Goal: Task Accomplishment & Management: Use online tool/utility

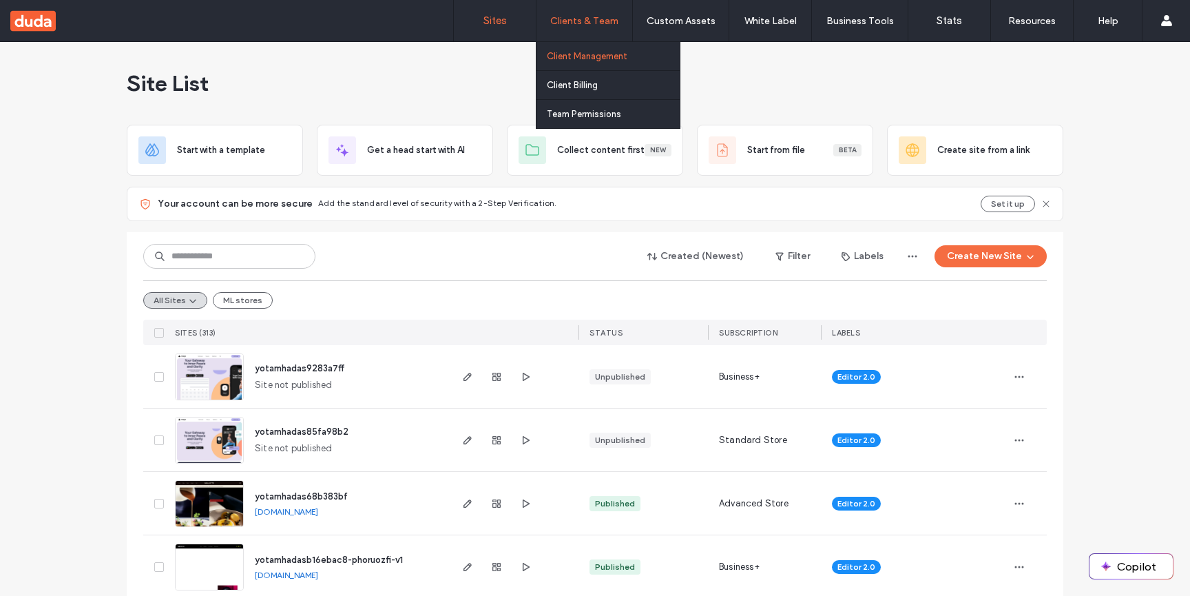
click at [619, 60] on label "Client Management" at bounding box center [587, 56] width 81 height 10
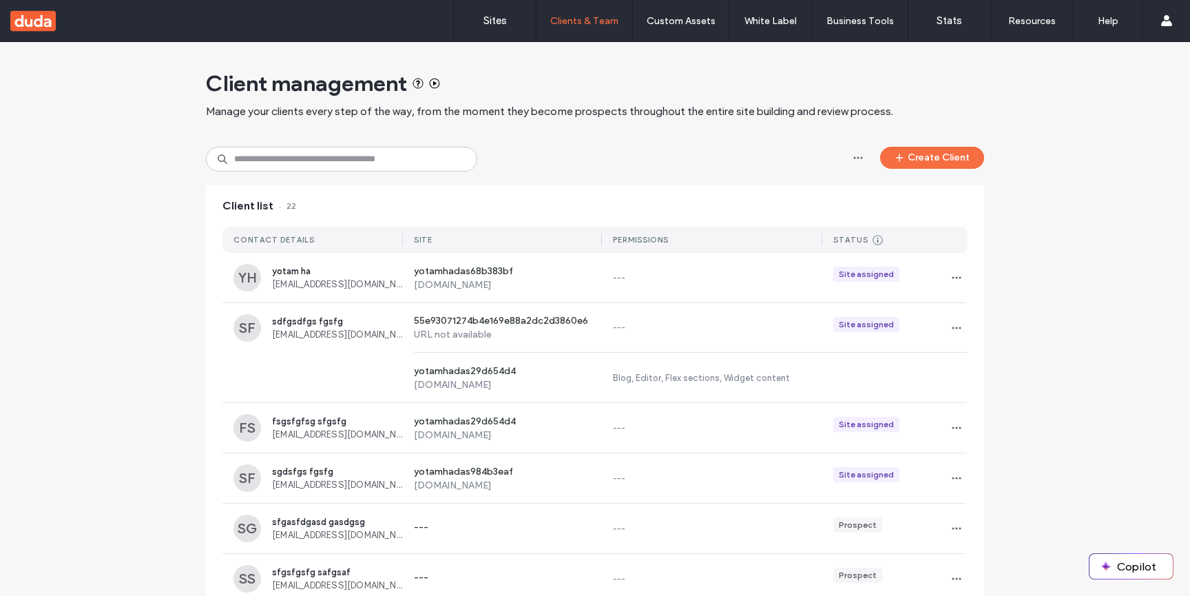
click at [632, 110] on span "Manage your clients every step of the way, from the moment they become prospect…" at bounding box center [550, 111] width 688 height 15
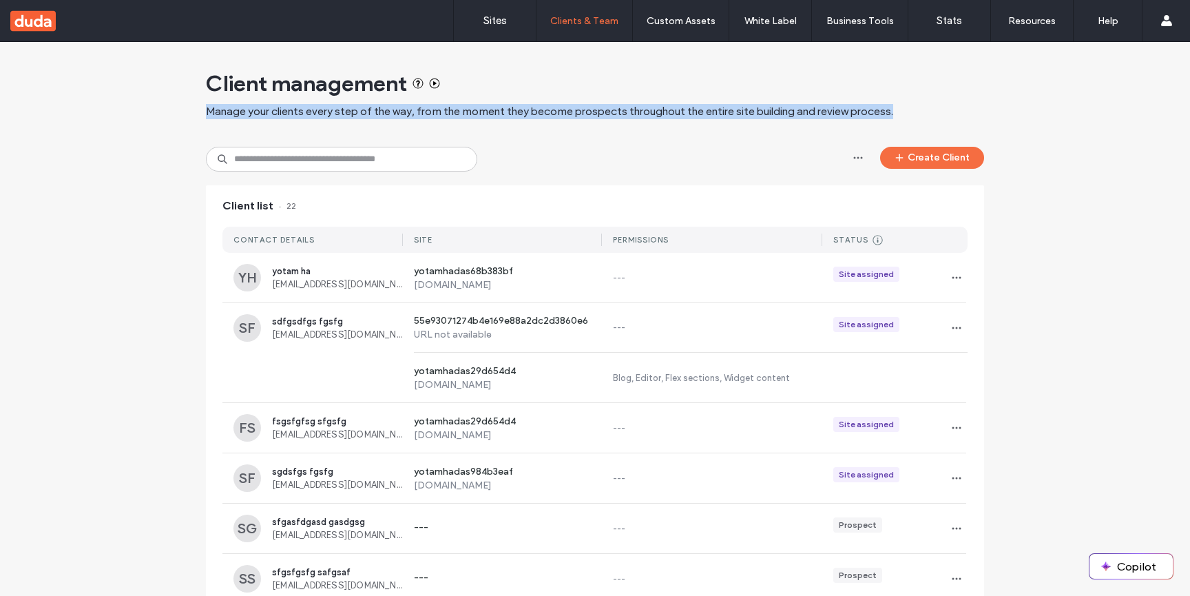
click at [632, 110] on span "Manage your clients every step of the way, from the moment they become prospect…" at bounding box center [550, 111] width 688 height 15
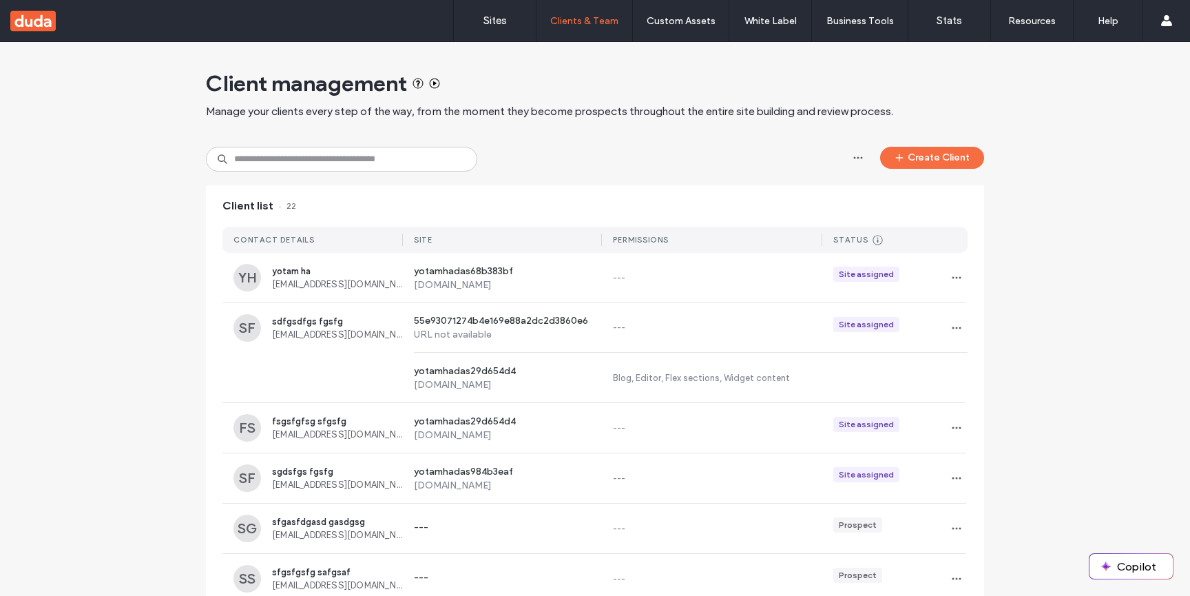
click at [420, 87] on icon at bounding box center [418, 83] width 11 height 11
click at [499, 17] on label "Sites" at bounding box center [495, 20] width 23 height 12
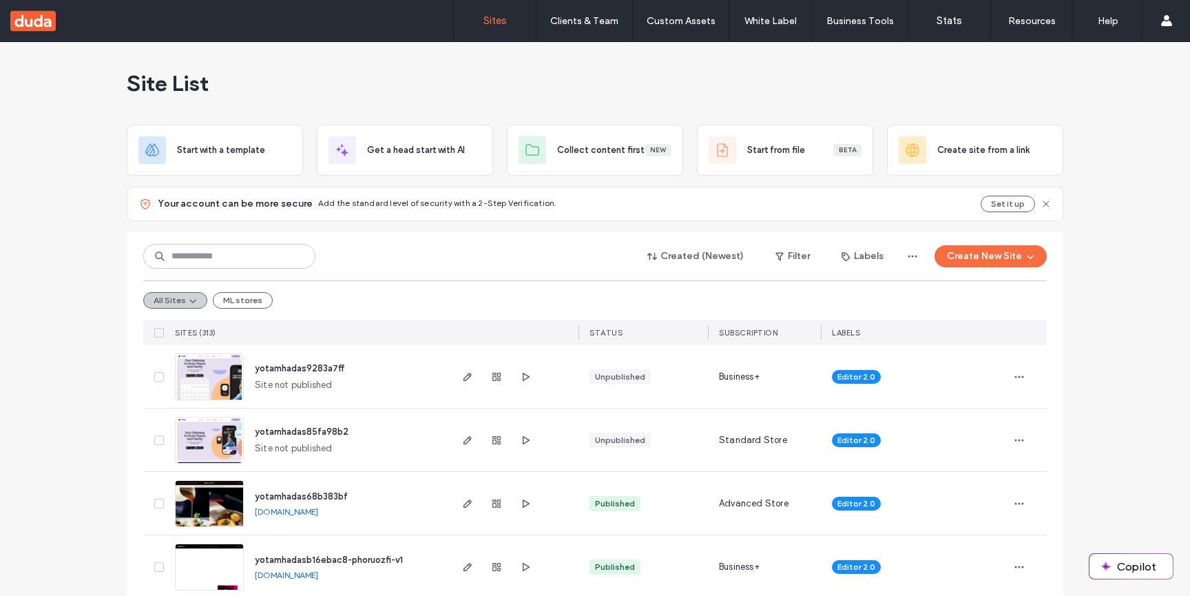
click at [196, 303] on button "All Sites" at bounding box center [175, 300] width 64 height 17
click at [196, 333] on span "Current Default View" at bounding box center [210, 334] width 87 height 14
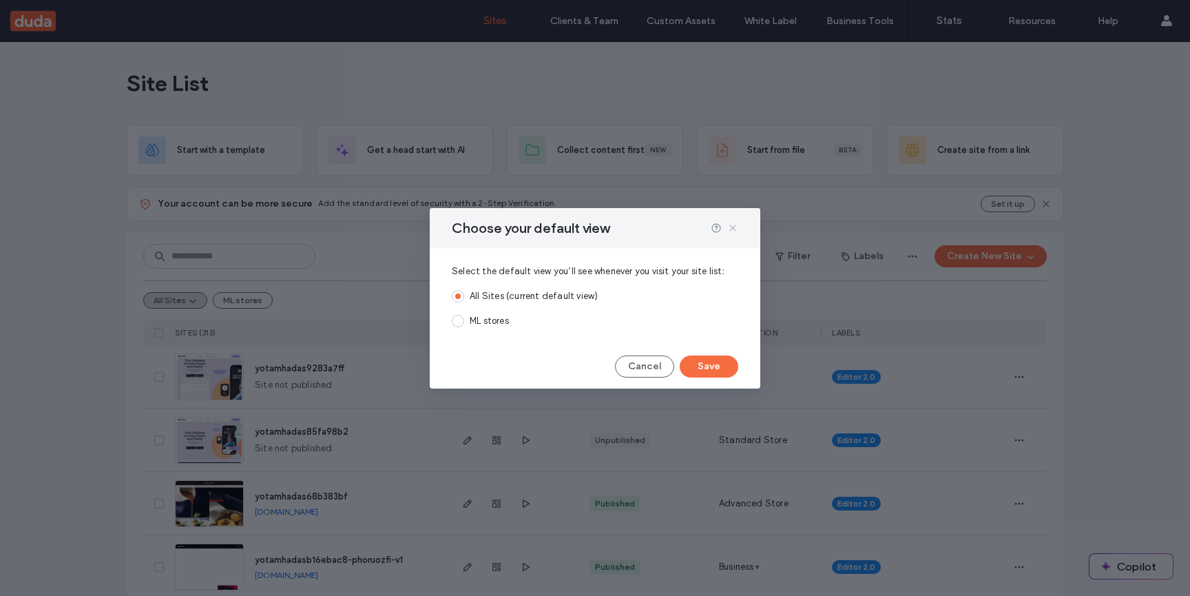
click at [734, 229] on icon at bounding box center [733, 228] width 11 height 11
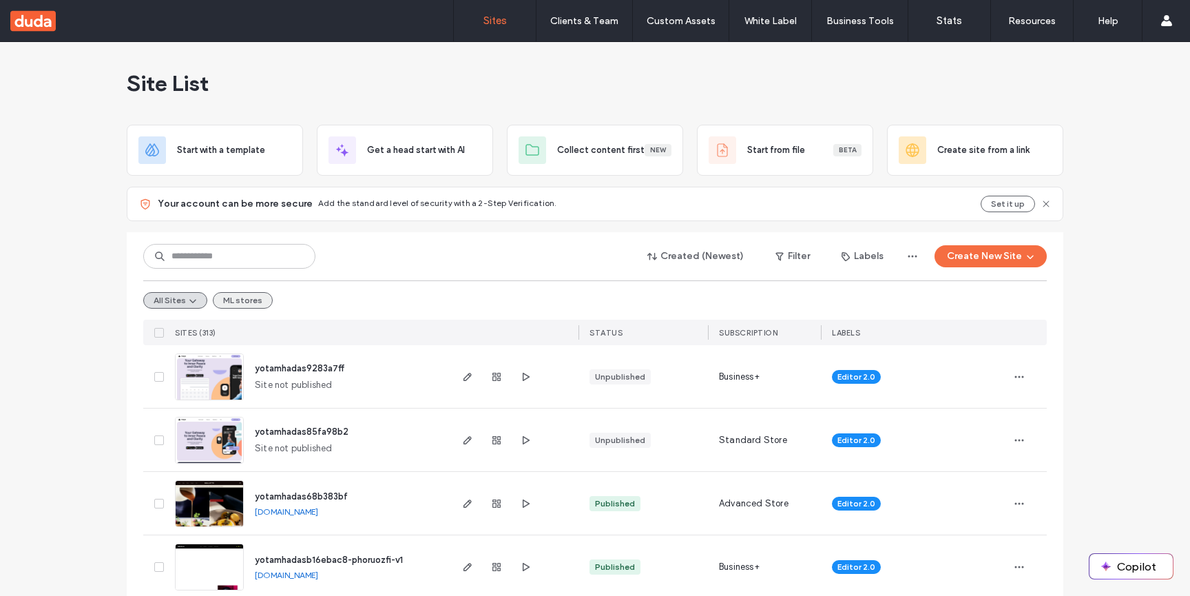
click at [247, 305] on button "ML stores" at bounding box center [243, 300] width 60 height 17
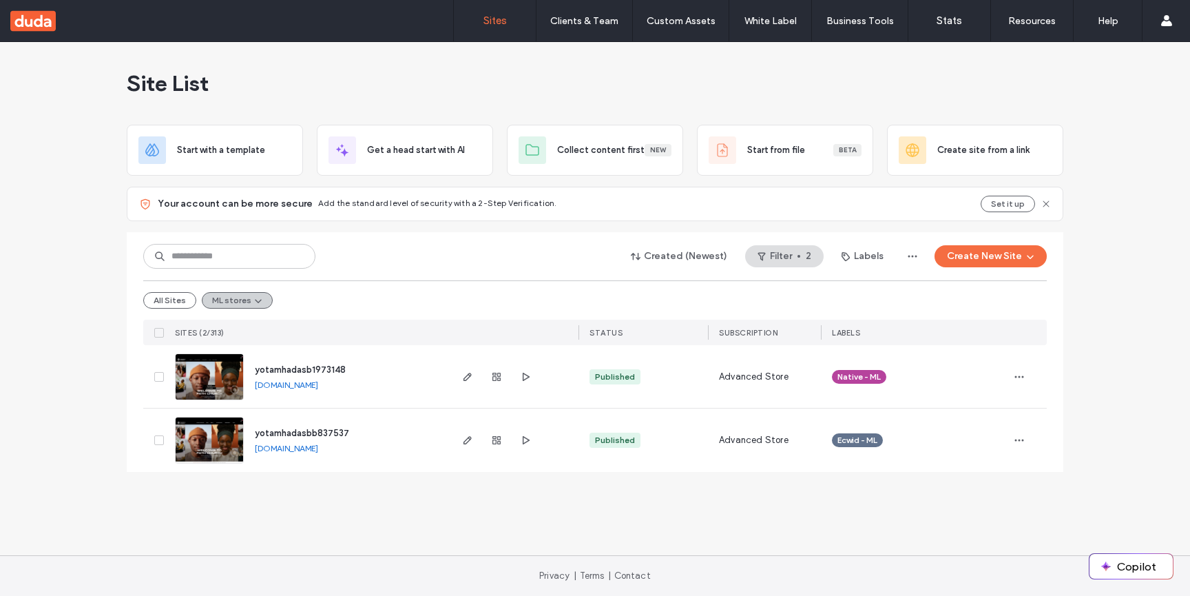
click at [223, 305] on button "ML stores" at bounding box center [237, 300] width 71 height 17
click at [179, 305] on button "All Sites" at bounding box center [169, 300] width 53 height 17
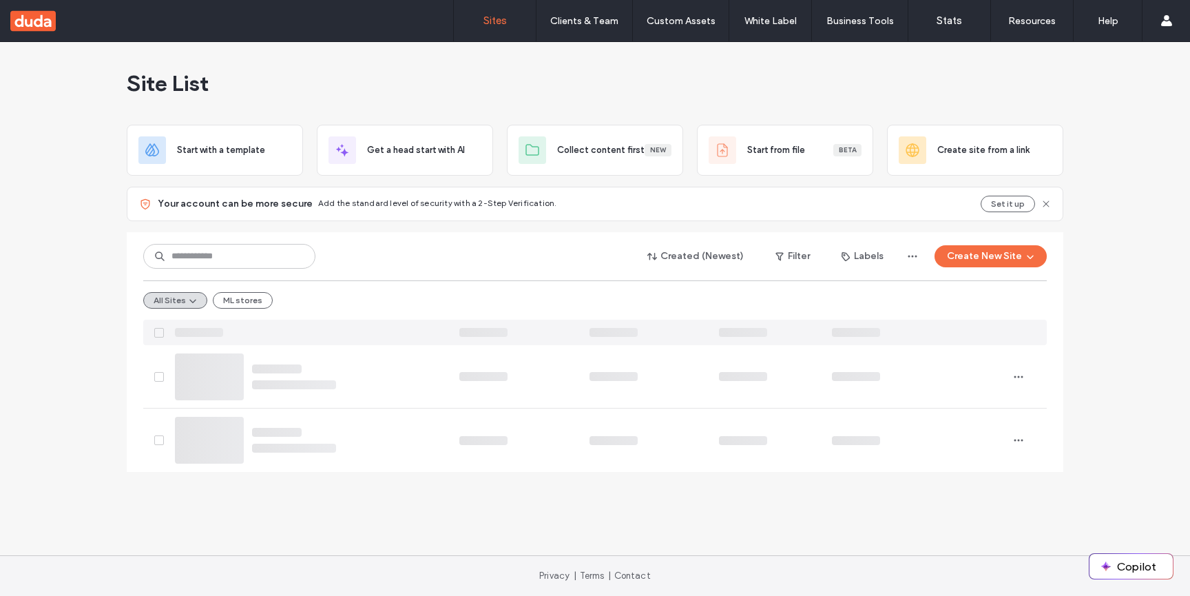
click at [673, 291] on div "All Sites ML stores" at bounding box center [595, 299] width 904 height 39
click at [918, 258] on icon "button" at bounding box center [912, 256] width 11 height 11
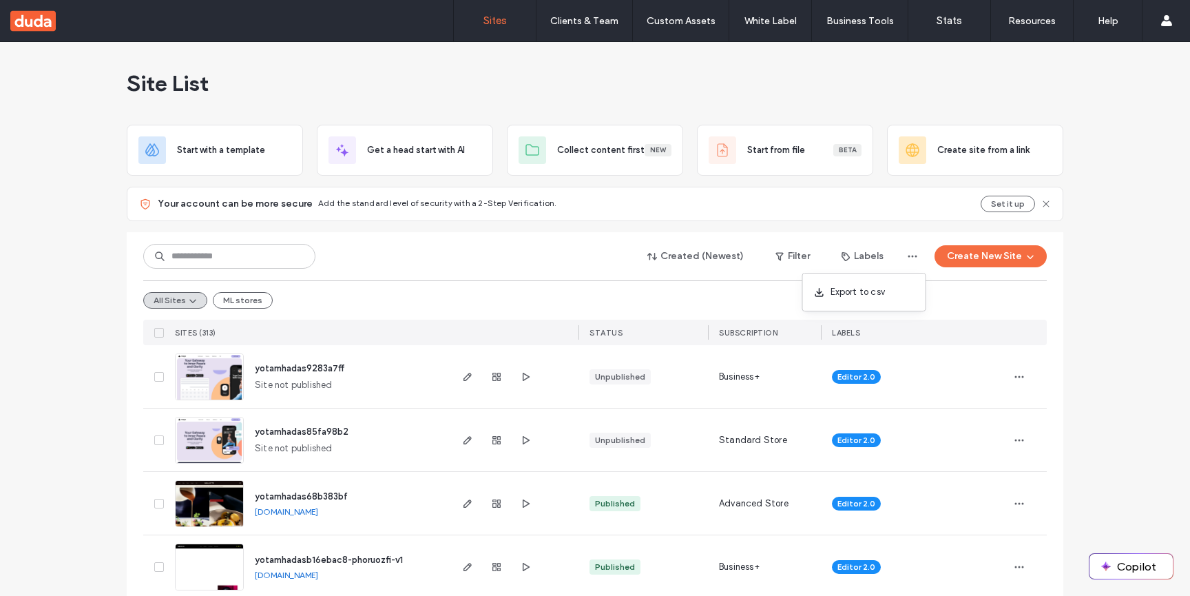
click at [1035, 256] on button "Create New Site" at bounding box center [991, 256] width 112 height 22
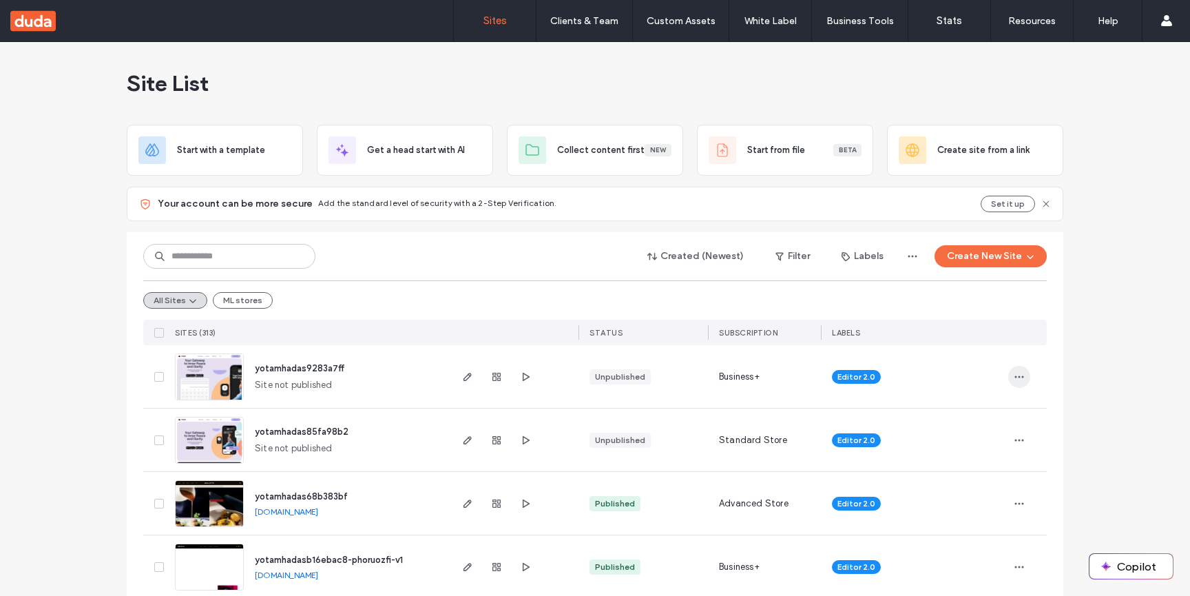
click at [1020, 375] on span "button" at bounding box center [1020, 377] width 22 height 22
click at [550, 291] on div "All Sites ML stores" at bounding box center [595, 299] width 904 height 39
click at [187, 295] on icon "button" at bounding box center [192, 300] width 11 height 11
click at [206, 283] on div "All Sites ML stores" at bounding box center [595, 299] width 904 height 39
click at [168, 301] on button "All Sites" at bounding box center [175, 300] width 64 height 17
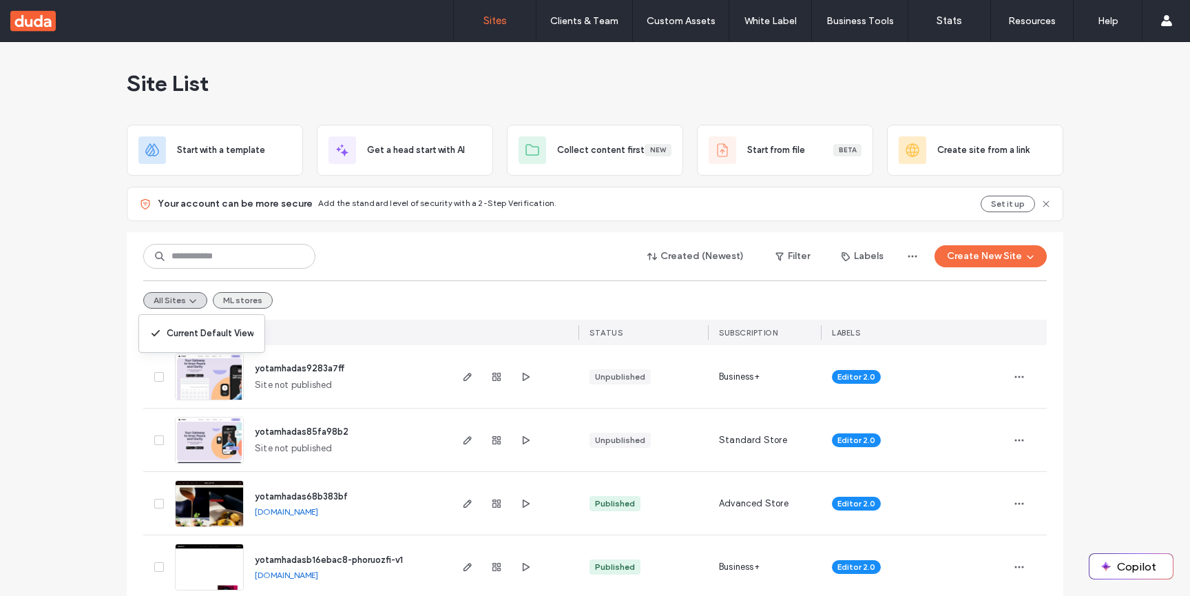
click at [222, 298] on button "ML stores" at bounding box center [243, 300] width 60 height 17
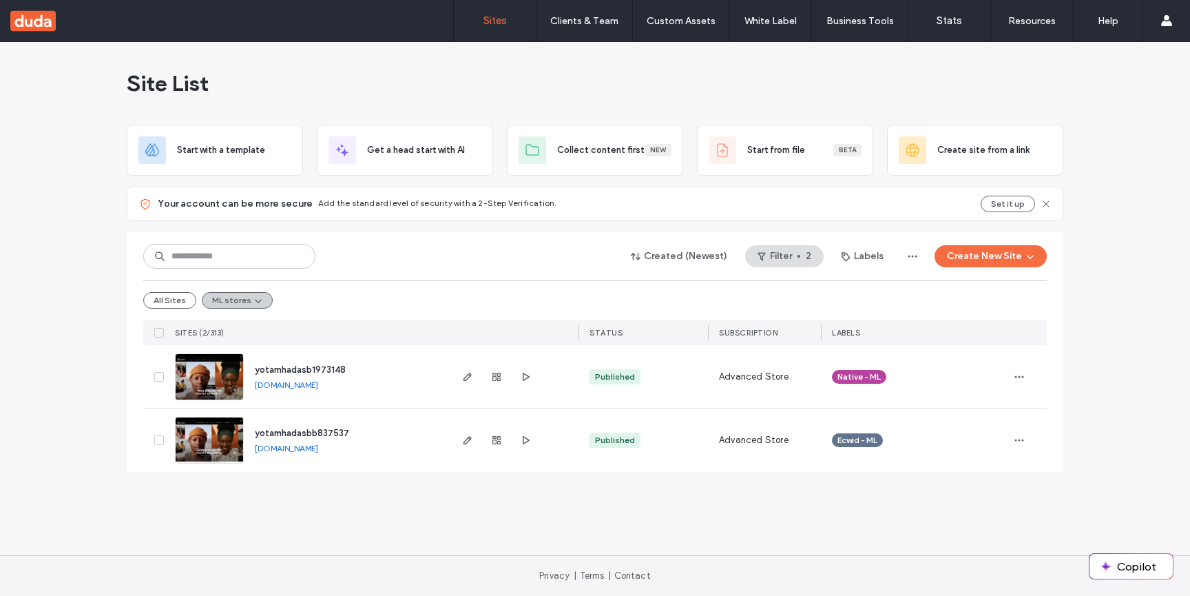
click at [258, 298] on icon "button" at bounding box center [258, 300] width 11 height 11
click at [322, 296] on div "All Sites ML stores" at bounding box center [595, 299] width 904 height 39
click at [894, 256] on button "Labels" at bounding box center [862, 256] width 67 height 22
click at [918, 240] on div "Created (Newest) Filter 2 Labels Create Label AI All-Flex Ecwid - ML Editor 2.0…" at bounding box center [595, 288] width 904 height 113
click at [236, 297] on button "ML stores" at bounding box center [237, 300] width 71 height 17
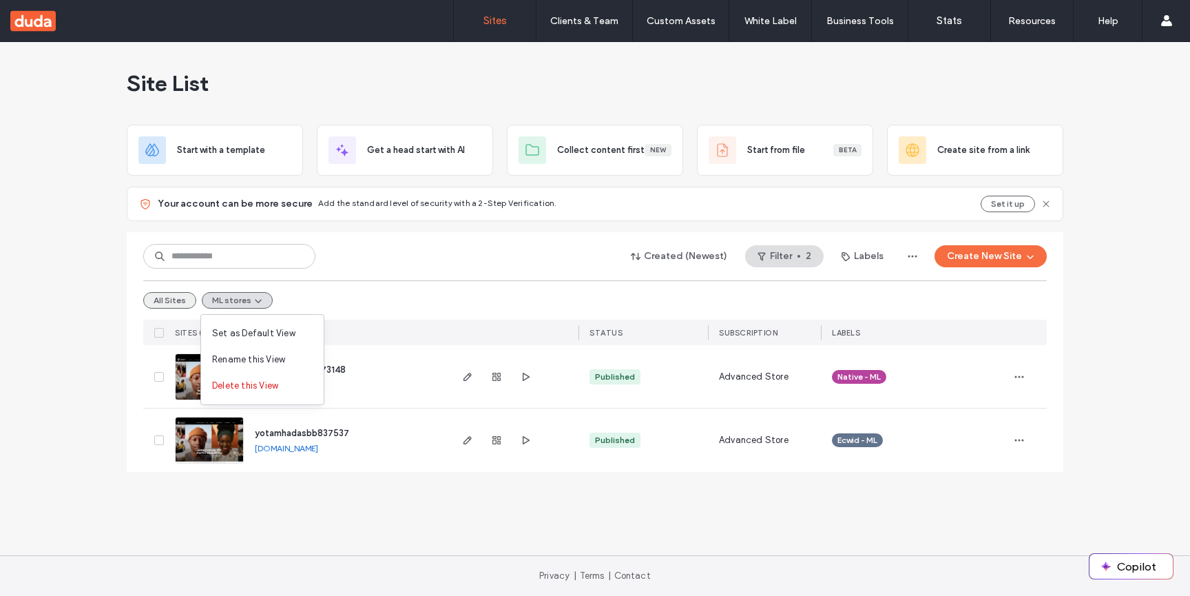
click at [174, 303] on button "All Sites" at bounding box center [169, 300] width 53 height 17
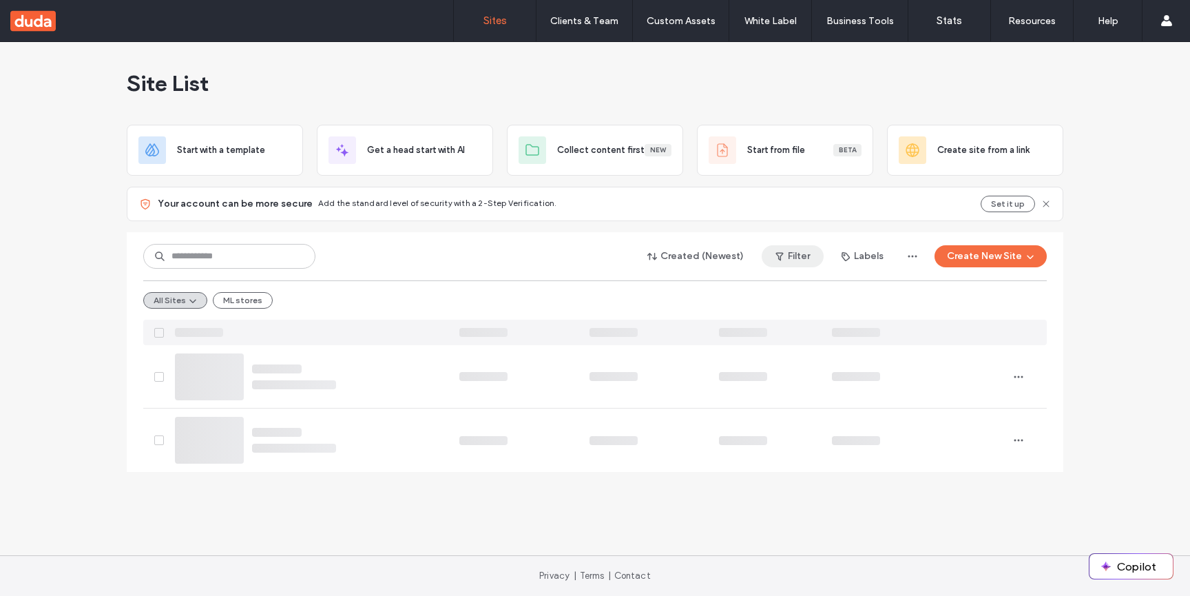
click at [794, 254] on button "Filter" at bounding box center [793, 256] width 62 height 22
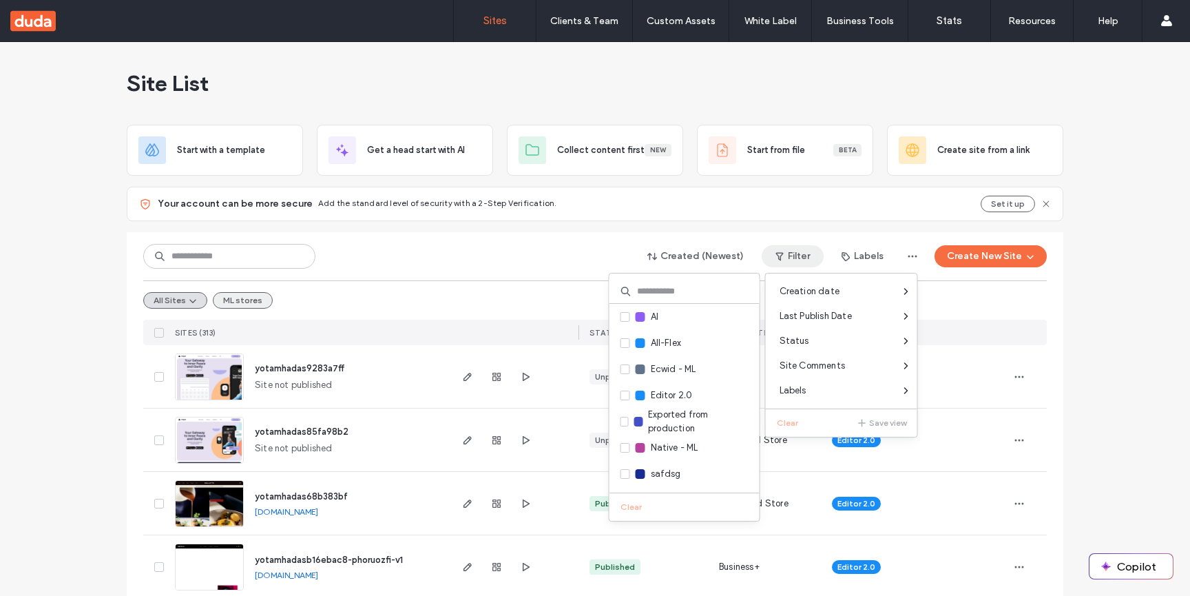
click at [256, 300] on button "ML stores" at bounding box center [243, 300] width 60 height 17
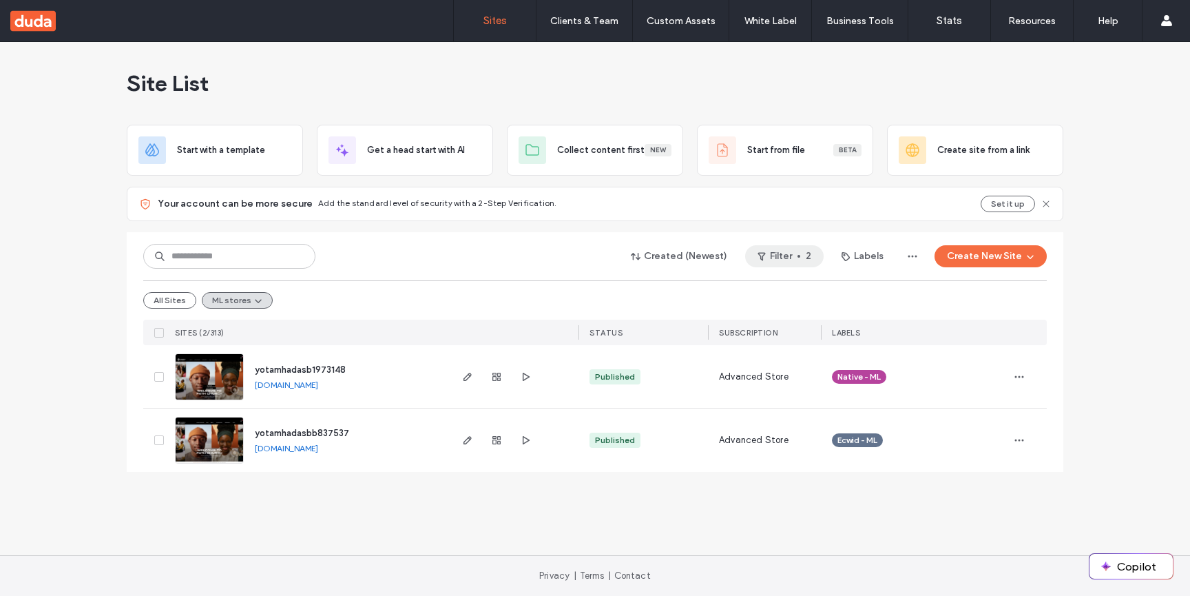
click at [779, 250] on button "Filter 2" at bounding box center [784, 256] width 79 height 22
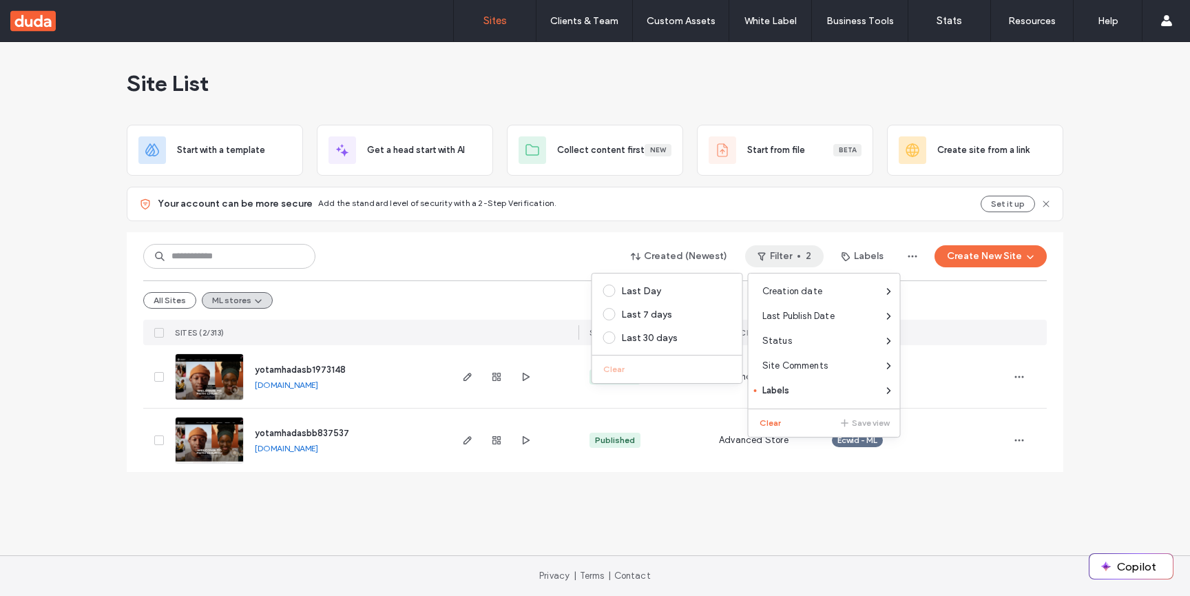
click at [729, 232] on div "Created (Newest) Filter 2 Labels Create New Site All Sites ML stores SITES (2/3…" at bounding box center [595, 288] width 904 height 113
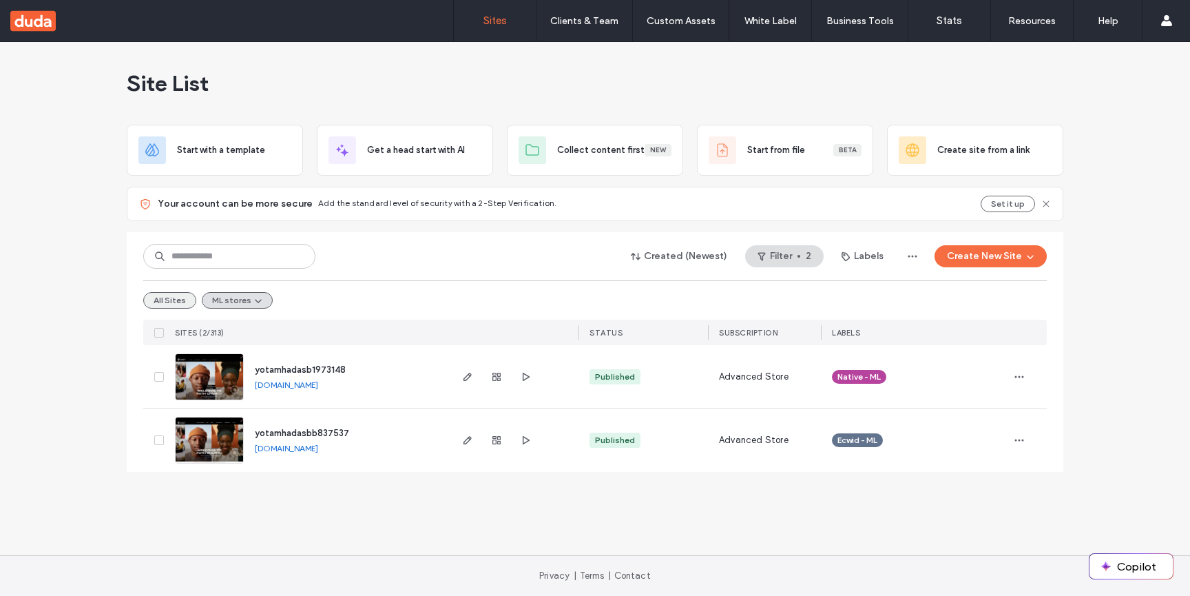
click at [163, 298] on button "All Sites" at bounding box center [169, 300] width 53 height 17
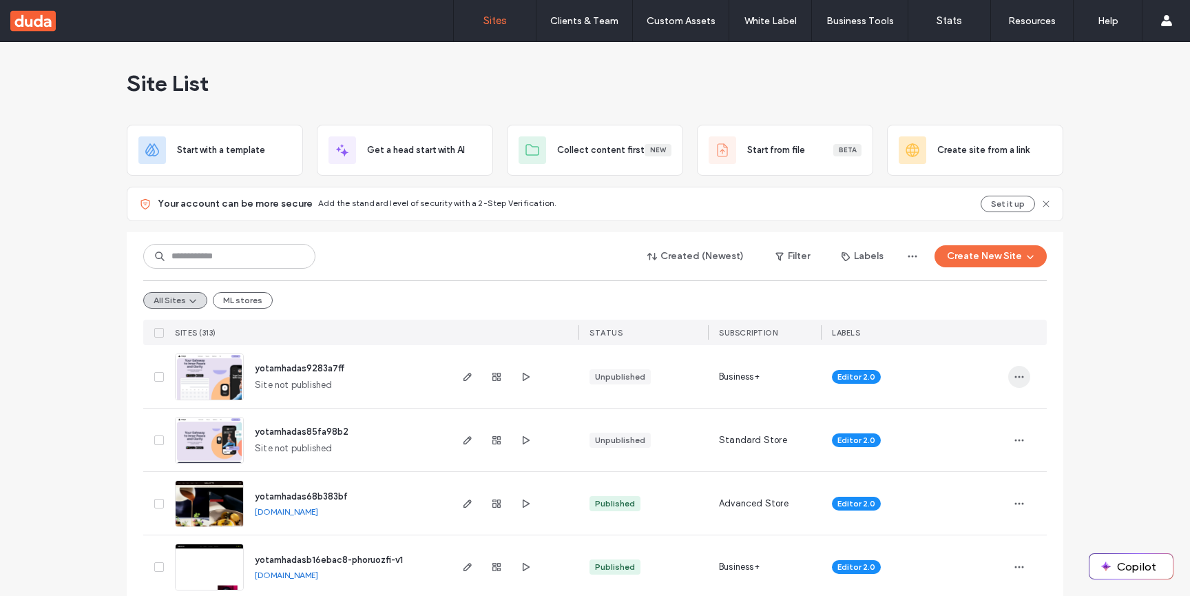
click at [1016, 377] on icon "button" at bounding box center [1019, 376] width 11 height 11
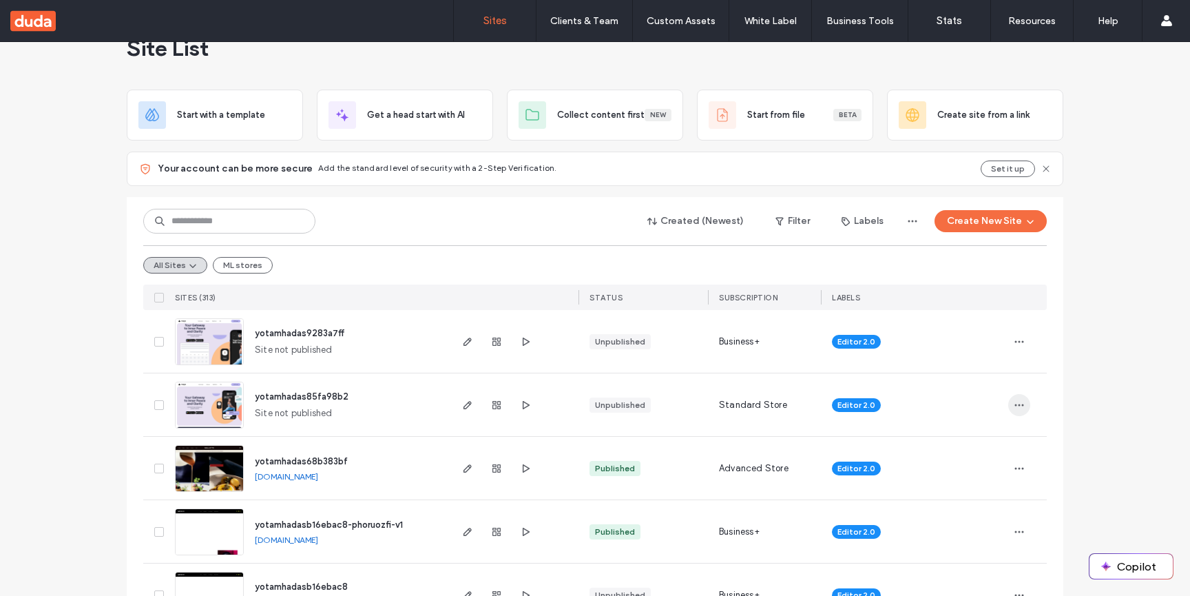
click at [1009, 411] on span "button" at bounding box center [1020, 405] width 22 height 22
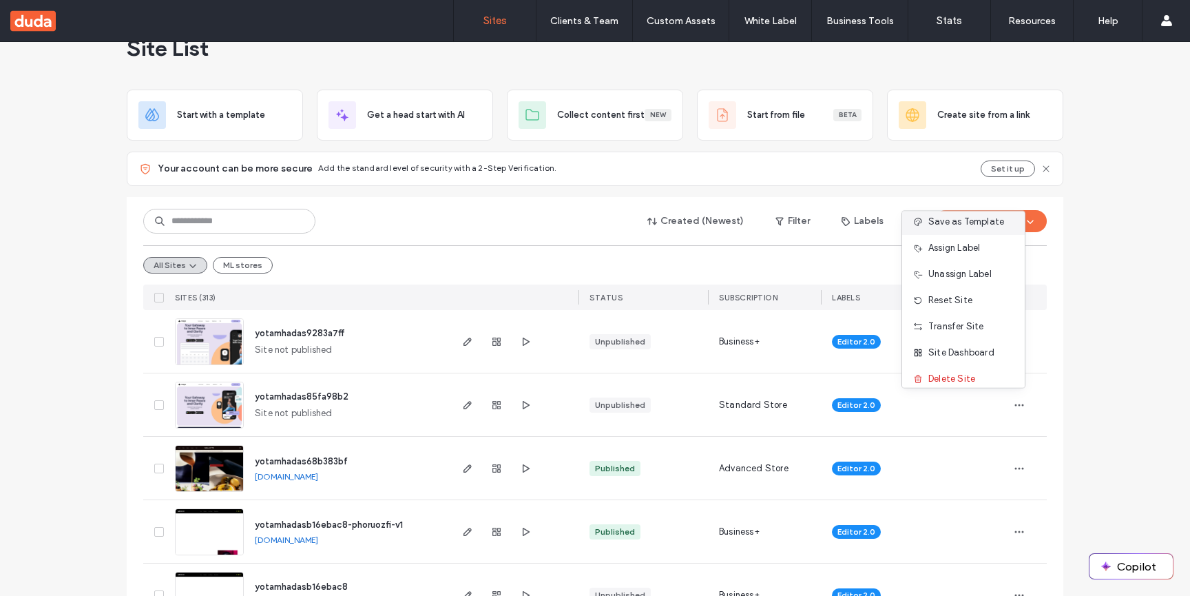
scroll to position [70, 0]
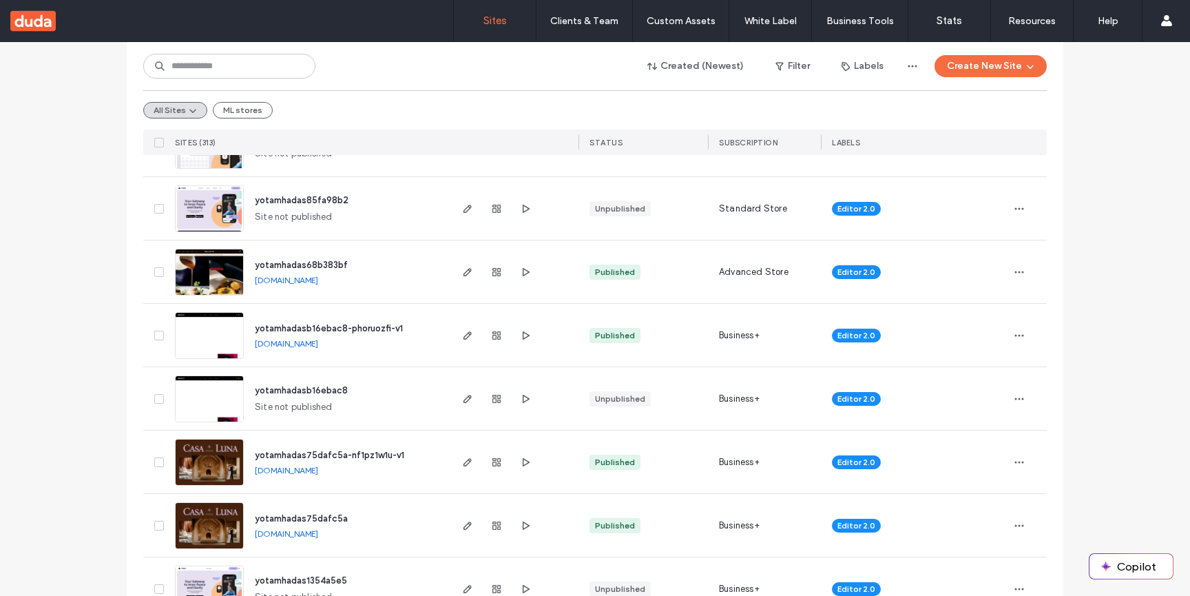
scroll to position [380, 0]
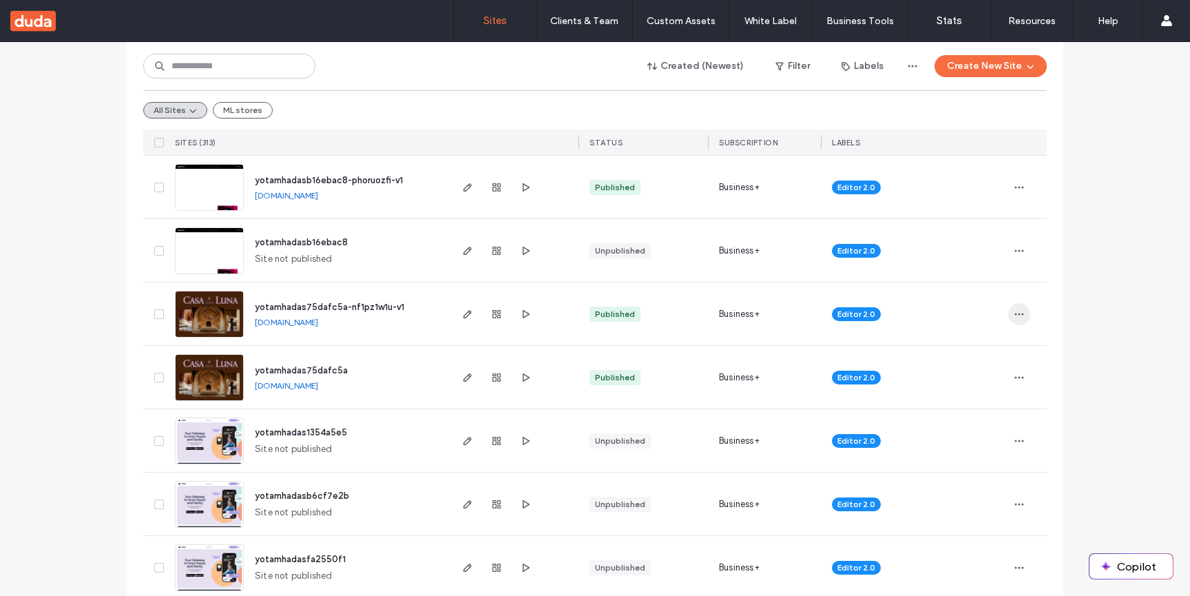
click at [1009, 311] on span "button" at bounding box center [1020, 314] width 22 height 22
click at [1018, 382] on icon "button" at bounding box center [1019, 377] width 11 height 11
click at [1040, 424] on div at bounding box center [1028, 440] width 39 height 63
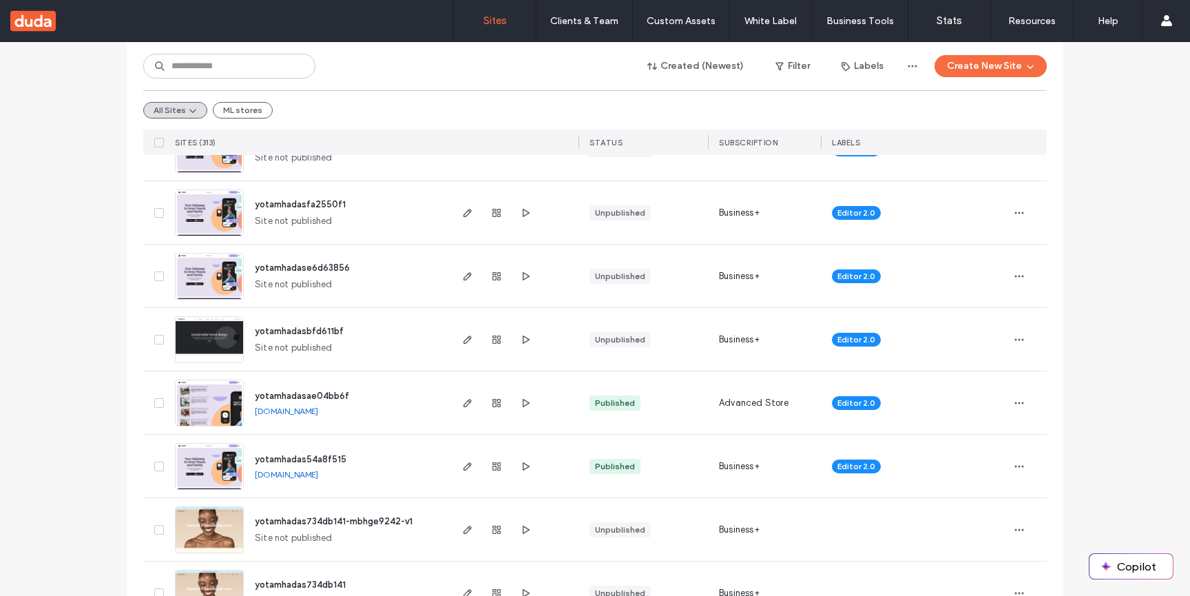
scroll to position [793, 0]
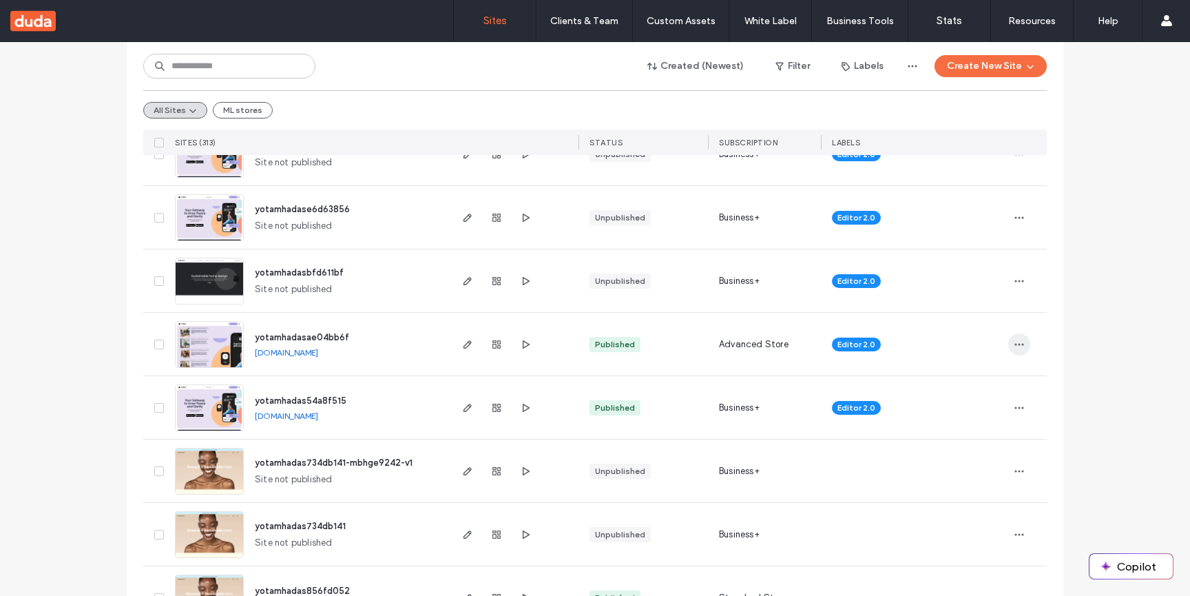
click at [1009, 344] on span "button" at bounding box center [1020, 344] width 22 height 22
click at [1014, 410] on icon "button" at bounding box center [1019, 407] width 11 height 11
click at [1042, 331] on div at bounding box center [1028, 344] width 39 height 63
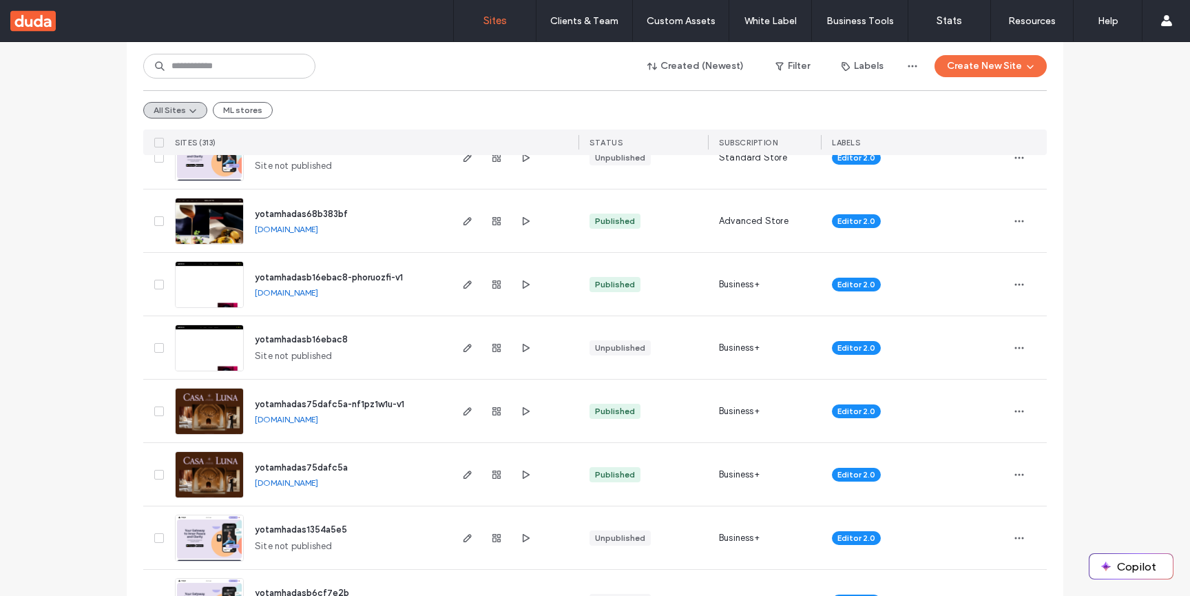
scroll to position [0, 0]
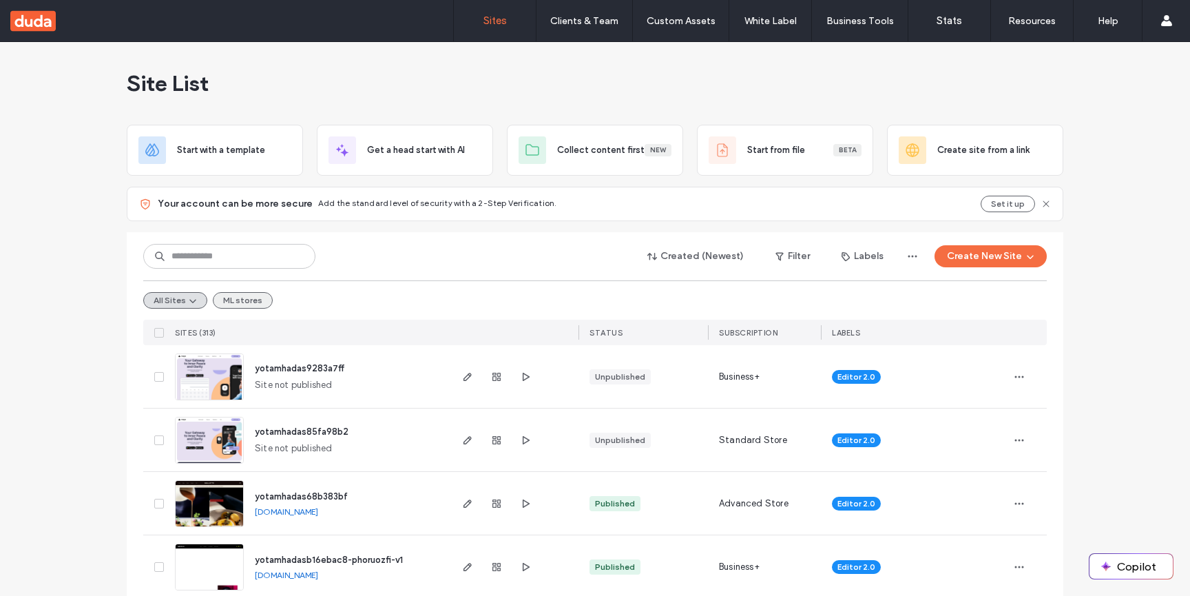
click at [231, 305] on button "ML stores" at bounding box center [243, 300] width 60 height 17
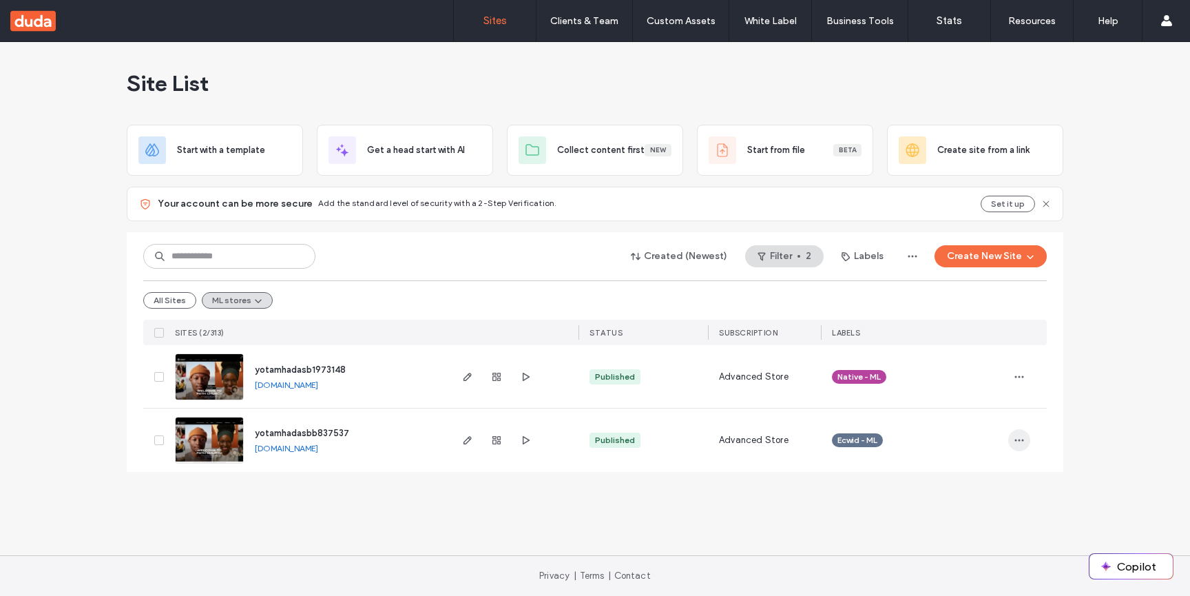
click at [1022, 440] on use "button" at bounding box center [1020, 441] width 9 height 2
click at [1055, 332] on div "Created (Newest) Filter 2 Labels Create New Site All Sites ML stores SITES (2/3…" at bounding box center [595, 352] width 937 height 240
click at [1027, 372] on span "button" at bounding box center [1020, 377] width 22 height 22
click at [1050, 453] on div "Created (Newest) Filter 2 Labels Create New Site All Sites ML stores SITES (2/3…" at bounding box center [595, 352] width 937 height 240
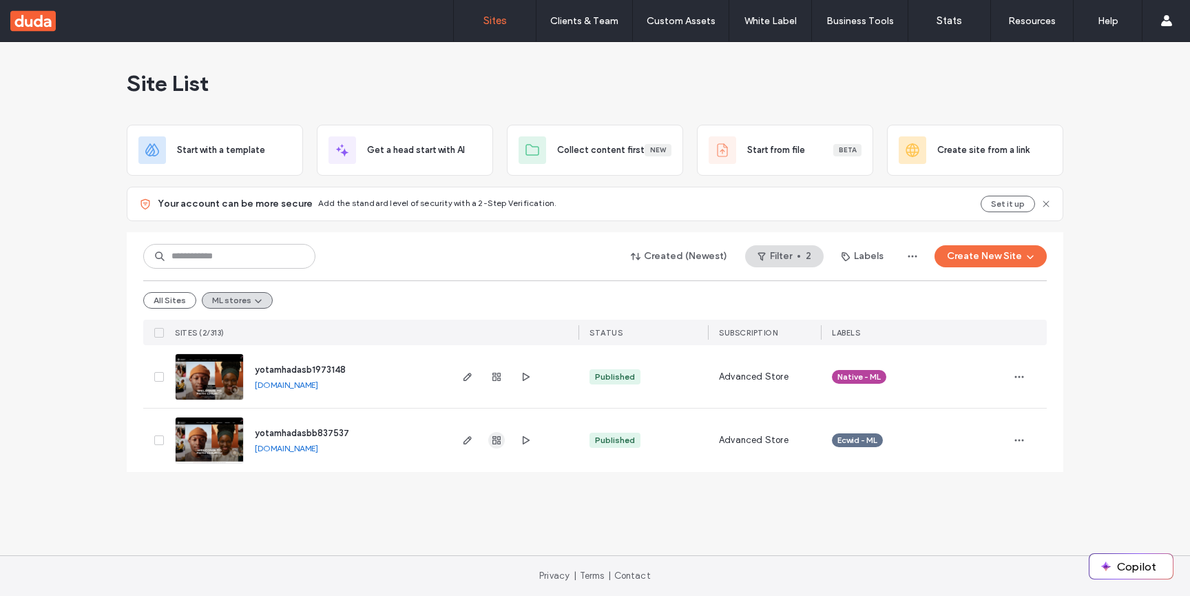
click at [493, 435] on icon "button" at bounding box center [496, 440] width 11 height 11
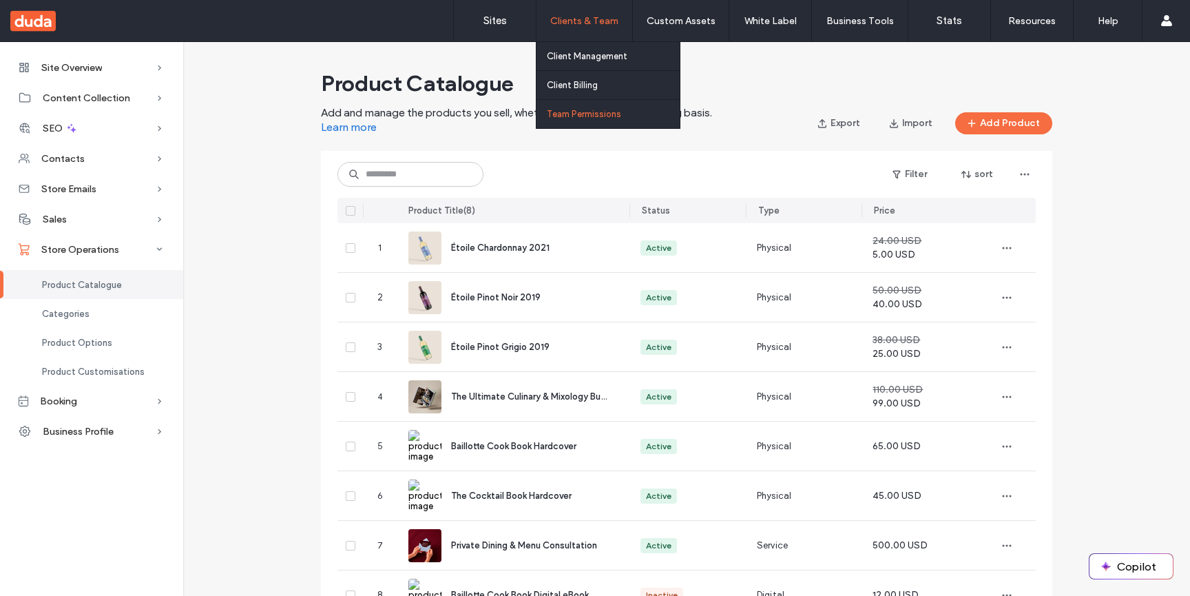
click at [588, 120] on link "Team Permissions" at bounding box center [613, 114] width 133 height 28
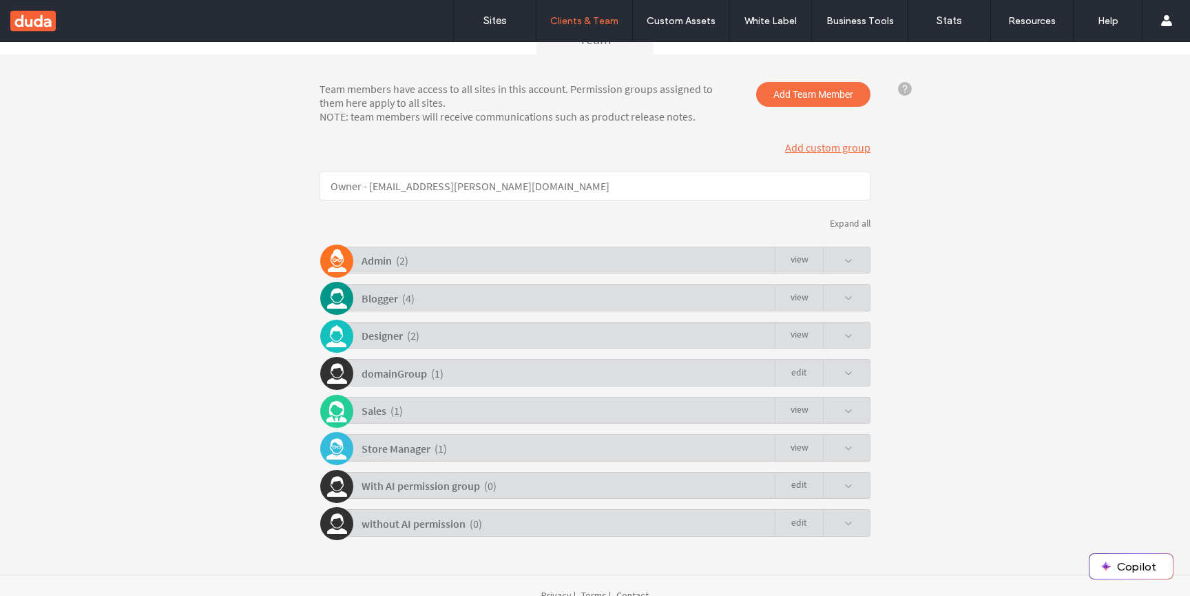
scroll to position [183, 0]
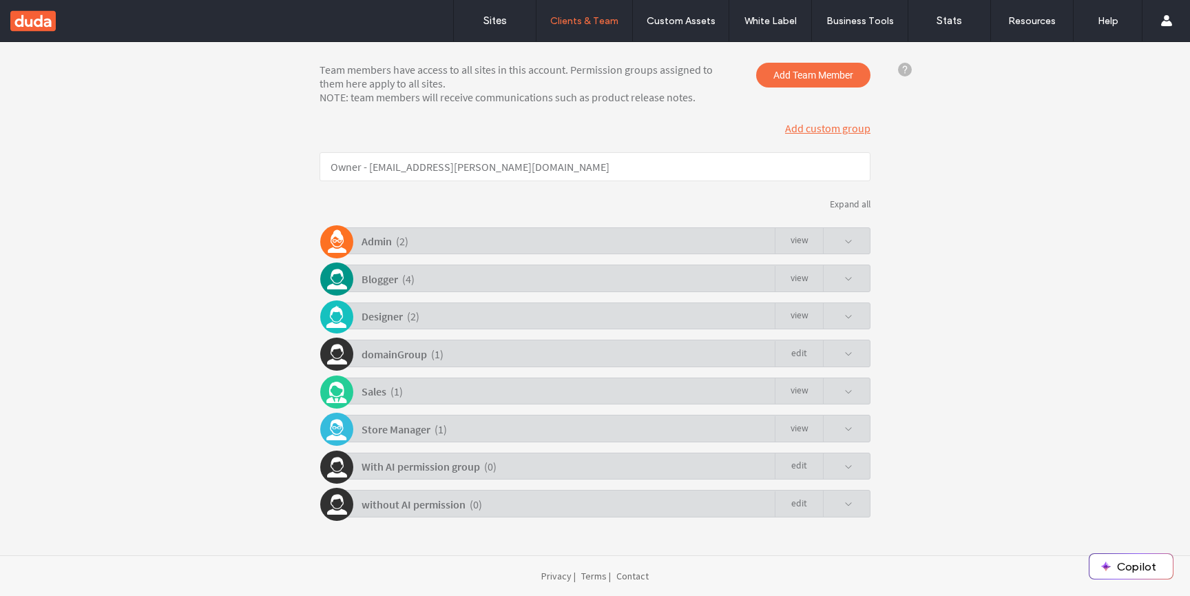
click at [431, 494] on div "without AI permission" at bounding box center [414, 505] width 104 height 24
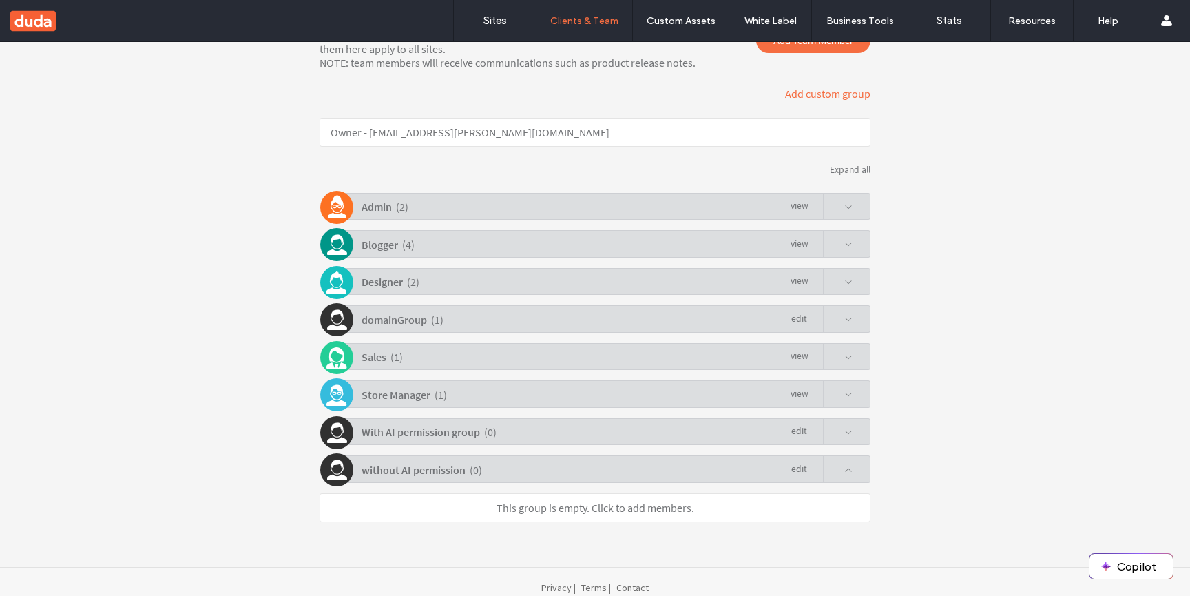
scroll to position [229, 0]
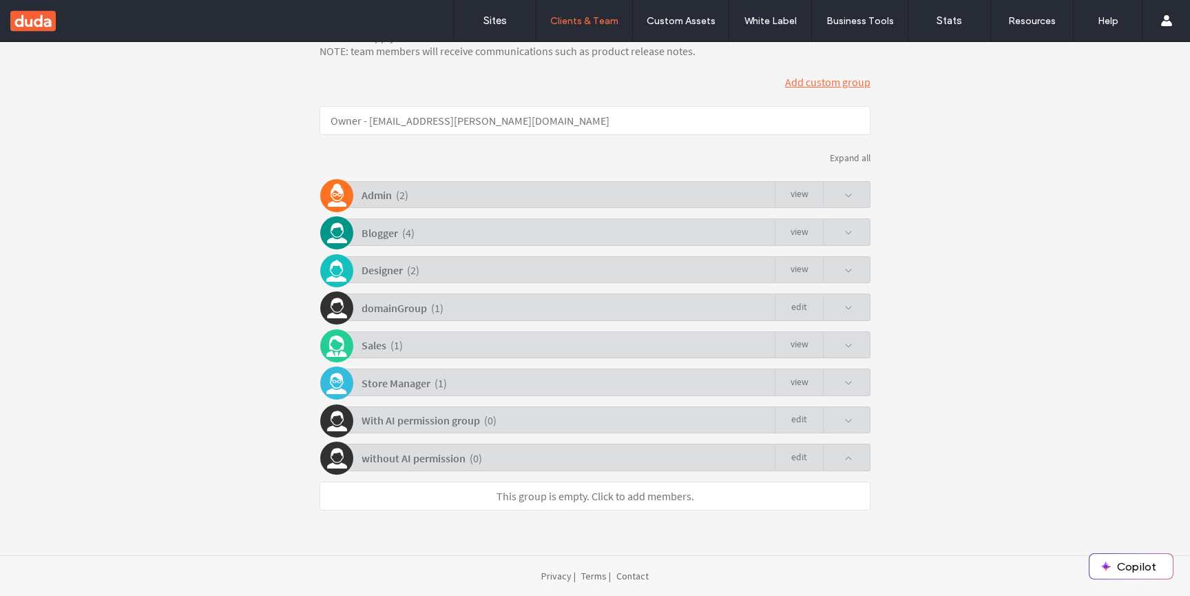
click at [435, 384] on div "( 1 )" at bounding box center [441, 383] width 12 height 24
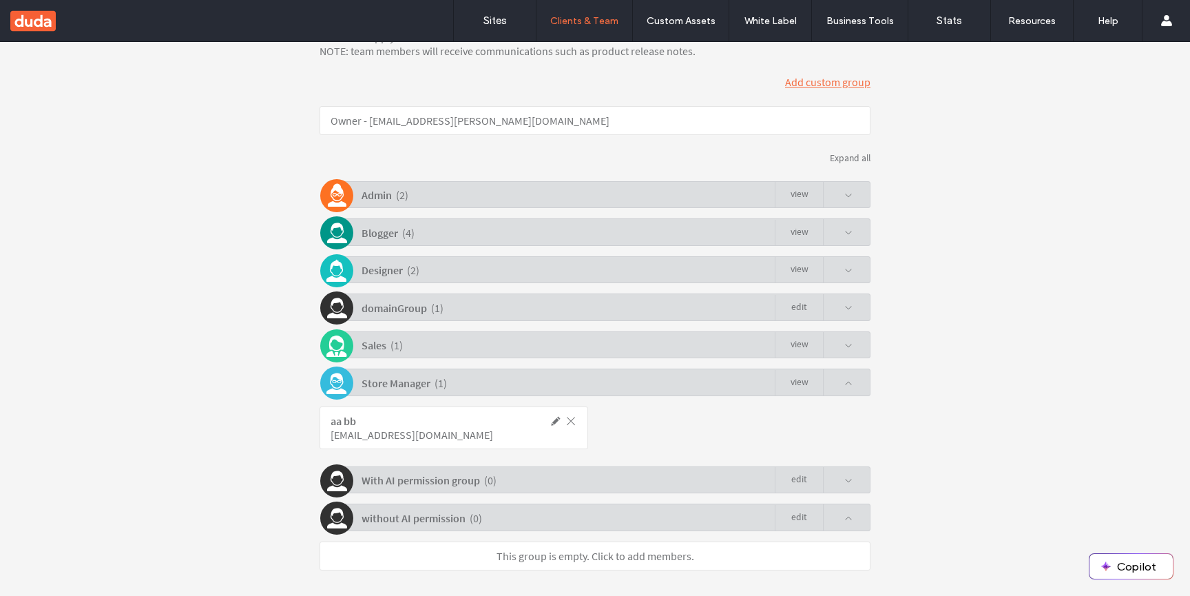
click span
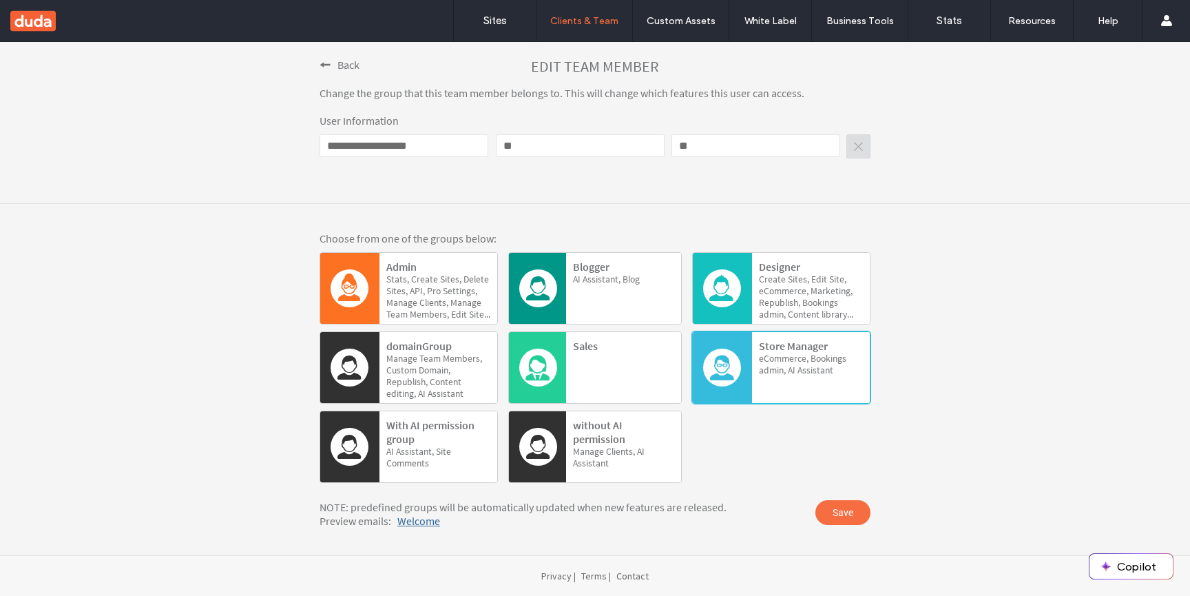
click at [323, 64] on span at bounding box center [325, 64] width 11 height 11
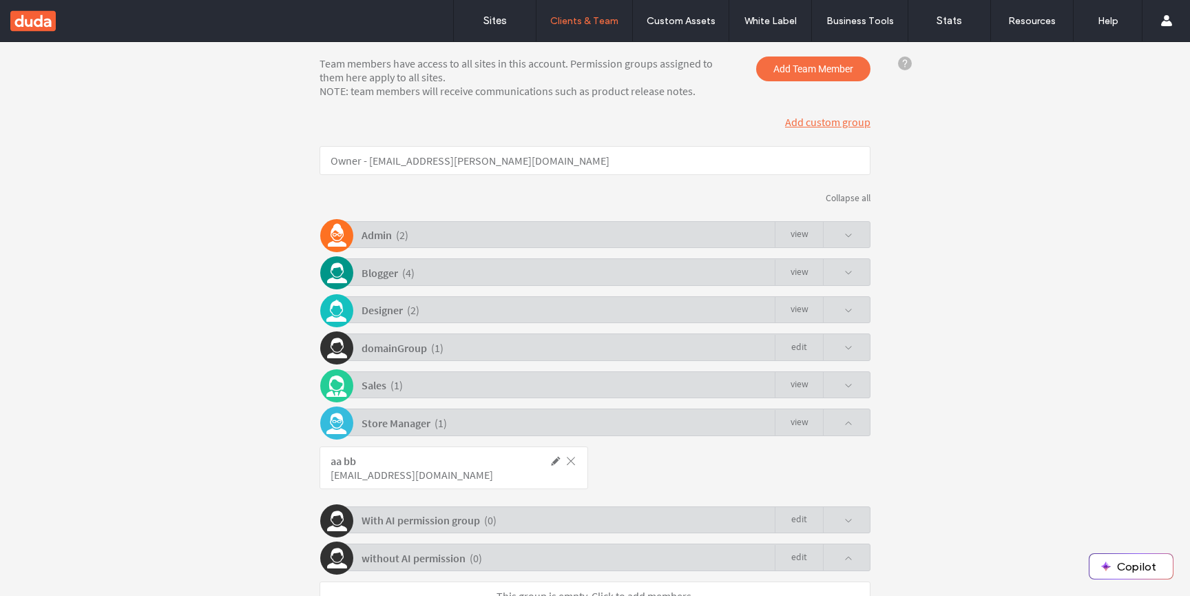
scroll to position [229, 0]
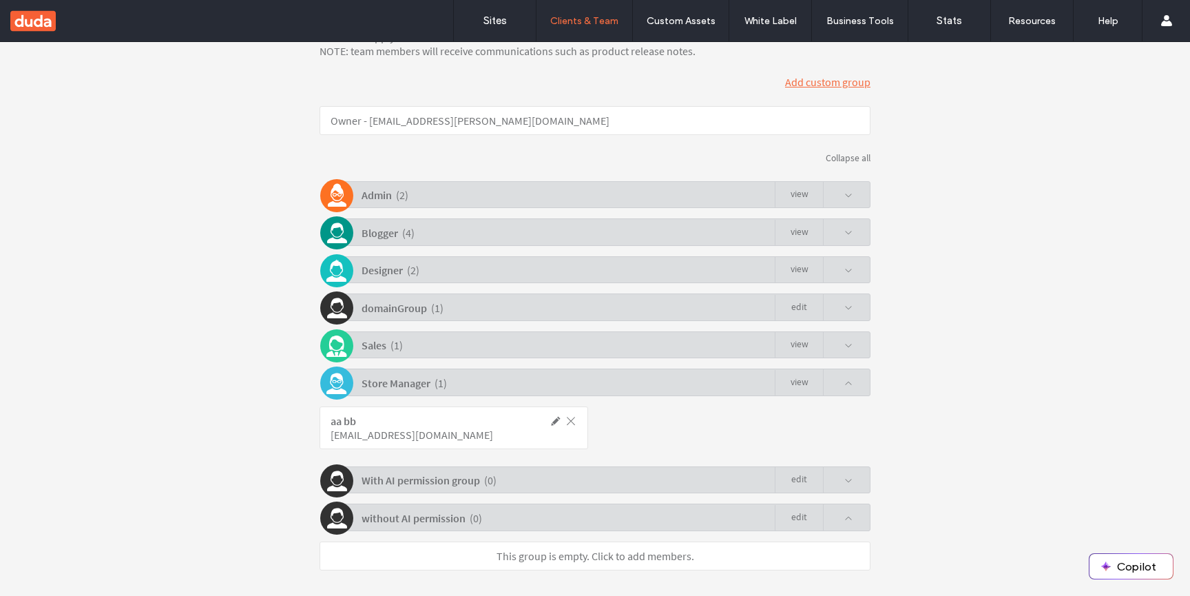
click at [411, 438] on div "yotamdomain@dud4.co" at bounding box center [423, 435] width 185 height 14
copy div "yotamdomain@dud4.co"
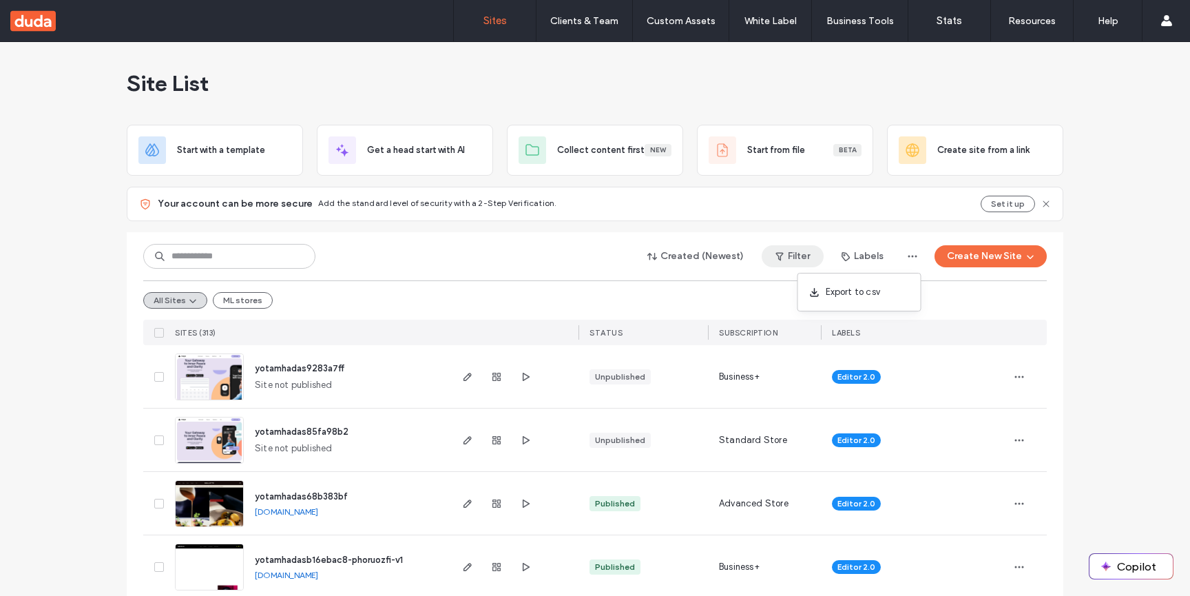
click at [816, 254] on button "Filter" at bounding box center [793, 256] width 62 height 22
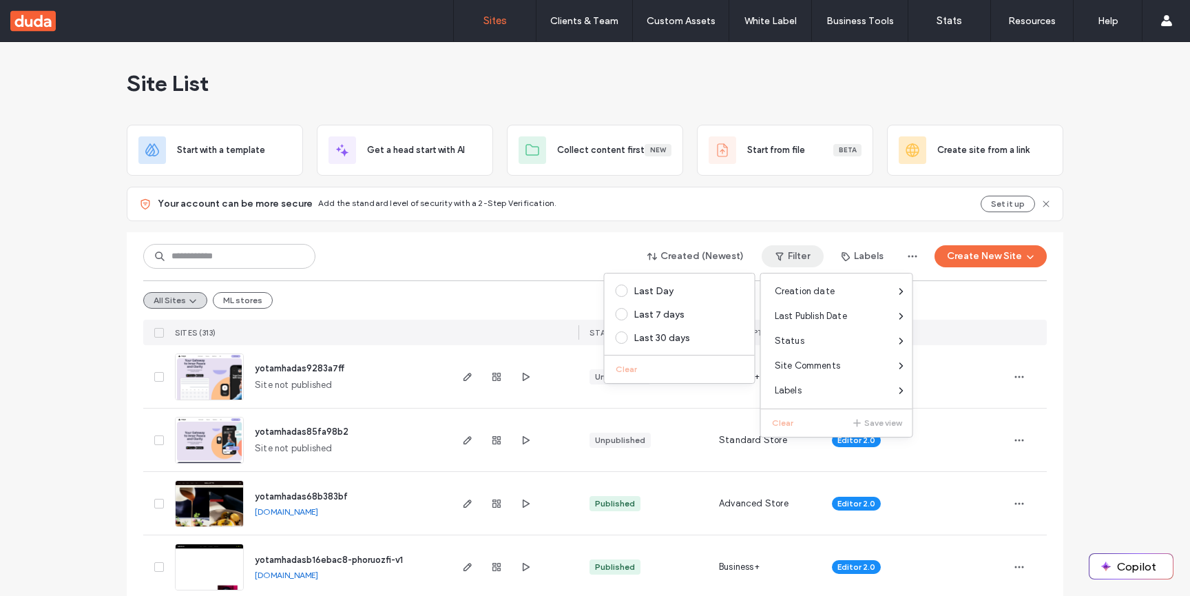
click at [475, 238] on div "Created (Newest) Filter Labels Create New Site All Sites ML stores SITES (313) …" at bounding box center [595, 288] width 904 height 113
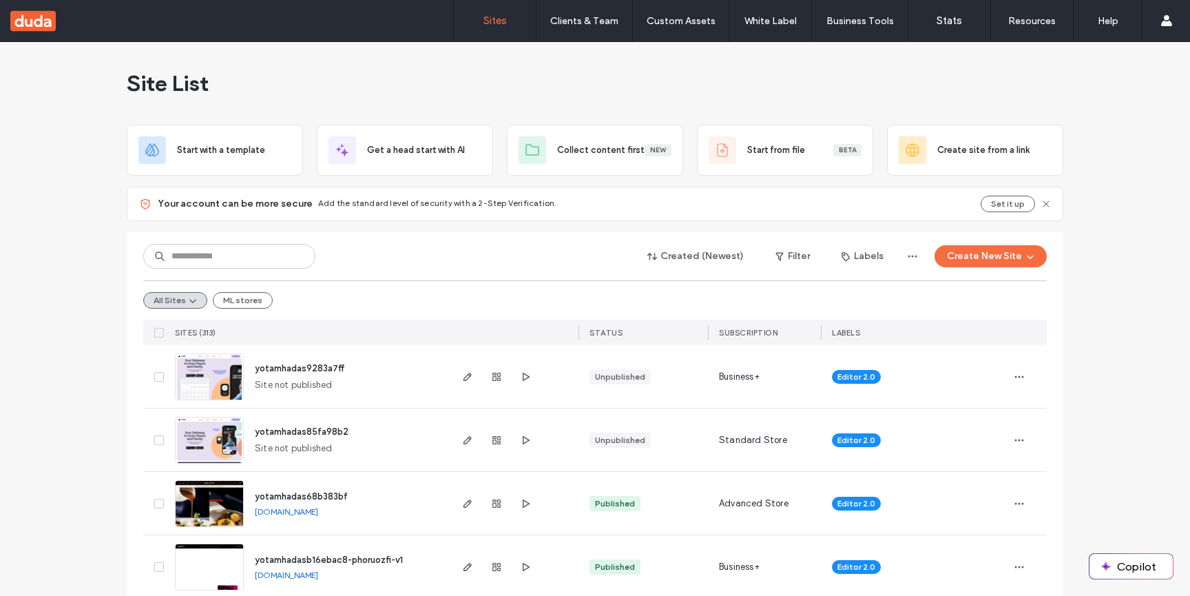
click at [453, 373] on div at bounding box center [514, 376] width 130 height 63
click at [462, 516] on div at bounding box center [497, 503] width 74 height 63
click at [462, 509] on span "button" at bounding box center [468, 503] width 17 height 17
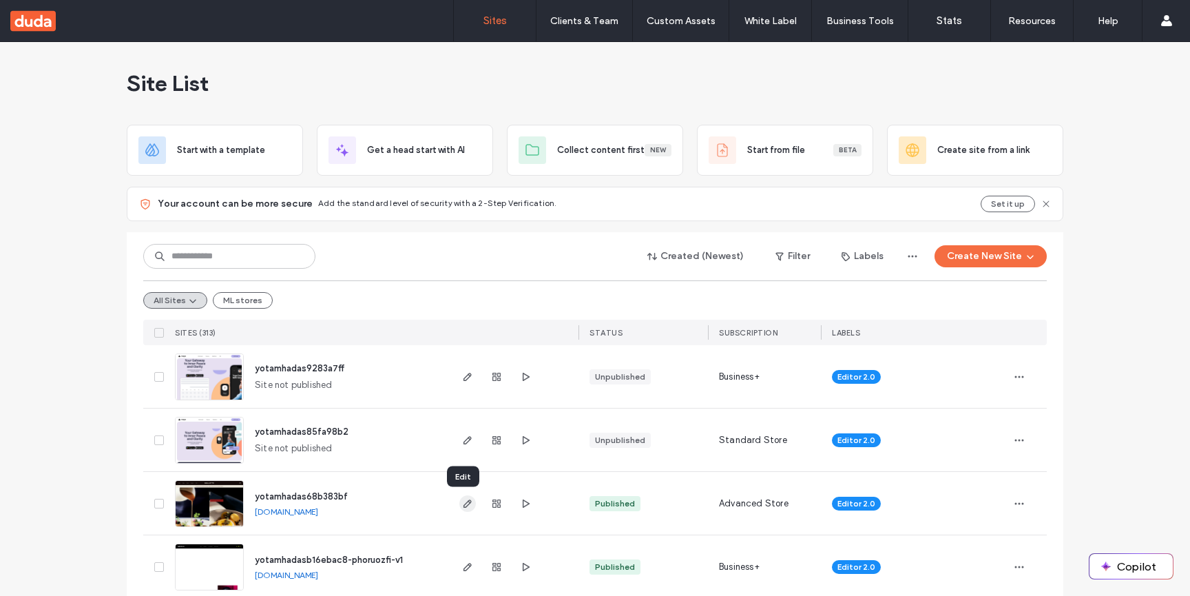
click at [462, 509] on span "button" at bounding box center [468, 503] width 17 height 17
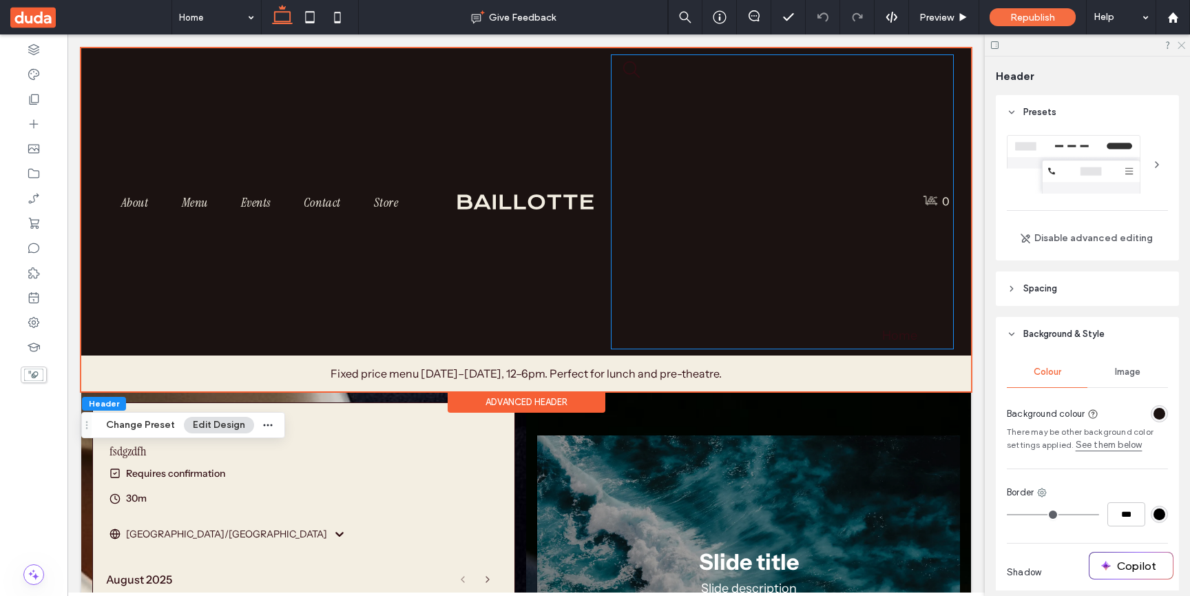
click at [1177, 48] on icon at bounding box center [1181, 44] width 9 height 9
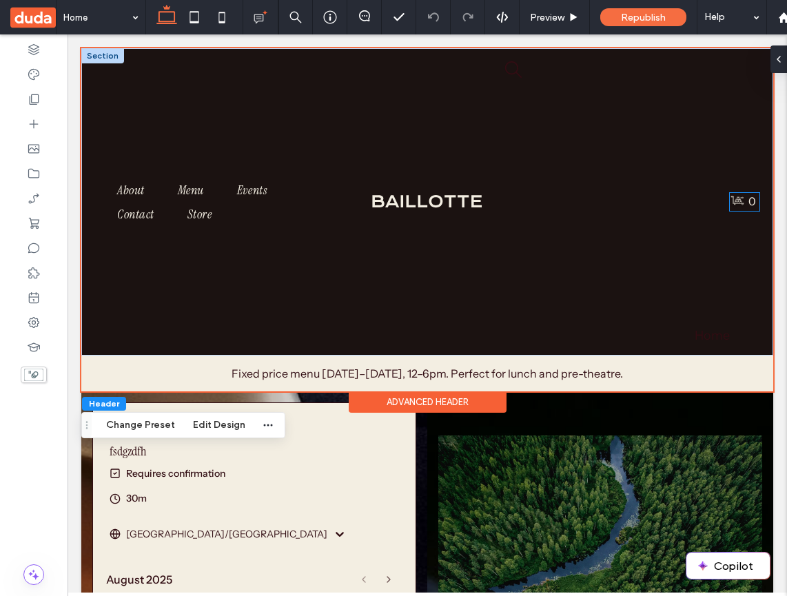
click at [746, 207] on div "0" at bounding box center [745, 200] width 30 height 15
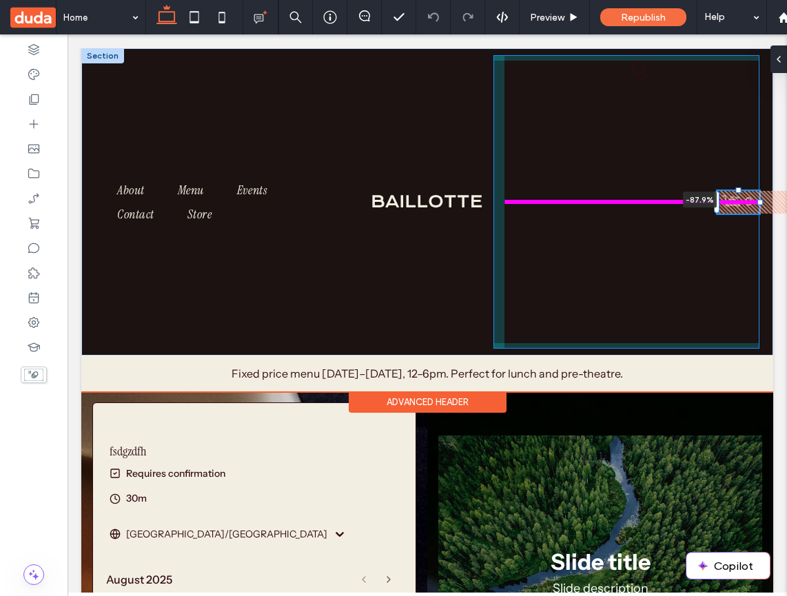
drag, startPoint x: 730, startPoint y: 203, endPoint x: 504, endPoint y: 219, distance: 227.3
click at [504, 219] on div "About Menu Events Contact Store 0 -87.9% Home" at bounding box center [427, 201] width 692 height 307
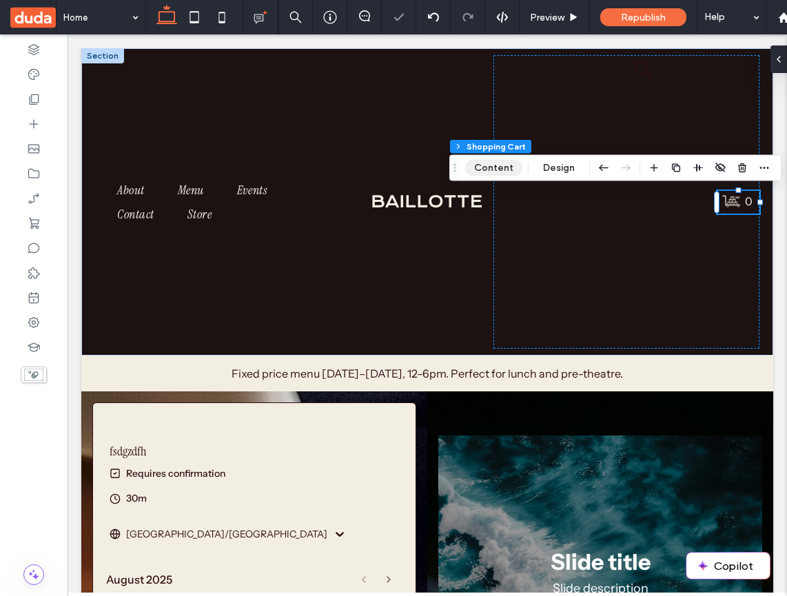
click at [502, 170] on button "Content" at bounding box center [493, 168] width 57 height 17
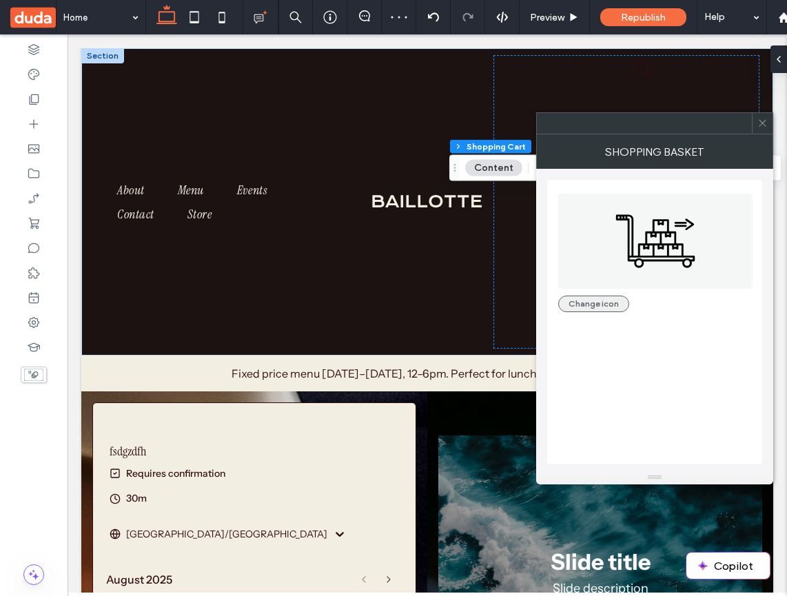
click at [595, 298] on button "Change icon" at bounding box center [593, 304] width 71 height 17
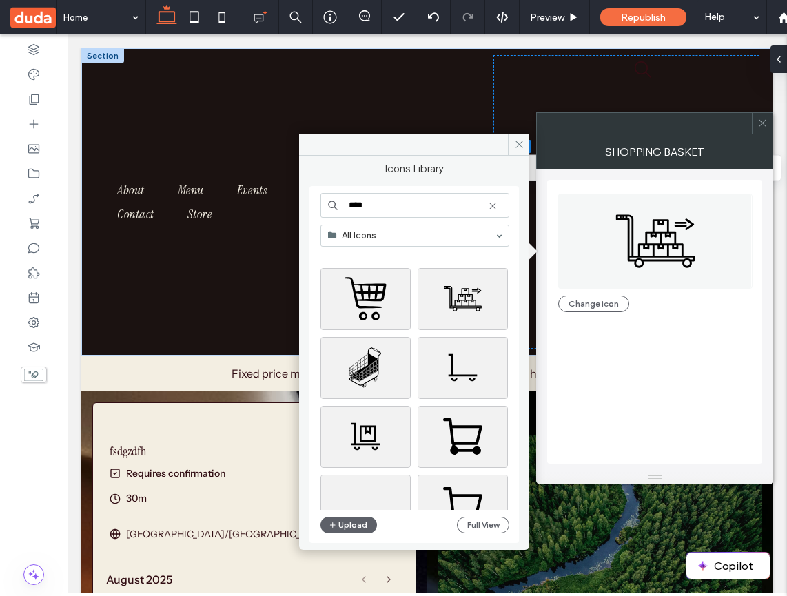
scroll to position [194, 0]
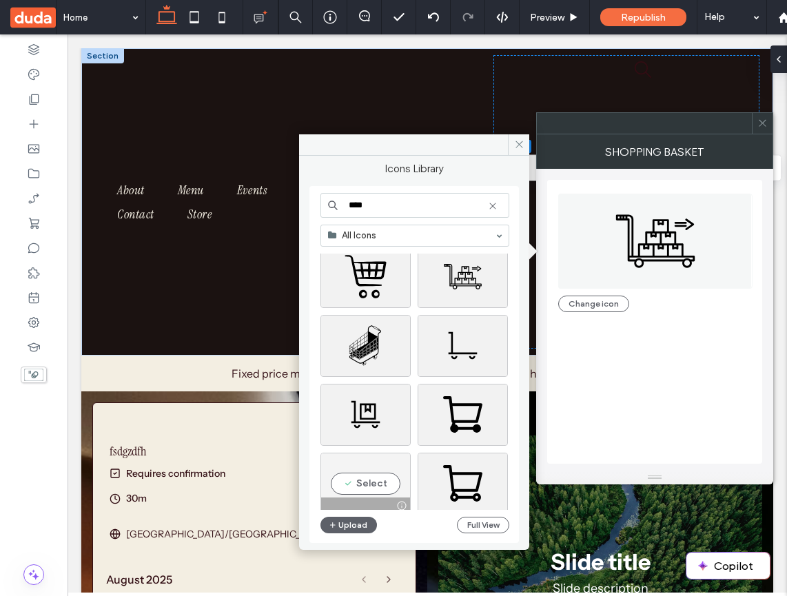
click at [372, 479] on div "Select" at bounding box center [365, 484] width 90 height 62
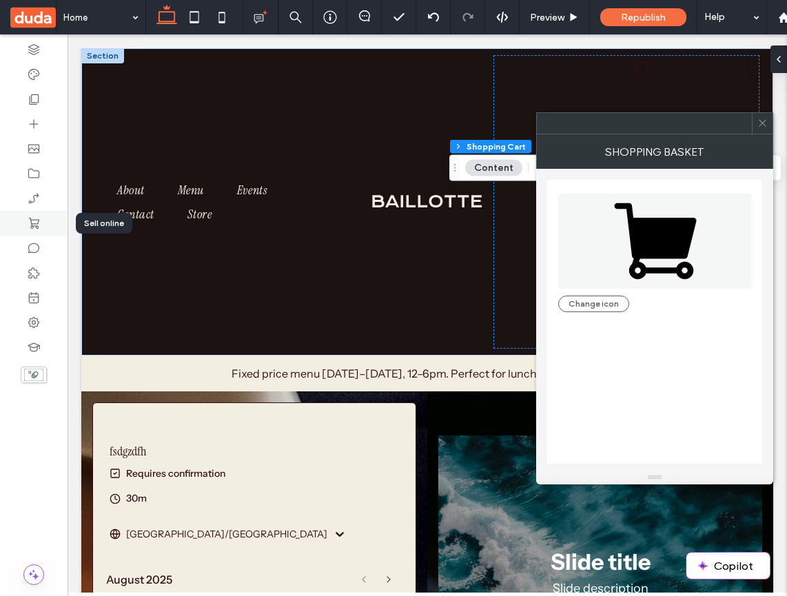
click at [37, 230] on div at bounding box center [34, 223] width 68 height 25
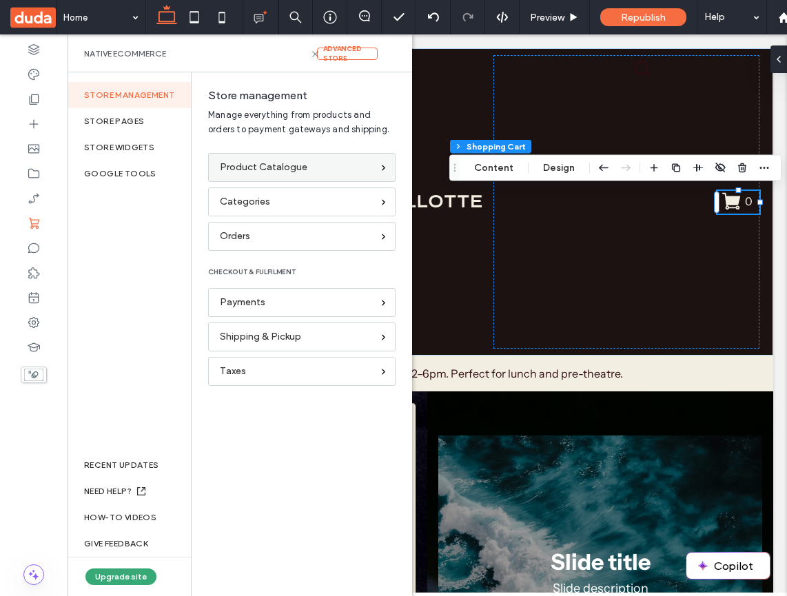
click at [313, 165] on div "Product Catalogue" at bounding box center [296, 167] width 152 height 15
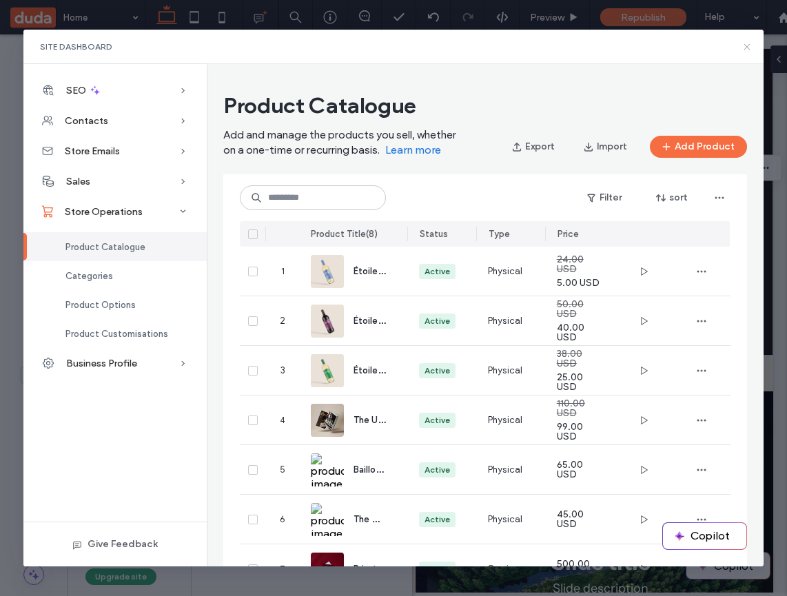
click at [752, 48] on icon at bounding box center [746, 46] width 11 height 11
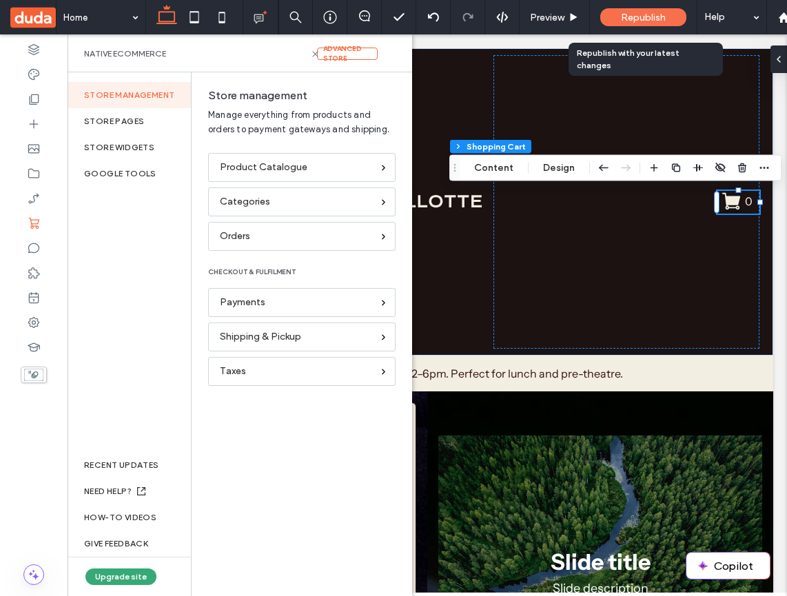
click at [655, 8] on div "Republish" at bounding box center [643, 17] width 86 height 18
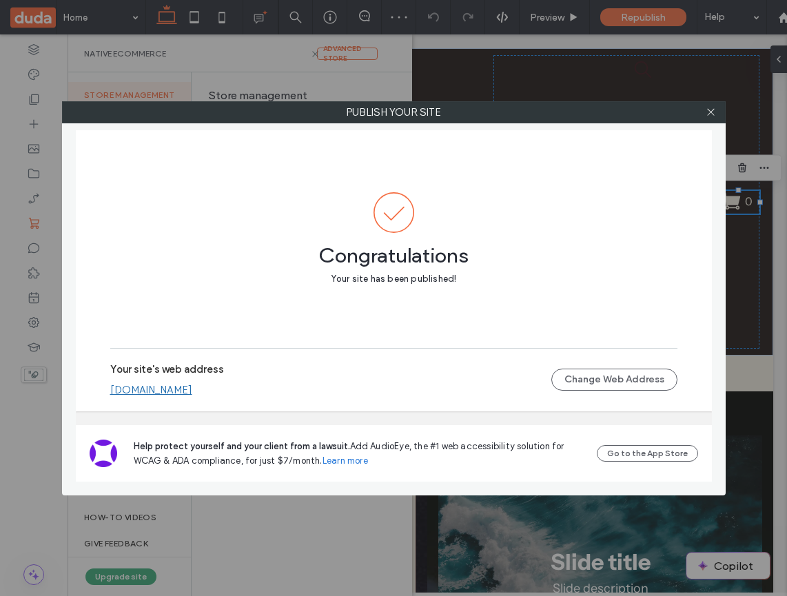
click at [192, 392] on link "[DOMAIN_NAME]" at bounding box center [151, 390] width 82 height 12
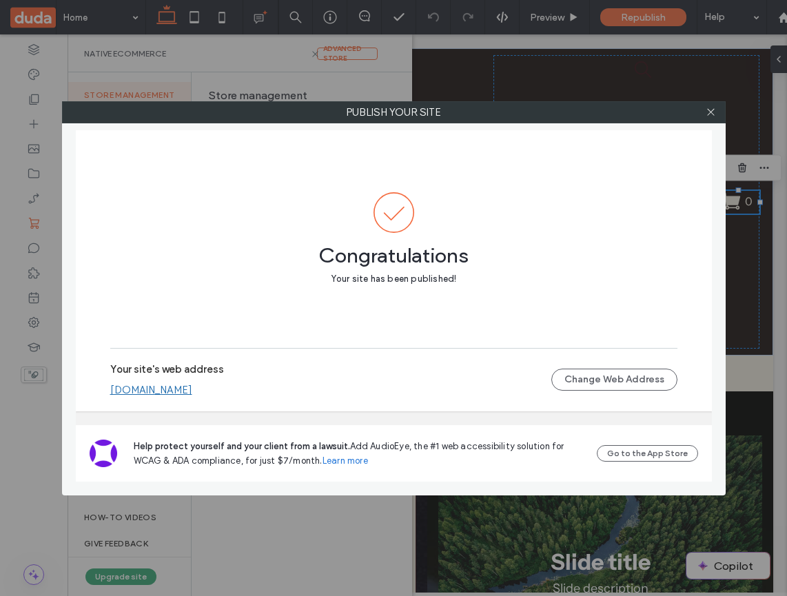
scroll to position [0, 0]
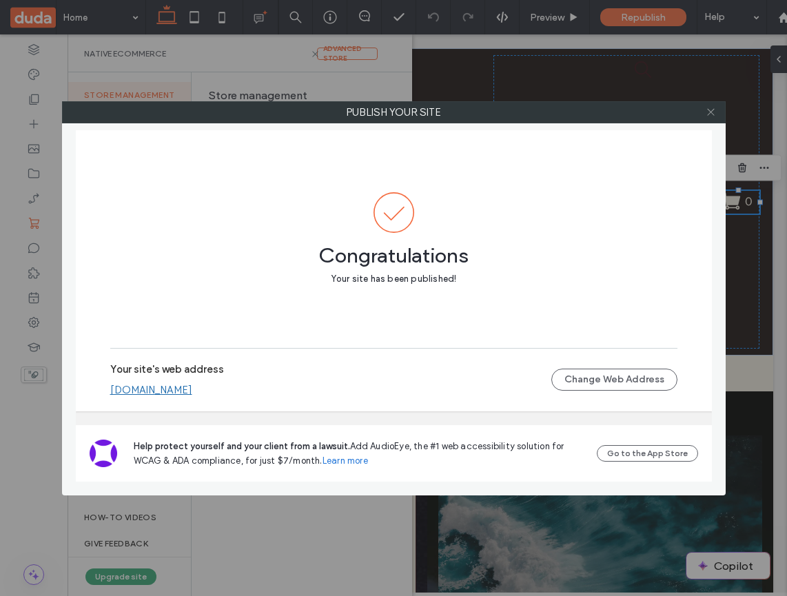
click at [706, 117] on span at bounding box center [710, 112] width 10 height 21
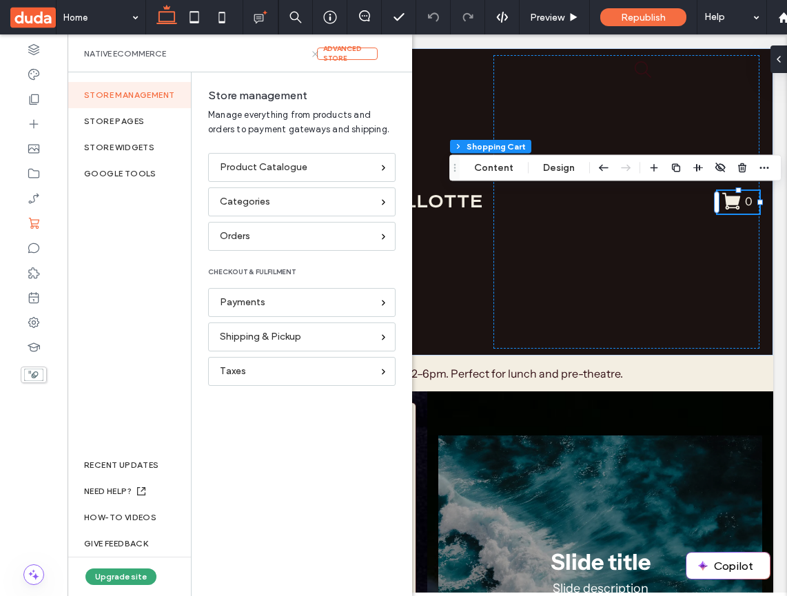
click at [314, 53] on icon at bounding box center [315, 54] width 10 height 10
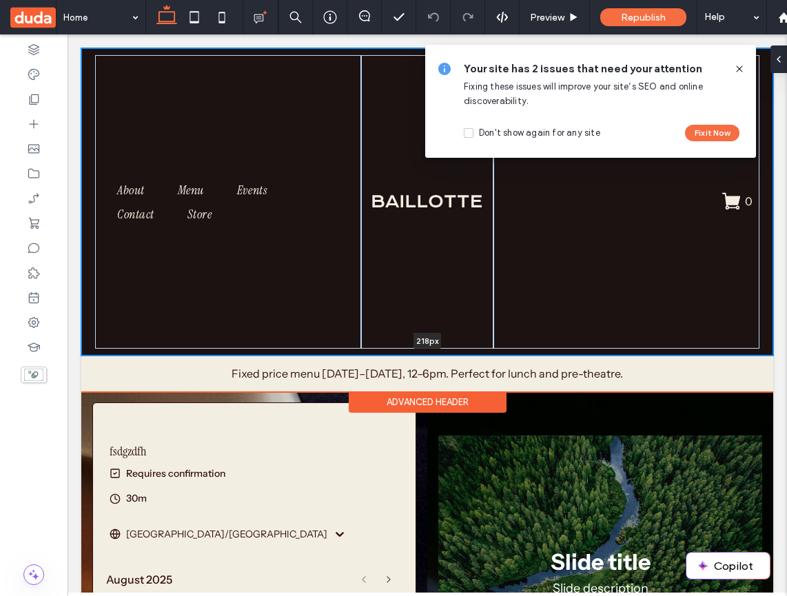
drag, startPoint x: 470, startPoint y: 355, endPoint x: 477, endPoint y: 198, distance: 157.2
click at [477, 198] on div "About Menu Events Contact Store 0 Home 218px Section" at bounding box center [427, 201] width 692 height 307
type input "***"
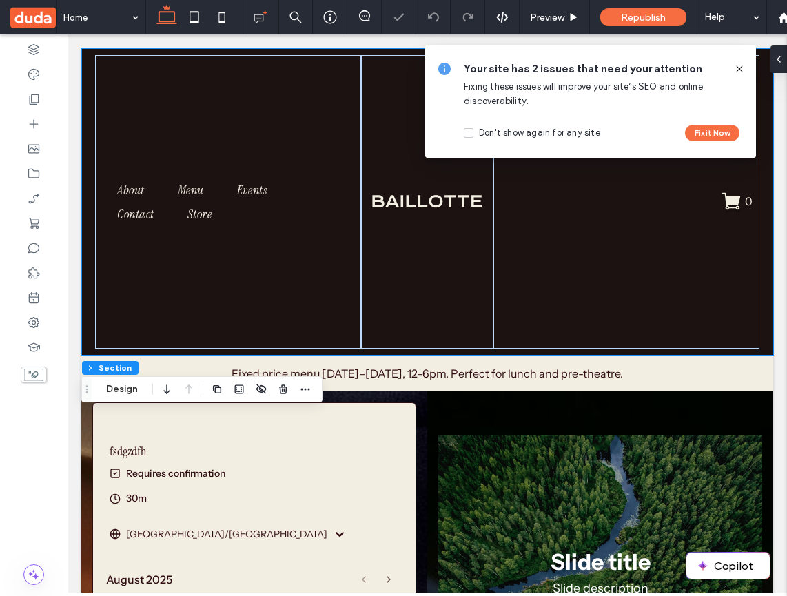
click at [743, 65] on icon at bounding box center [739, 68] width 11 height 11
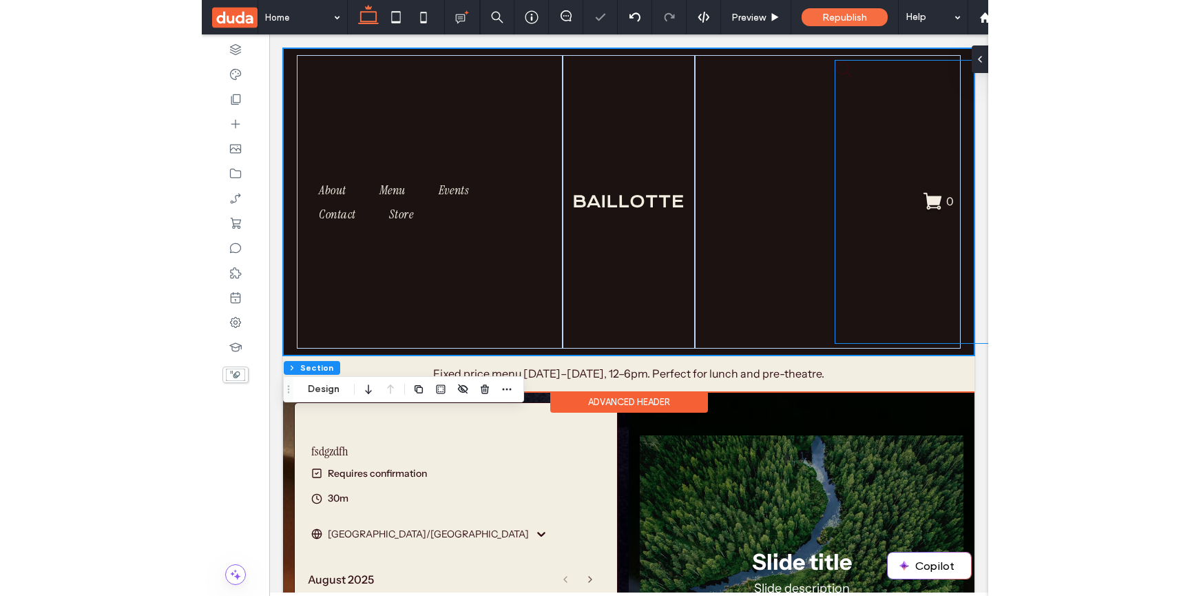
scroll to position [0, 1]
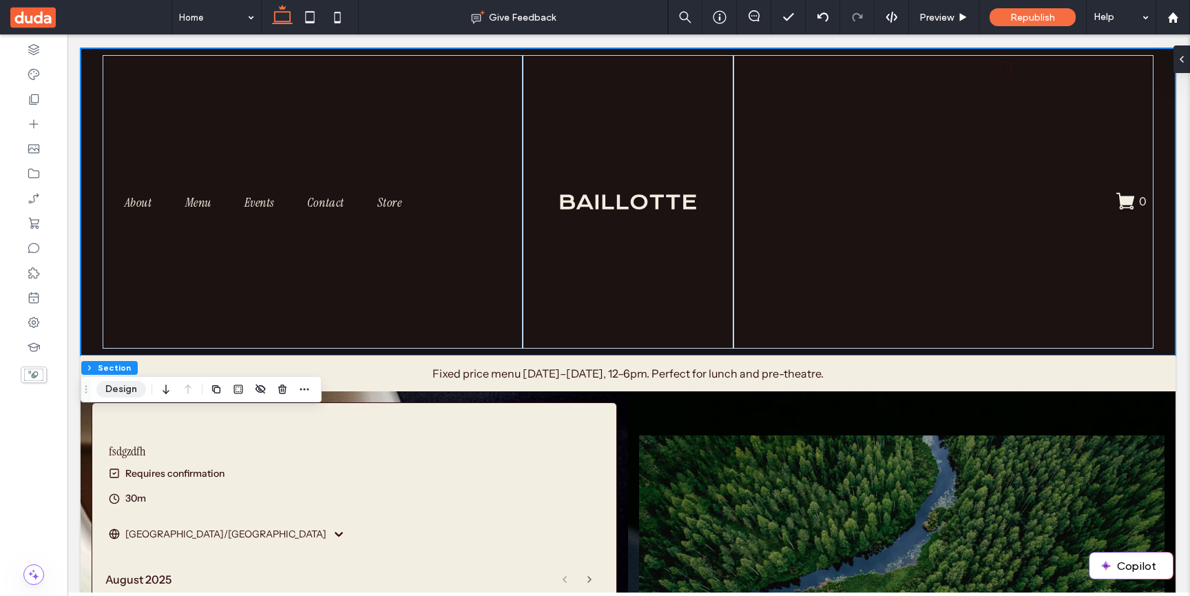
click at [122, 392] on button "Design" at bounding box center [121, 389] width 50 height 17
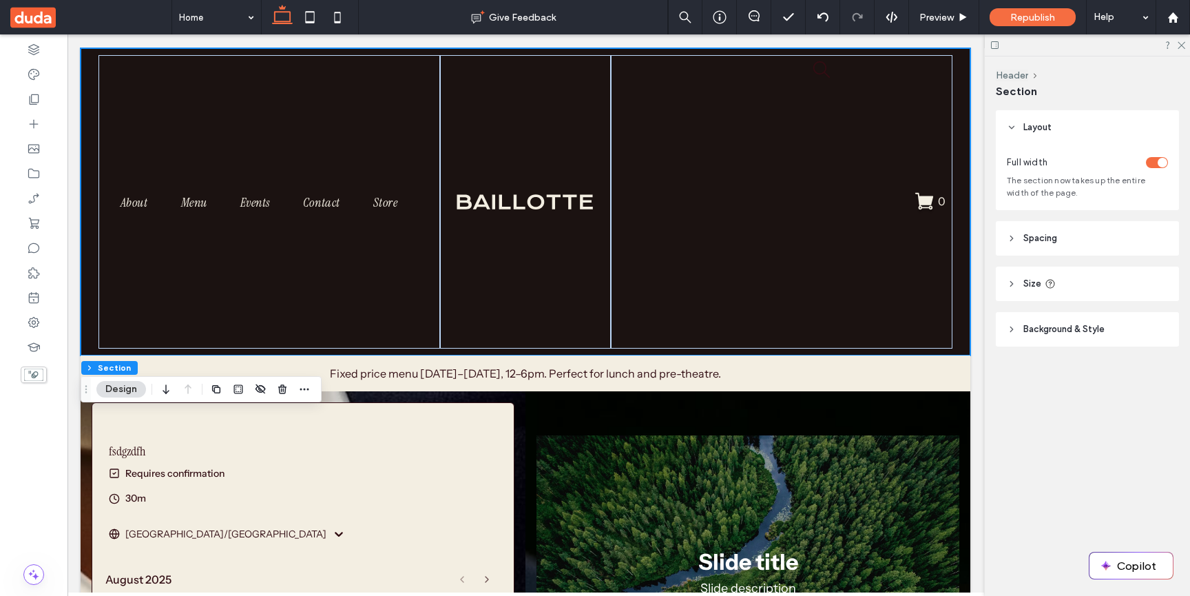
click at [1028, 287] on span "Size" at bounding box center [1033, 284] width 18 height 14
type input "***"
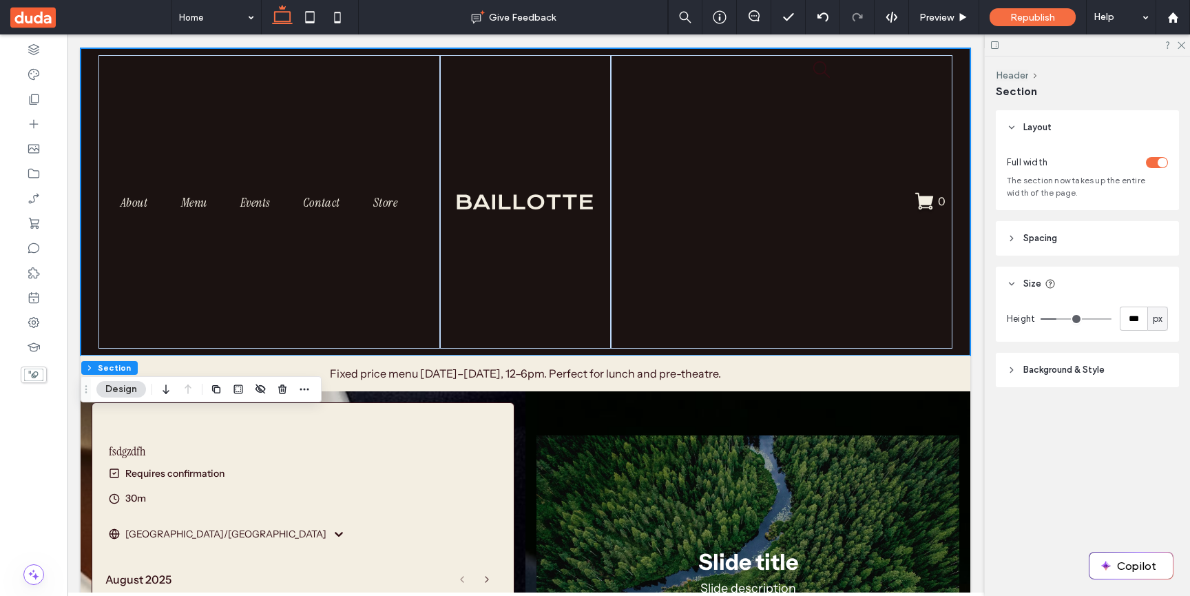
type input "***"
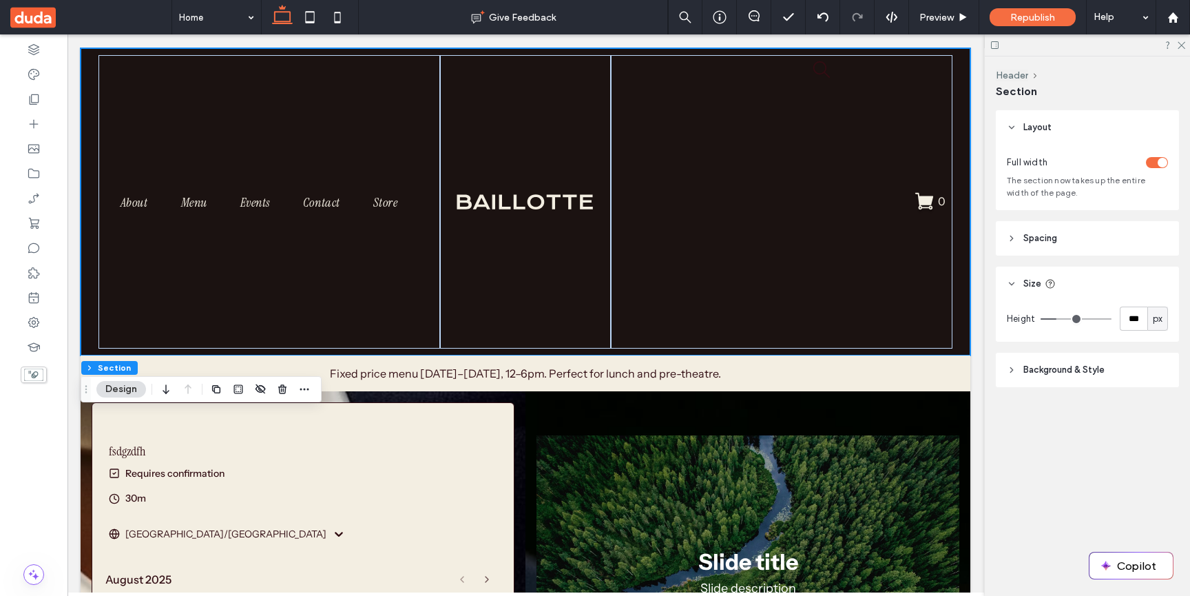
type input "***"
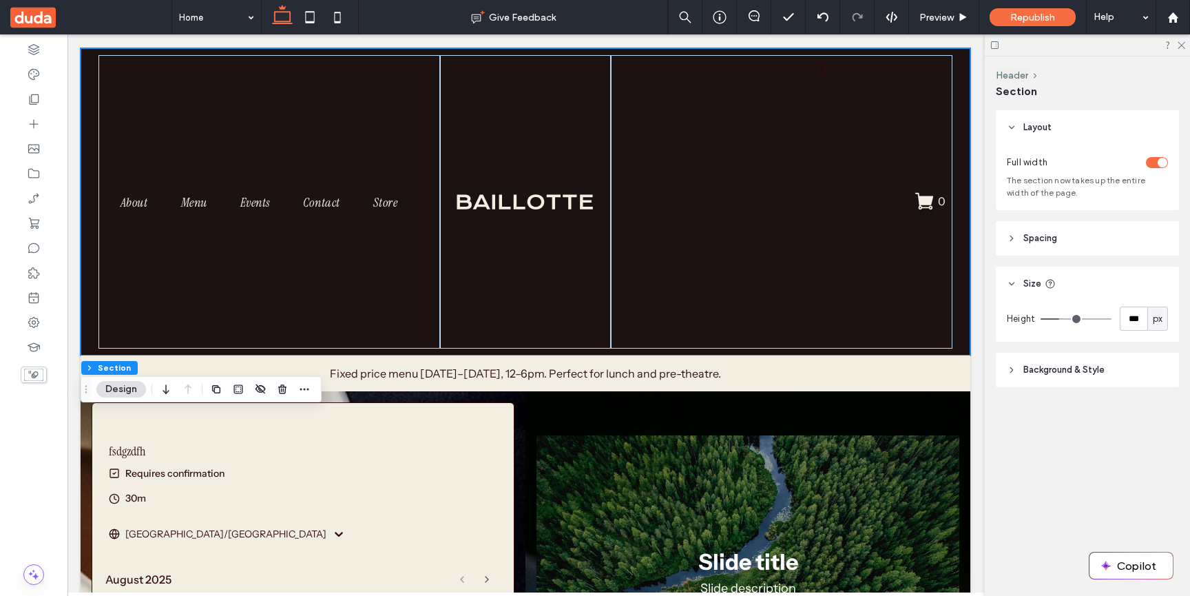
type input "***"
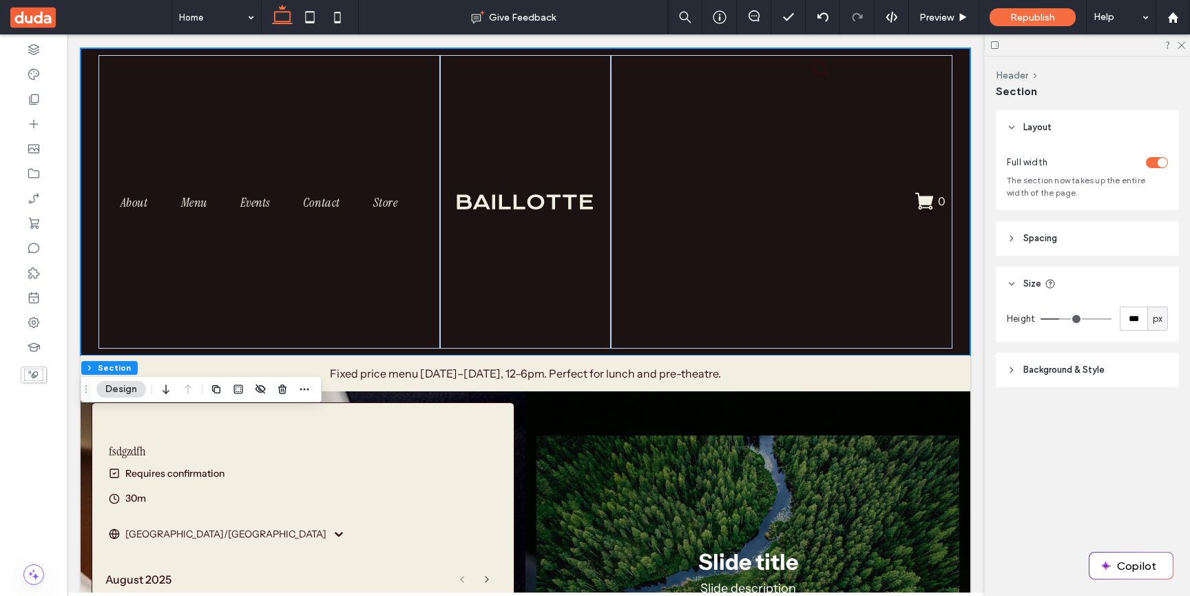
type input "***"
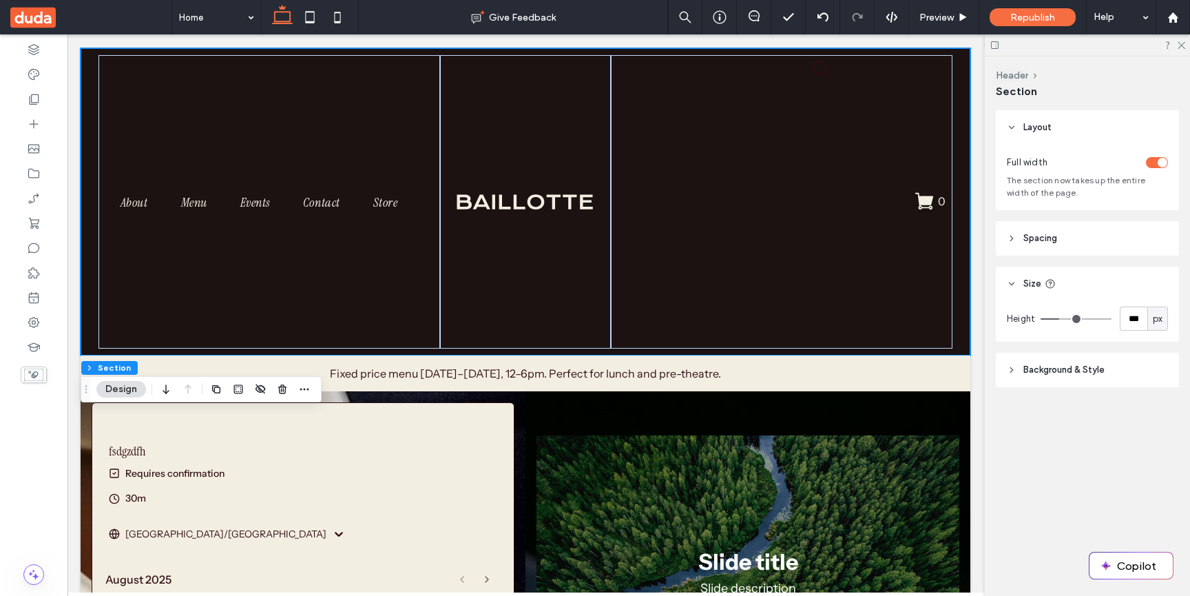
type input "***"
drag, startPoint x: 1064, startPoint y: 322, endPoint x: 1056, endPoint y: 322, distance: 7.6
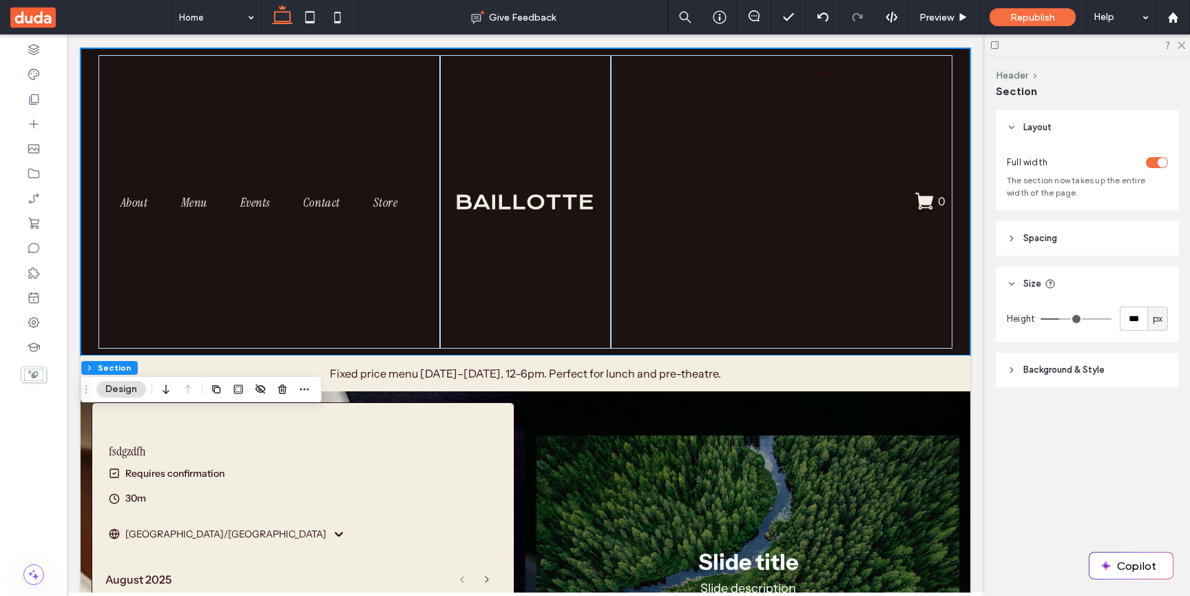
click at [1056, 320] on input "range" at bounding box center [1076, 318] width 71 height 1
type input "***"
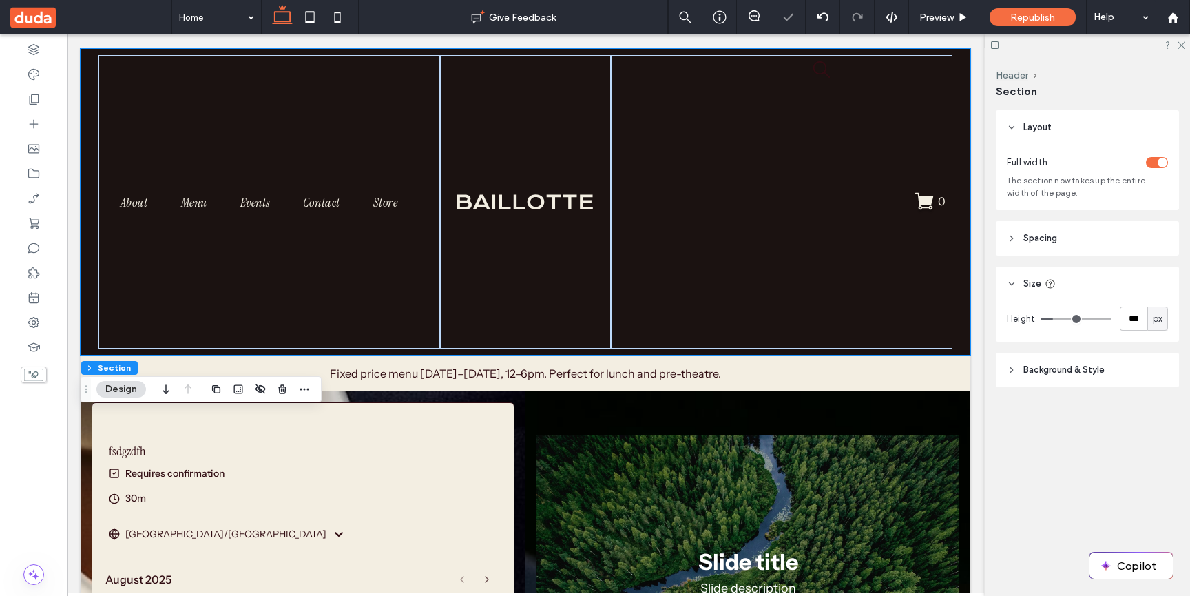
type input "***"
type input "**"
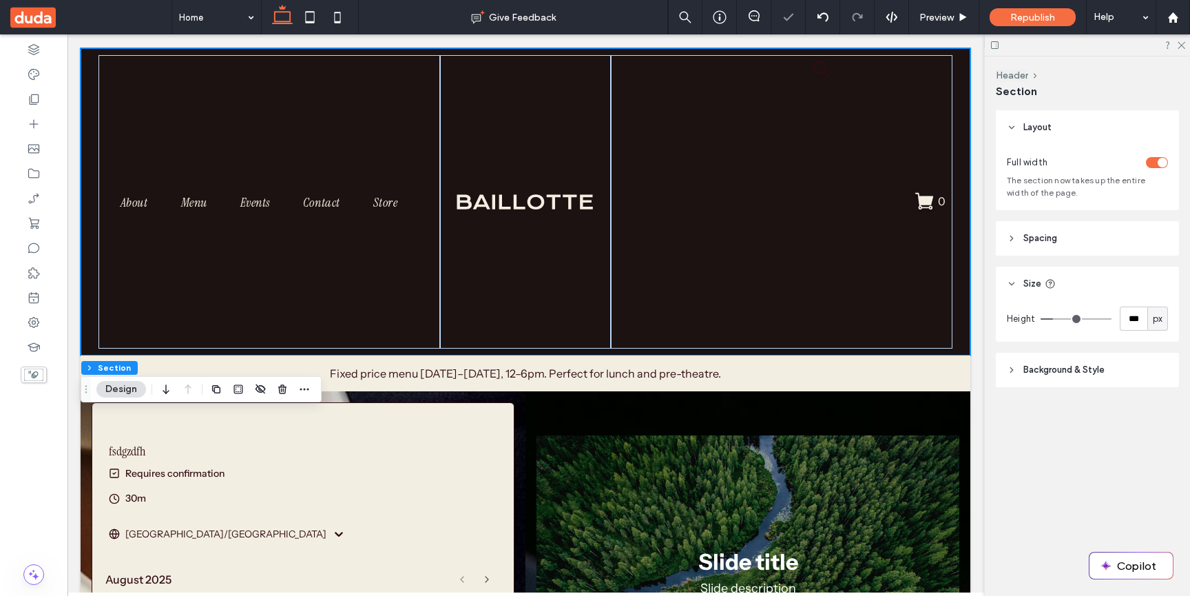
type input "**"
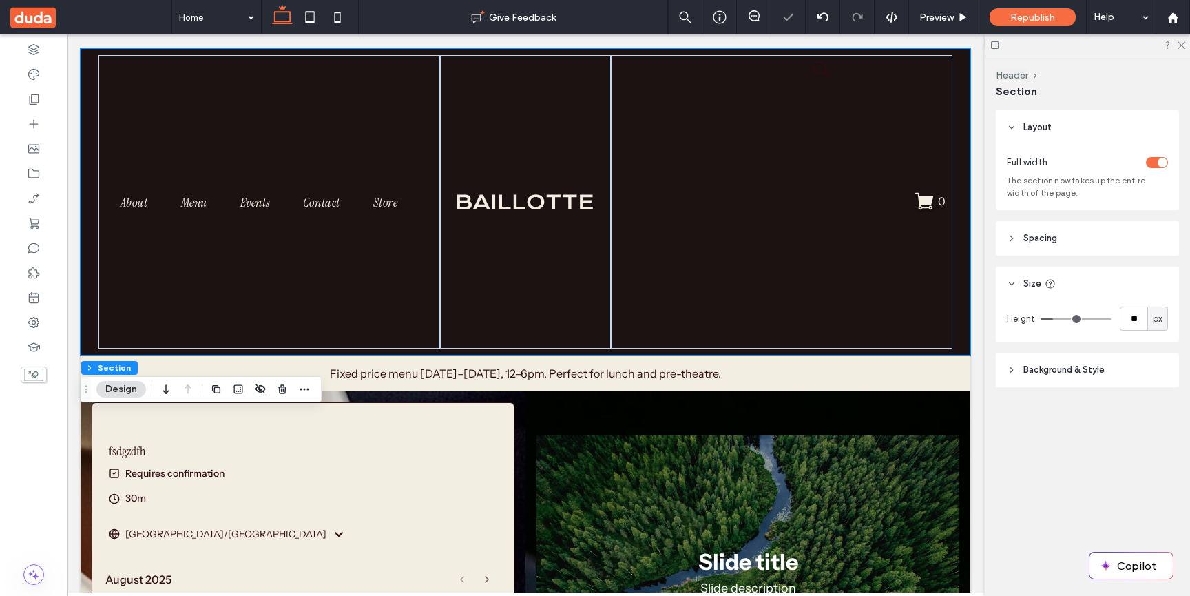
type input "*"
drag, startPoint x: 1056, startPoint y: 322, endPoint x: 1042, endPoint y: 322, distance: 14.5
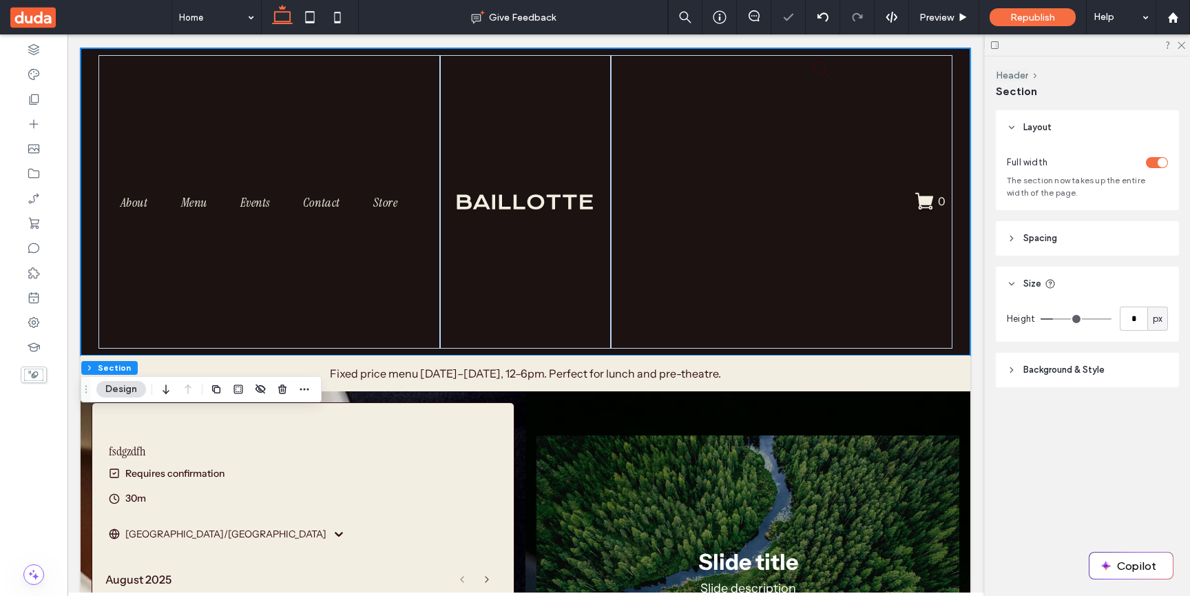
click at [1042, 320] on input "range" at bounding box center [1076, 318] width 71 height 1
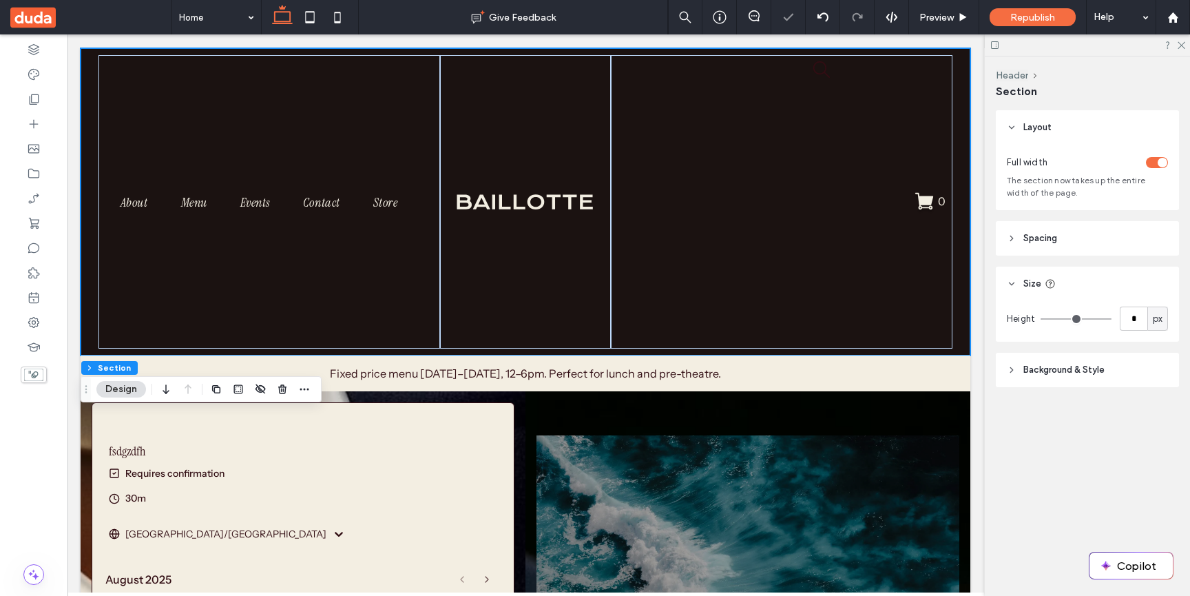
type input "***"
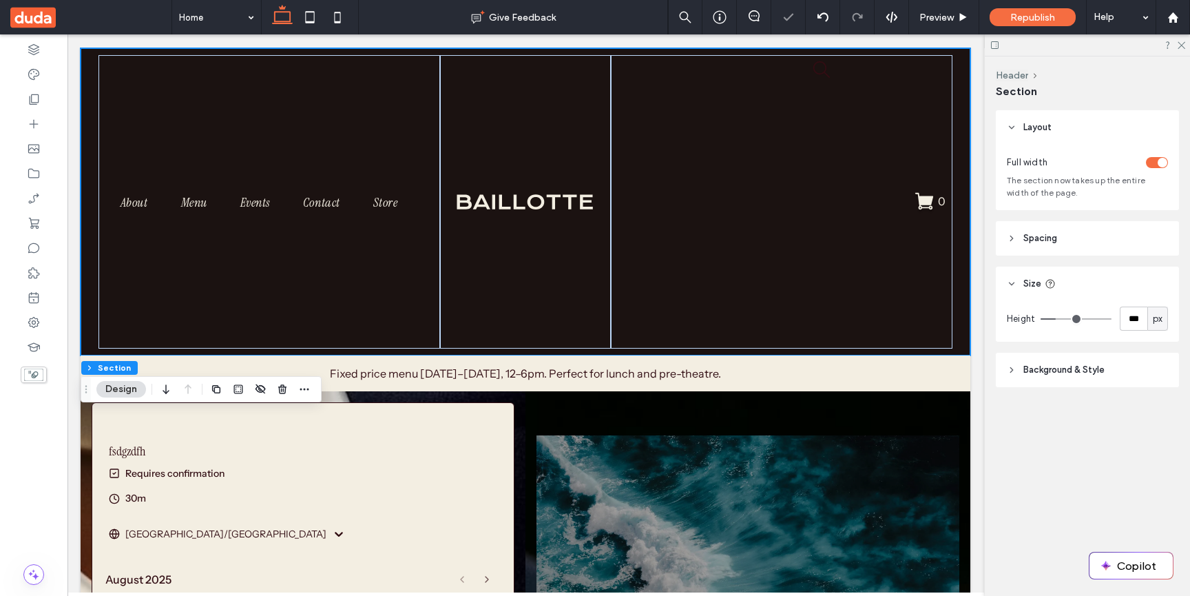
type input "***"
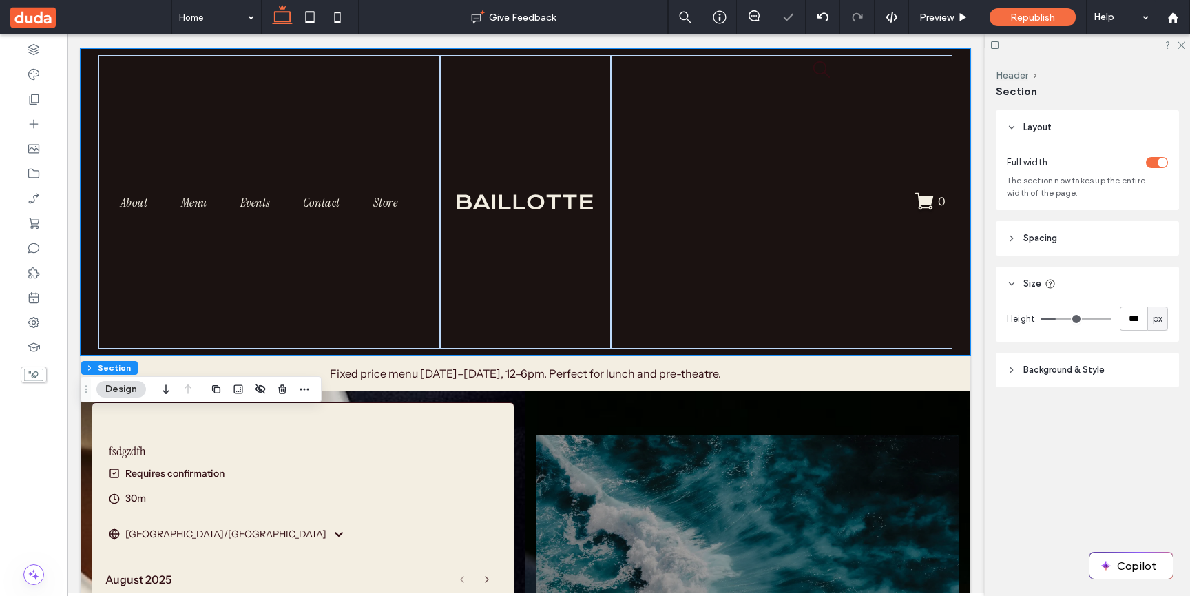
type input "***"
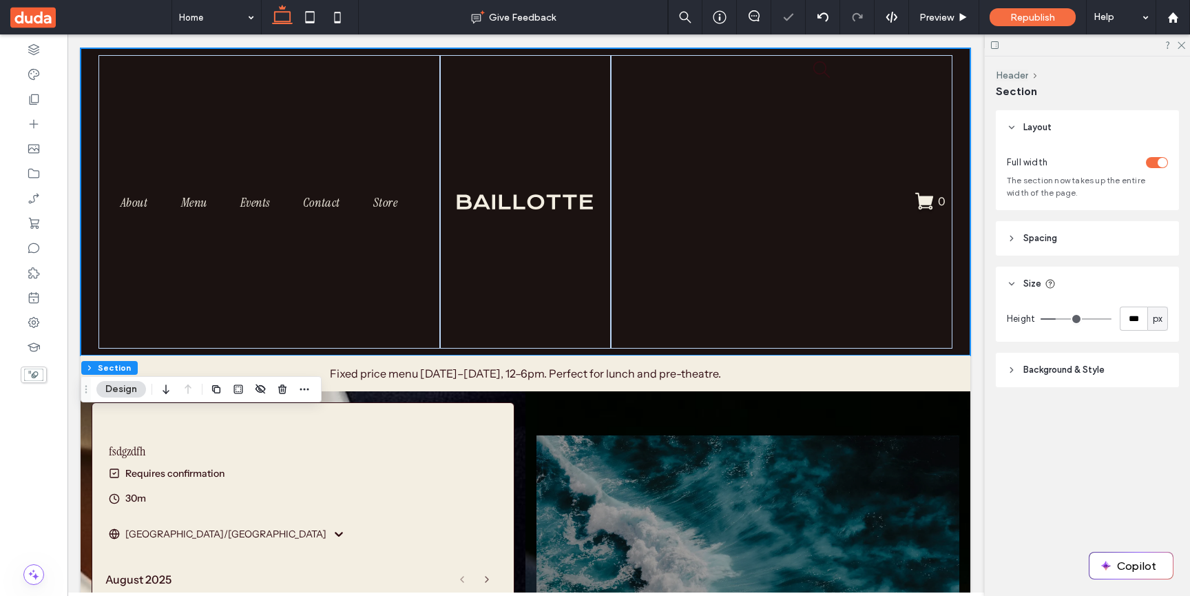
type input "***"
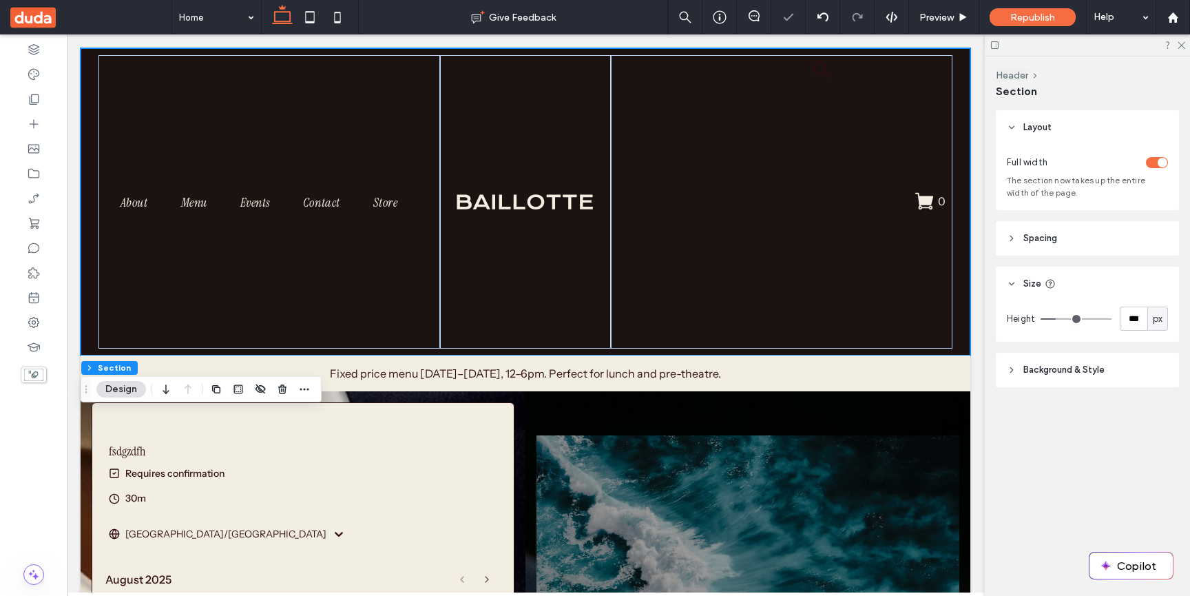
type input "***"
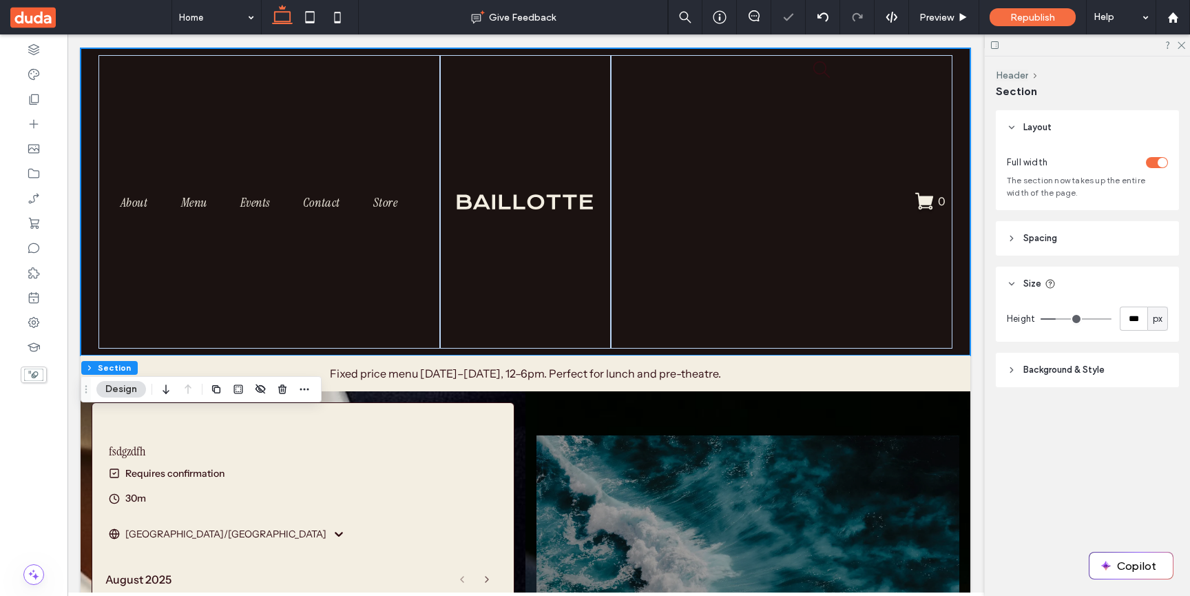
type input "***"
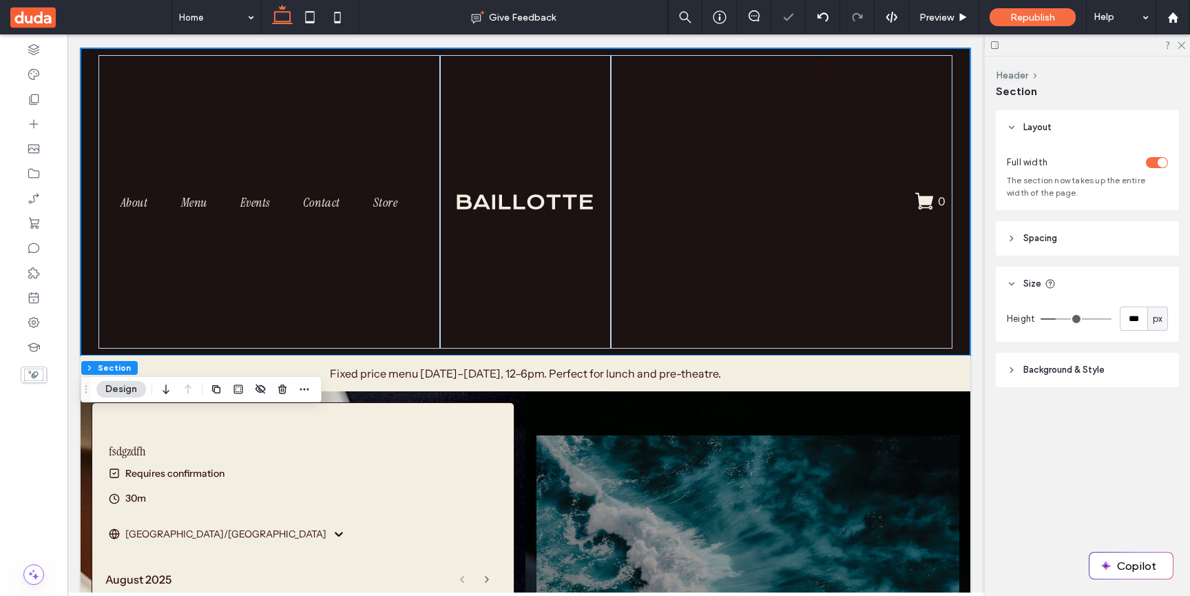
type input "***"
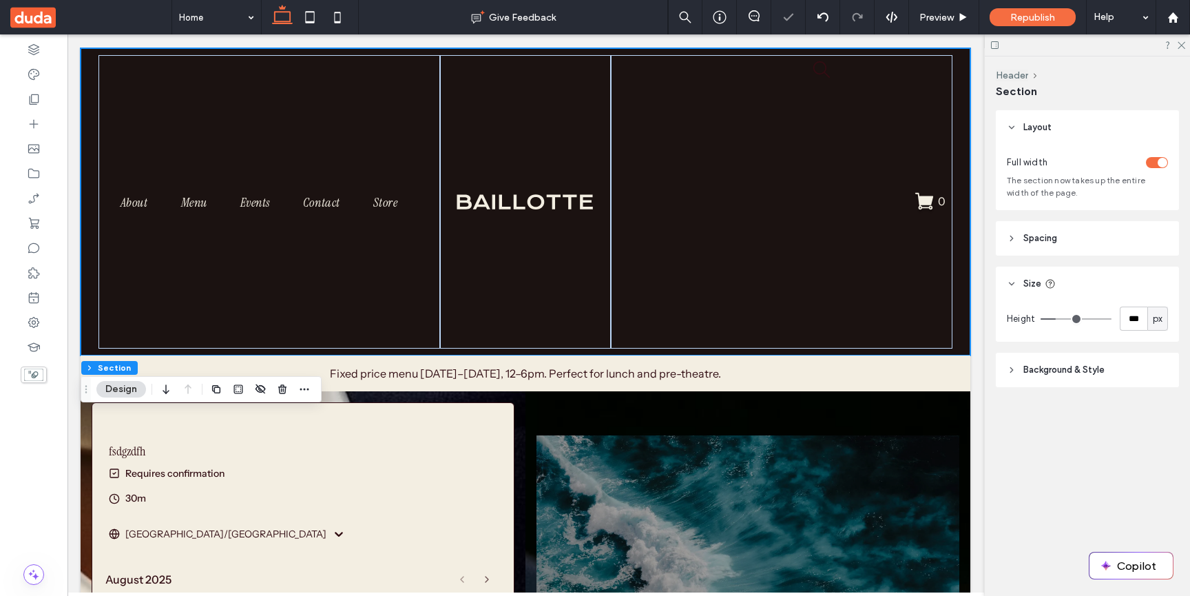
type input "***"
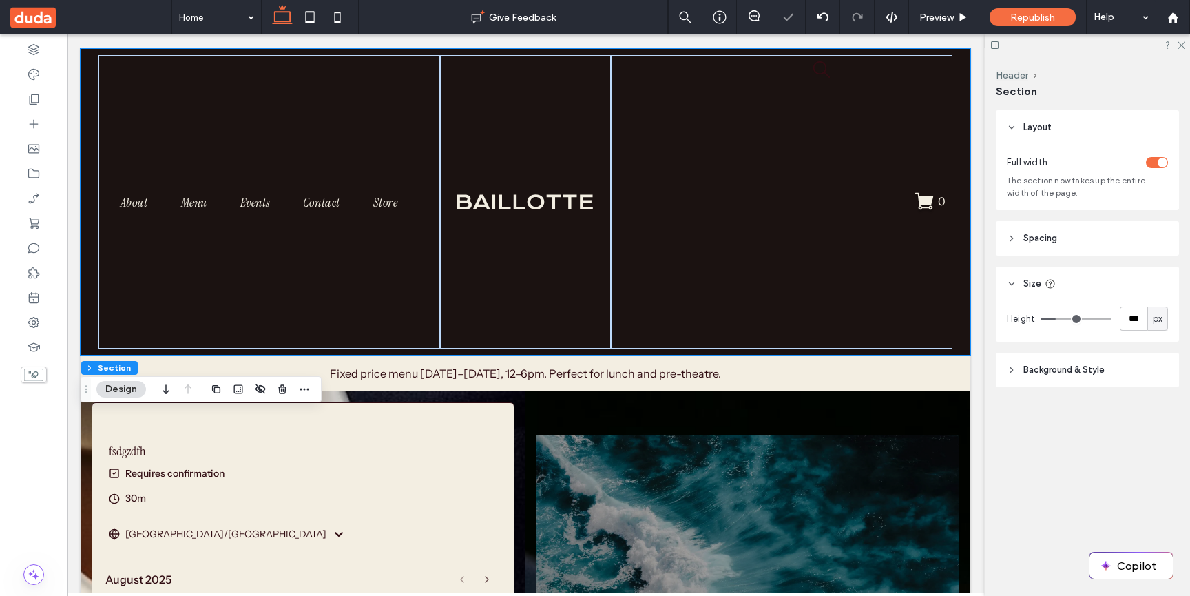
type input "***"
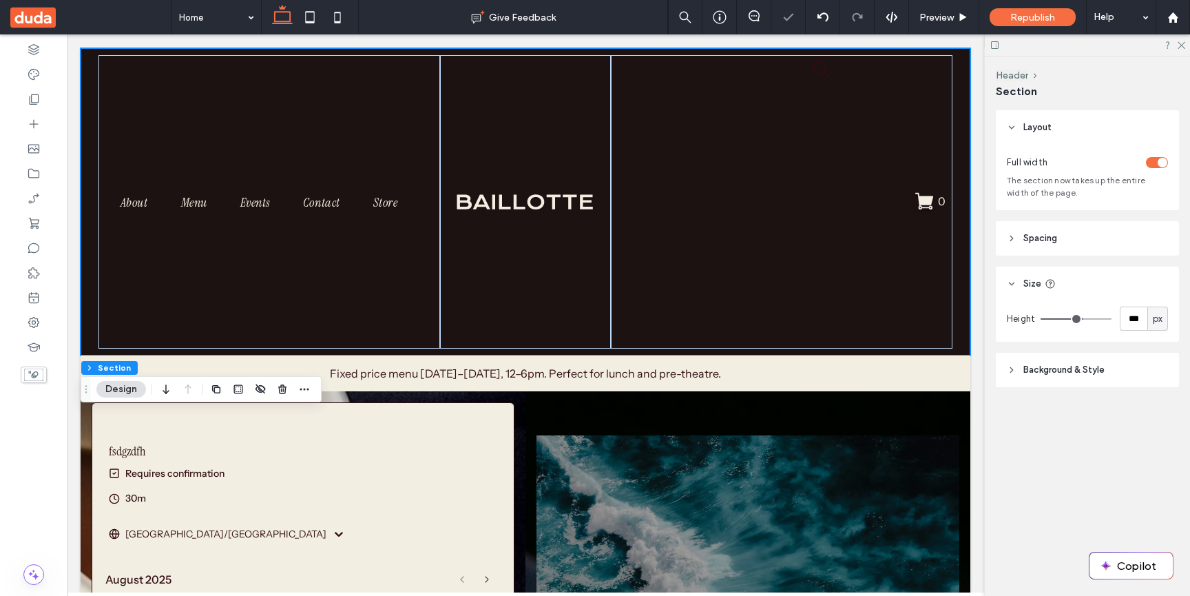
type input "***"
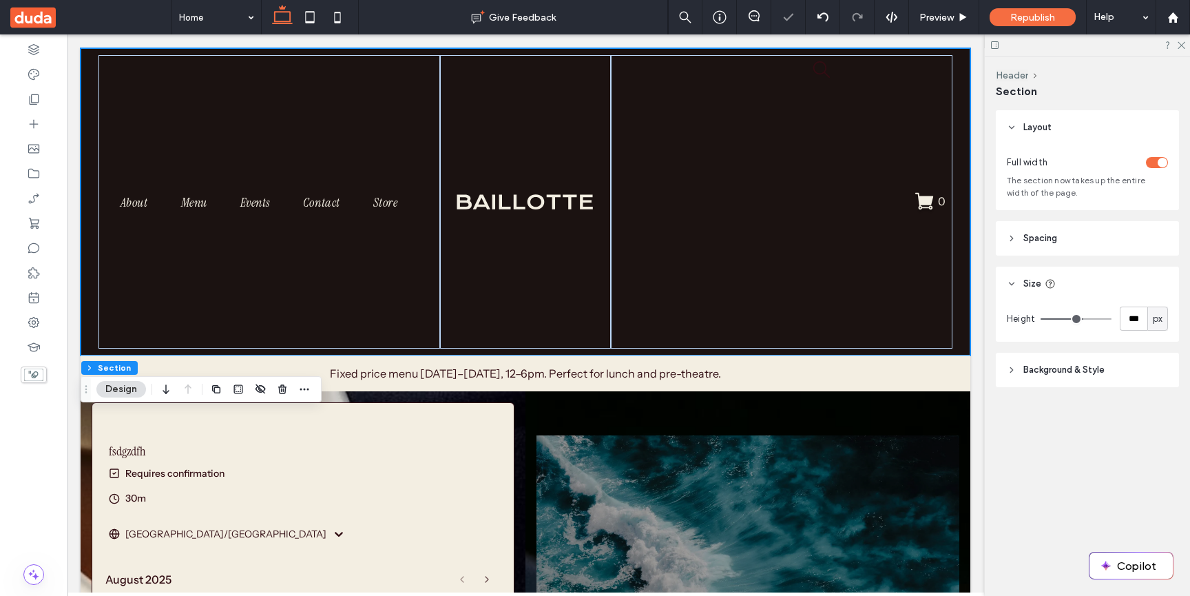
type input "***"
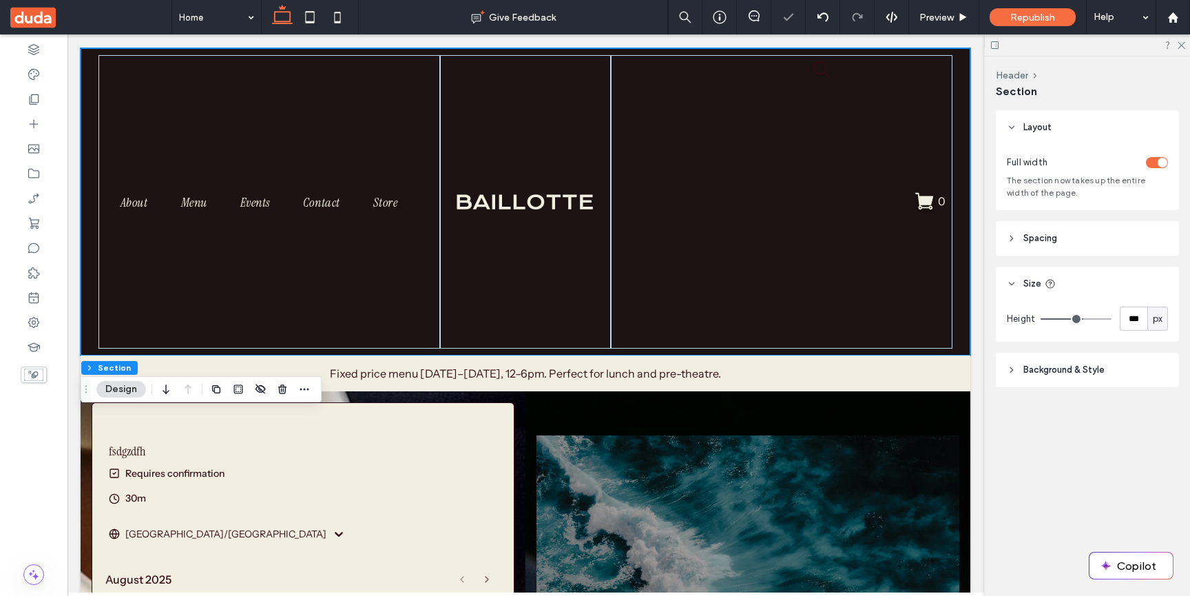
type input "***"
drag, startPoint x: 1059, startPoint y: 318, endPoint x: 1086, endPoint y: 318, distance: 27.6
click at [1086, 318] on input "range" at bounding box center [1076, 318] width 71 height 1
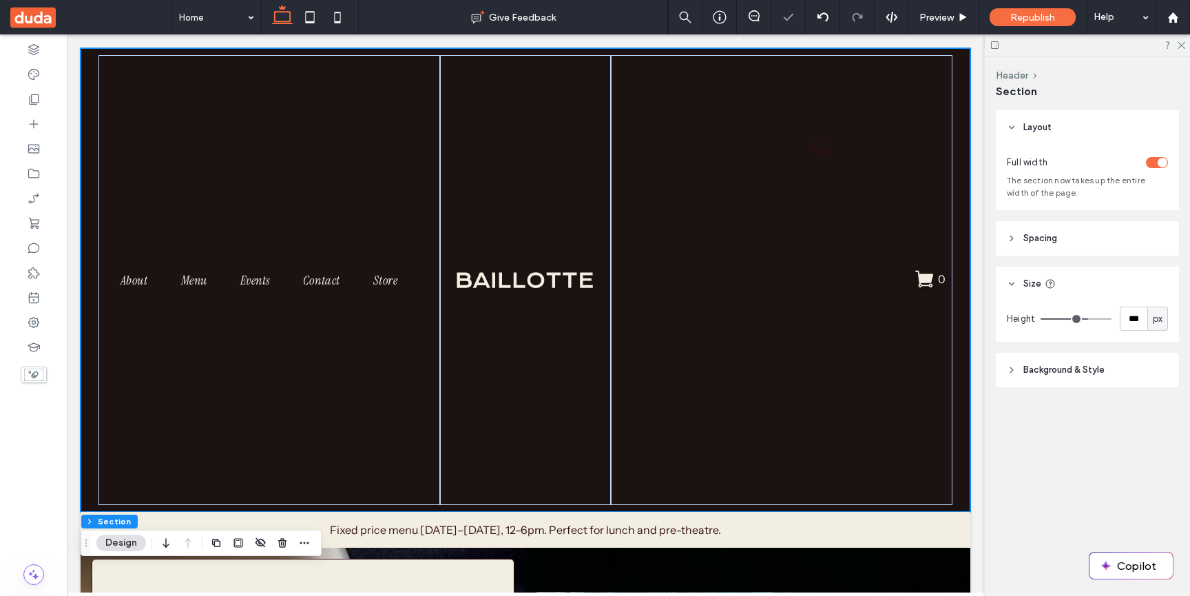
type input "***"
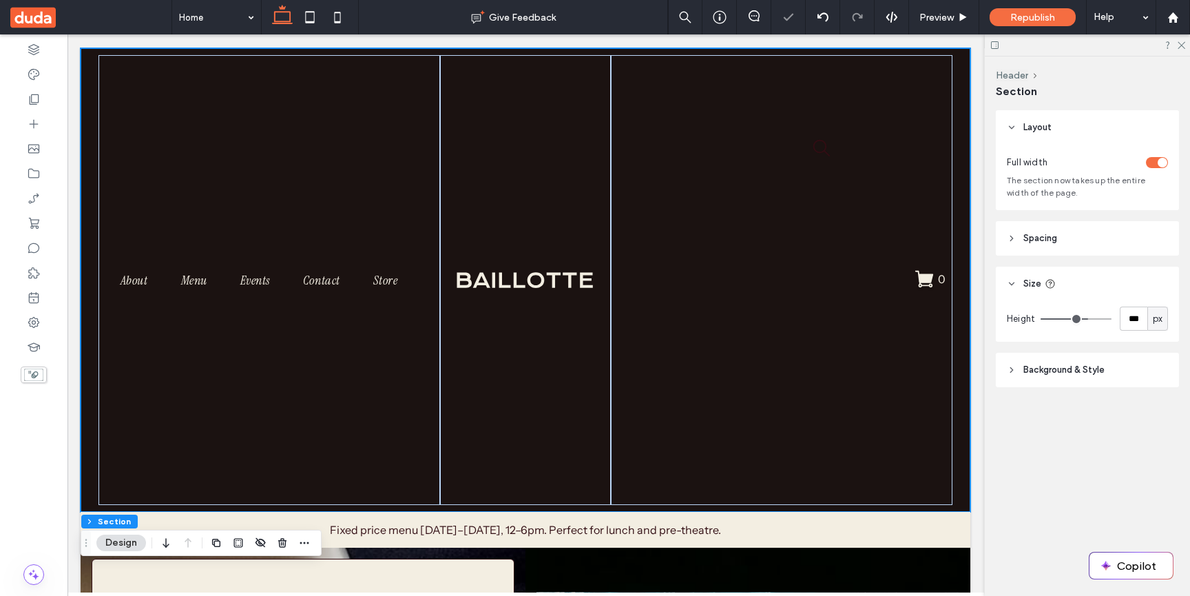
type input "***"
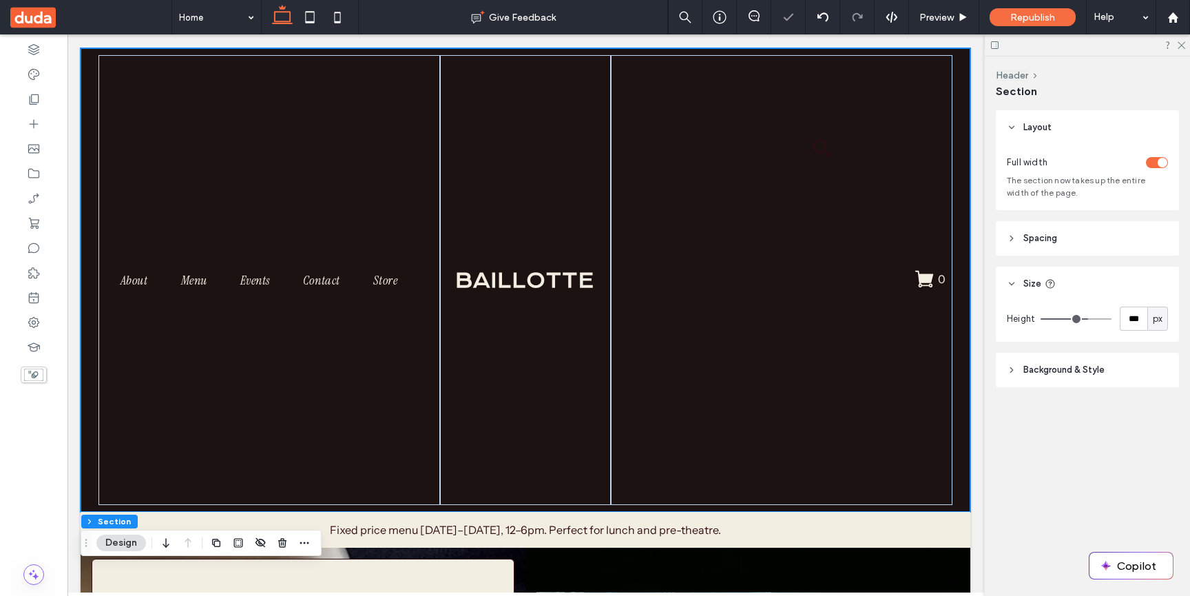
type input "***"
type input "*"
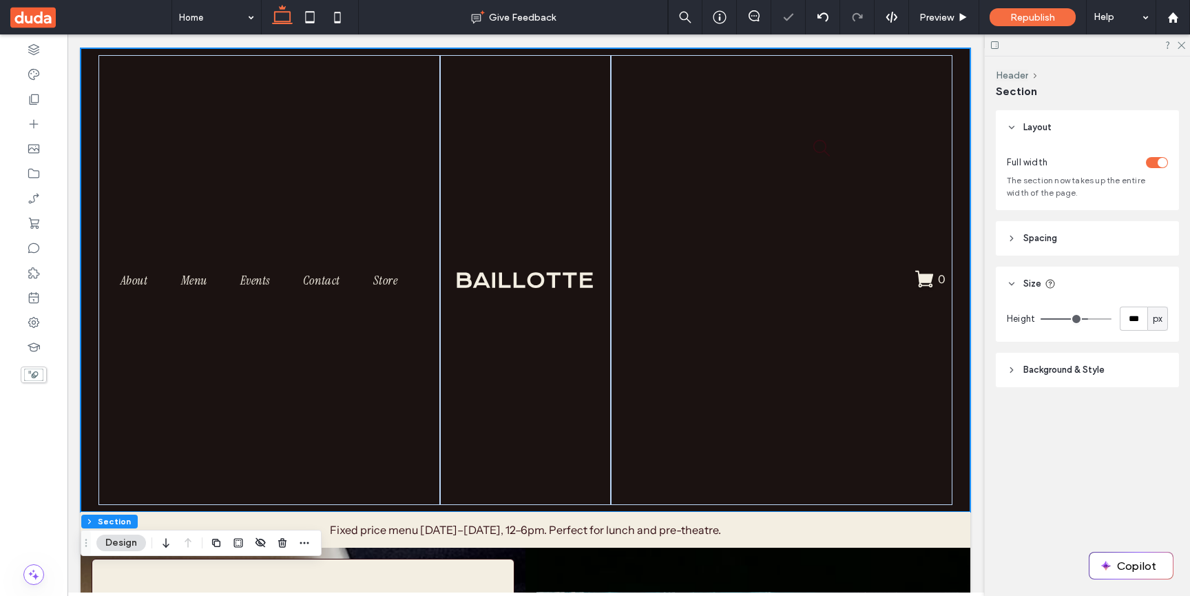
type input "*"
drag, startPoint x: 1086, startPoint y: 318, endPoint x: 960, endPoint y: 318, distance: 126.1
type input "*"
click at [1041, 318] on input "range" at bounding box center [1076, 318] width 71 height 1
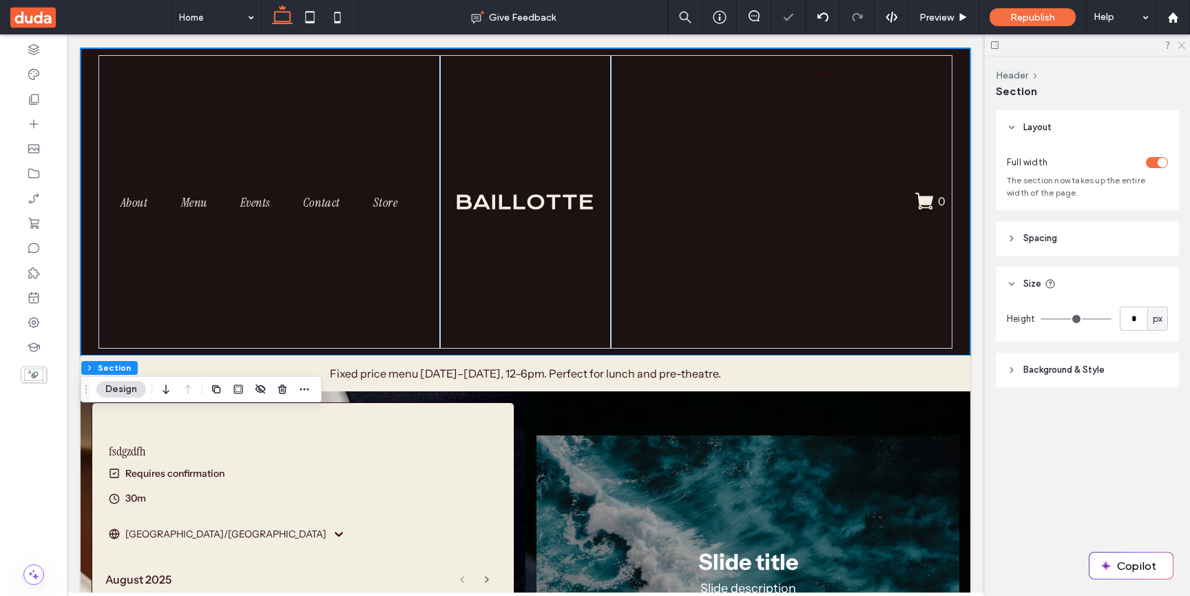
click at [1182, 46] on icon at bounding box center [1181, 44] width 9 height 9
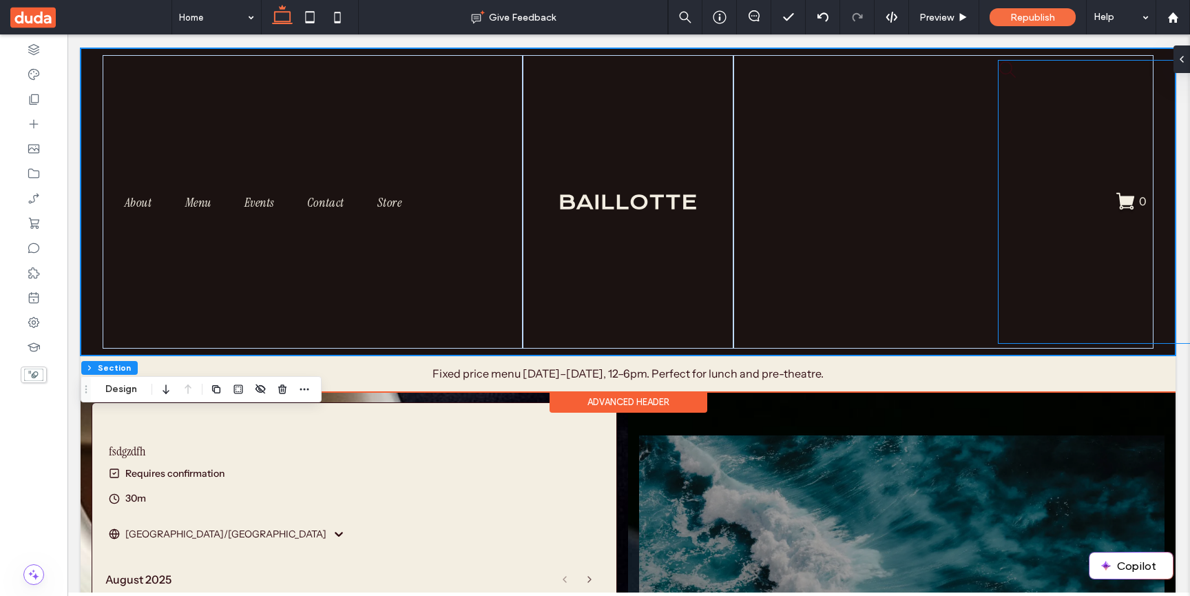
click at [1169, 134] on div at bounding box center [1204, 202] width 410 height 282
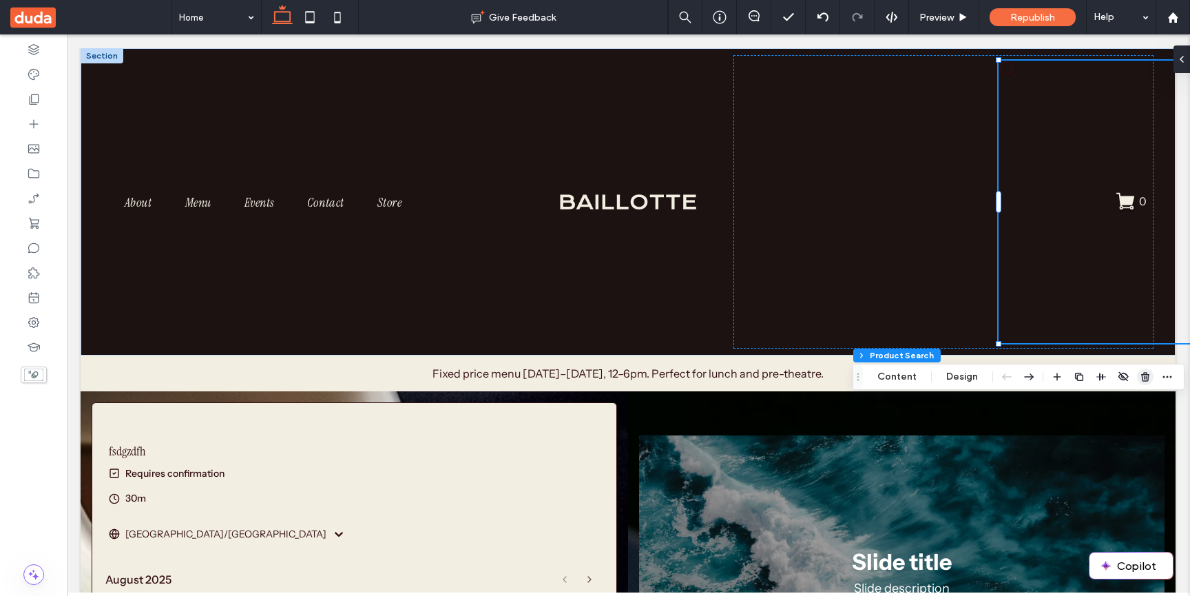
click at [1146, 373] on icon "button" at bounding box center [1145, 376] width 11 height 11
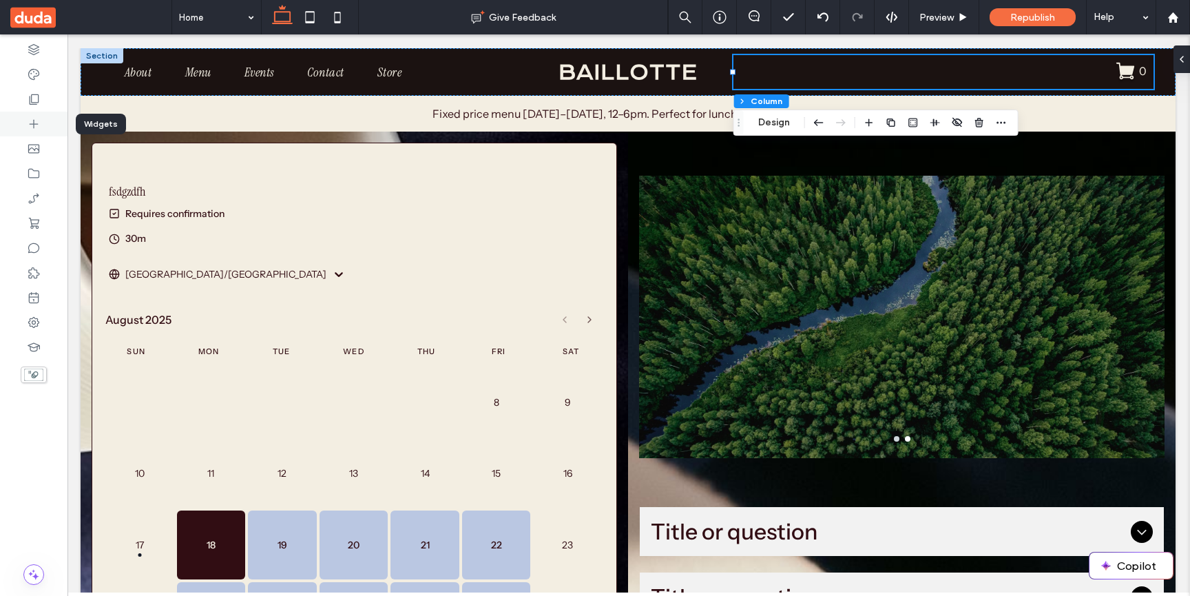
drag, startPoint x: 38, startPoint y: 127, endPoint x: 112, endPoint y: 43, distance: 111.8
click at [38, 127] on icon at bounding box center [34, 124] width 14 height 14
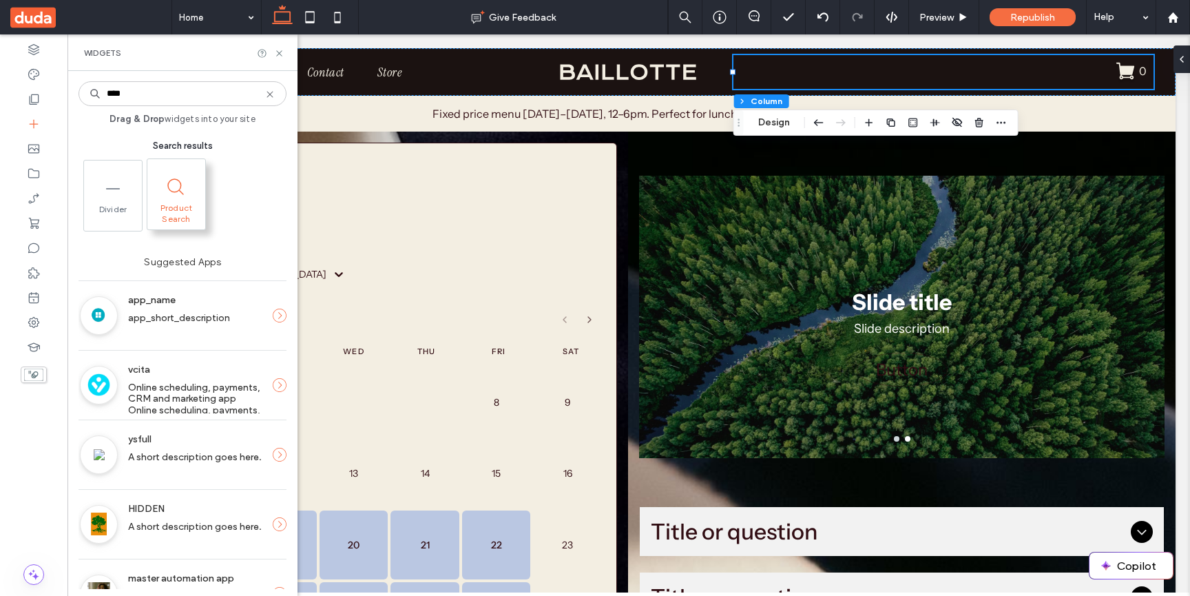
type input "****"
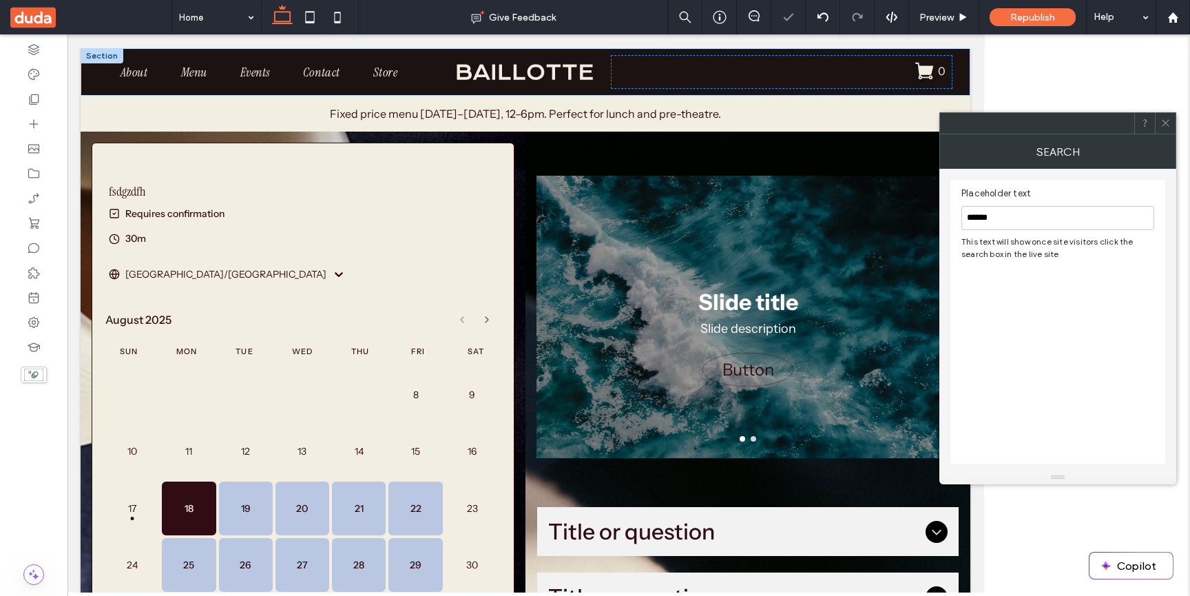
scroll to position [0, 159]
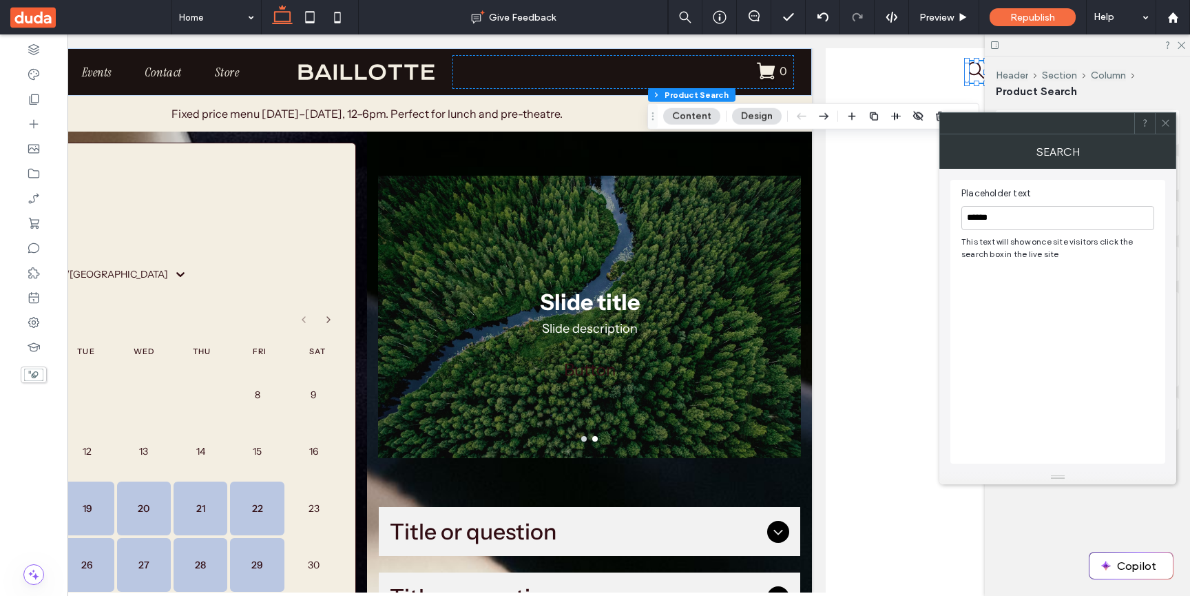
click at [746, 118] on button "Design" at bounding box center [757, 116] width 50 height 17
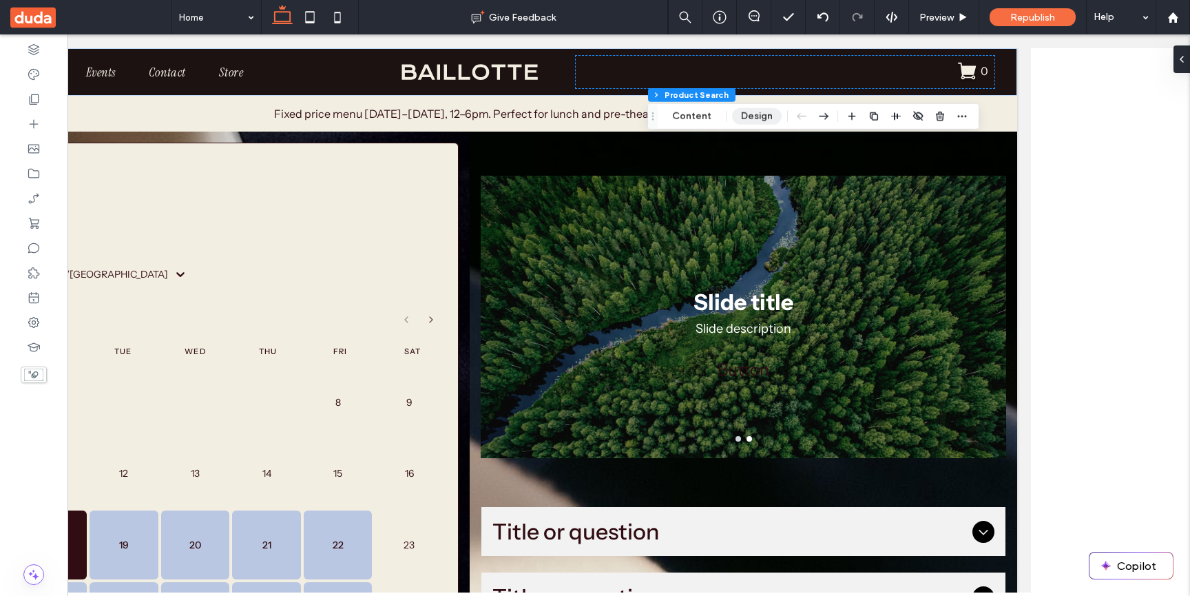
click at [761, 118] on button "Design" at bounding box center [757, 116] width 50 height 17
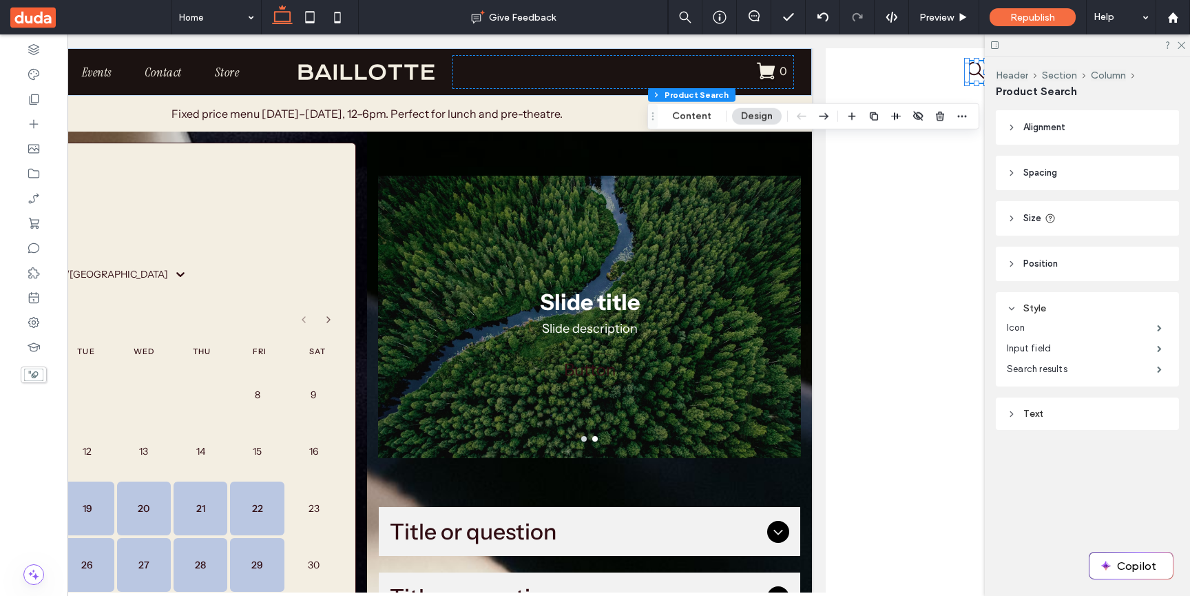
click at [1182, 50] on div at bounding box center [1087, 44] width 205 height 21
click at [1179, 45] on icon at bounding box center [1181, 44] width 9 height 9
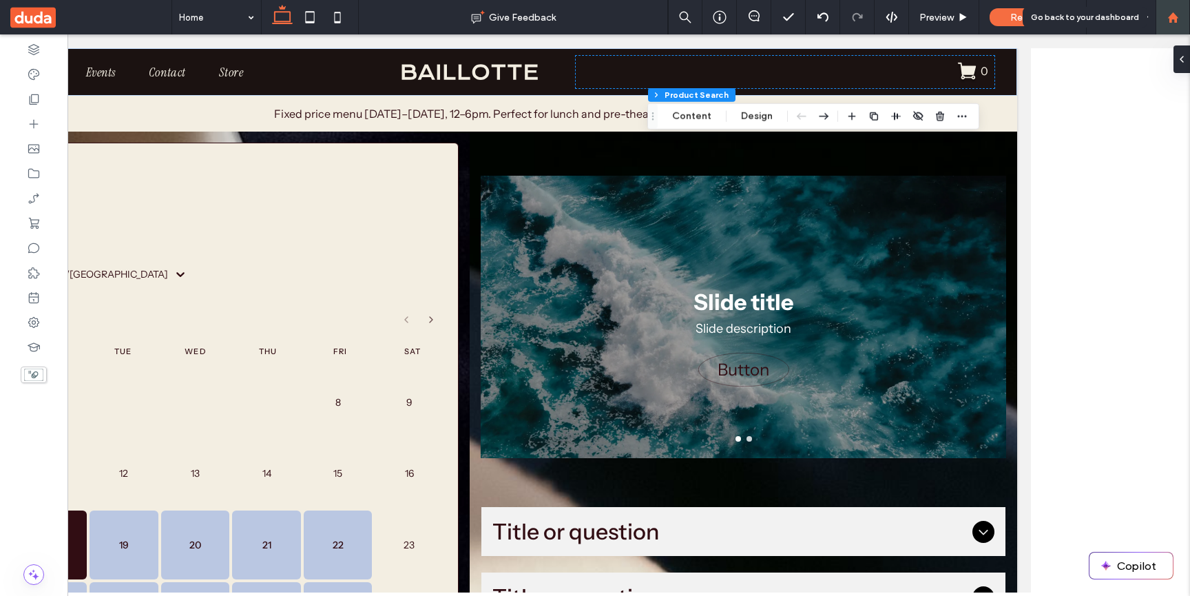
click at [1169, 17] on use at bounding box center [1173, 17] width 10 height 10
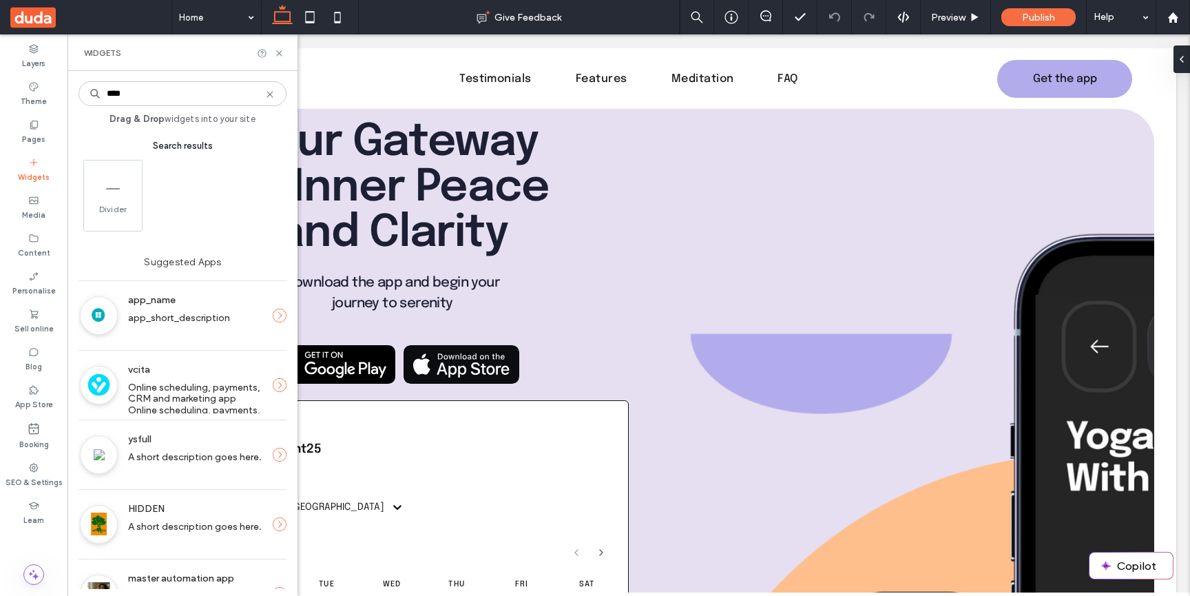
type input "****"
click at [41, 329] on label "Sell online" at bounding box center [33, 327] width 39 height 15
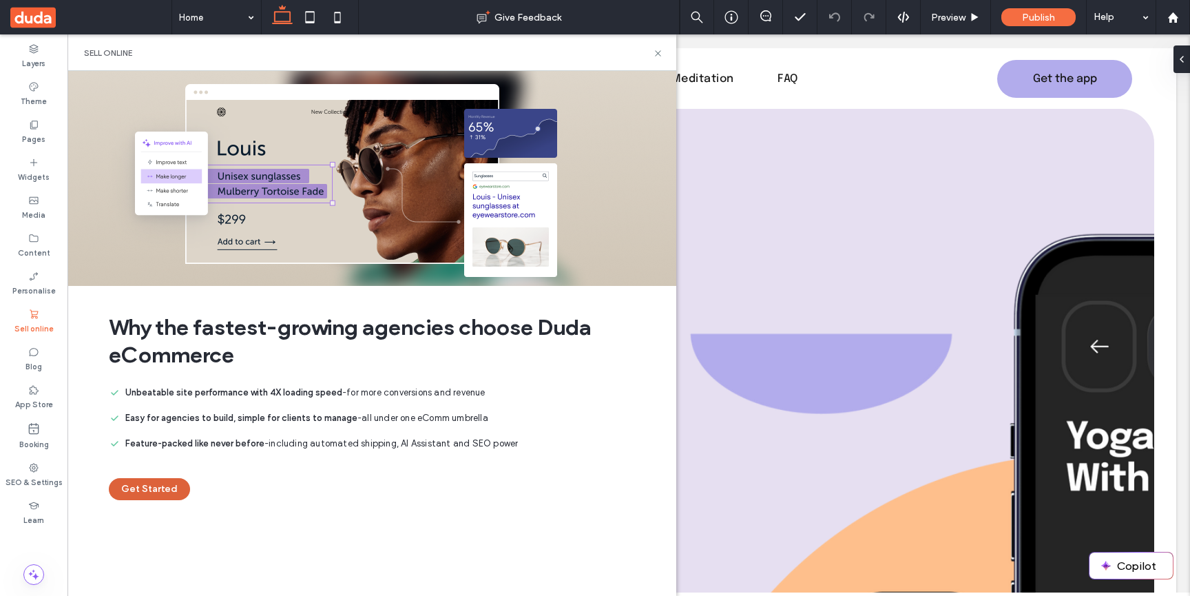
click at [172, 483] on button "Get Started" at bounding box center [149, 489] width 81 height 22
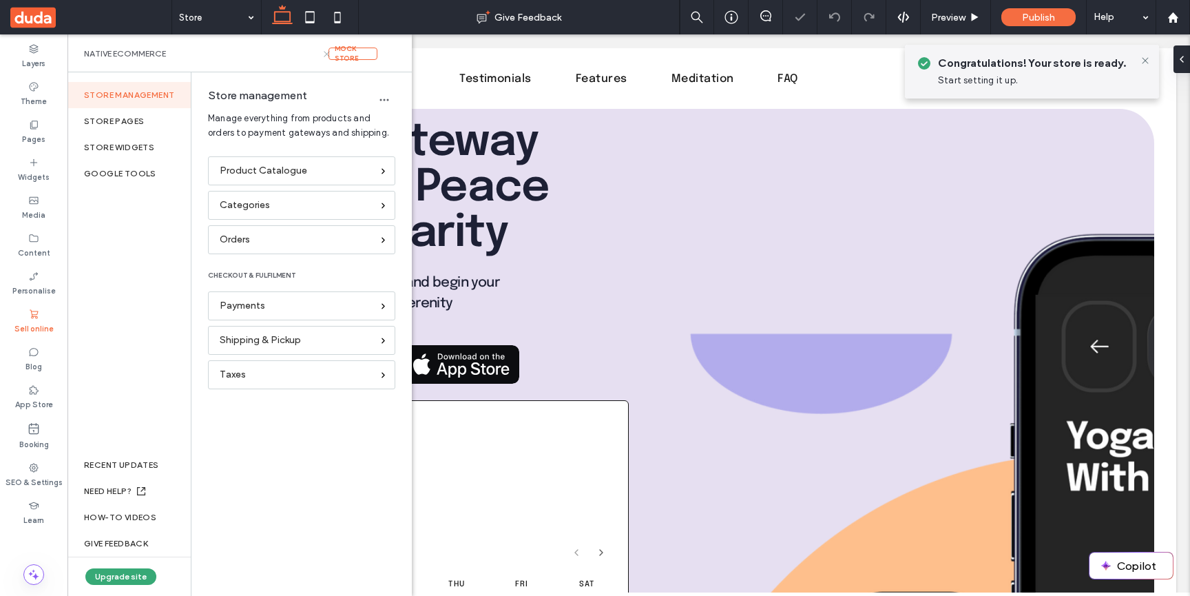
click at [324, 53] on icon at bounding box center [327, 54] width 10 height 10
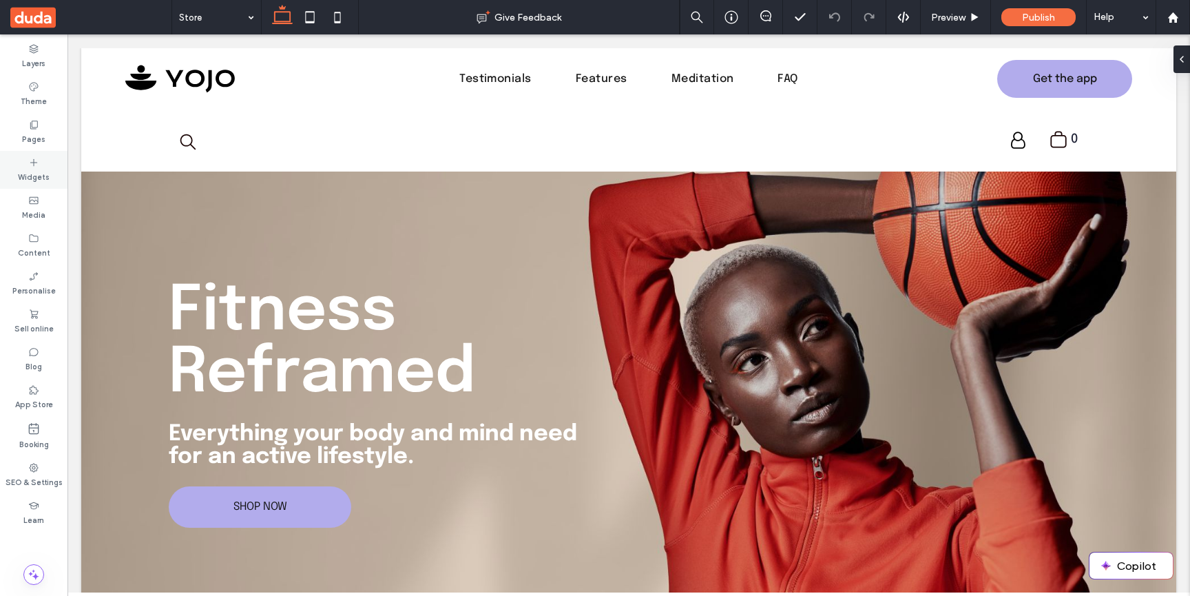
click at [50, 174] on div "Widgets" at bounding box center [34, 170] width 68 height 38
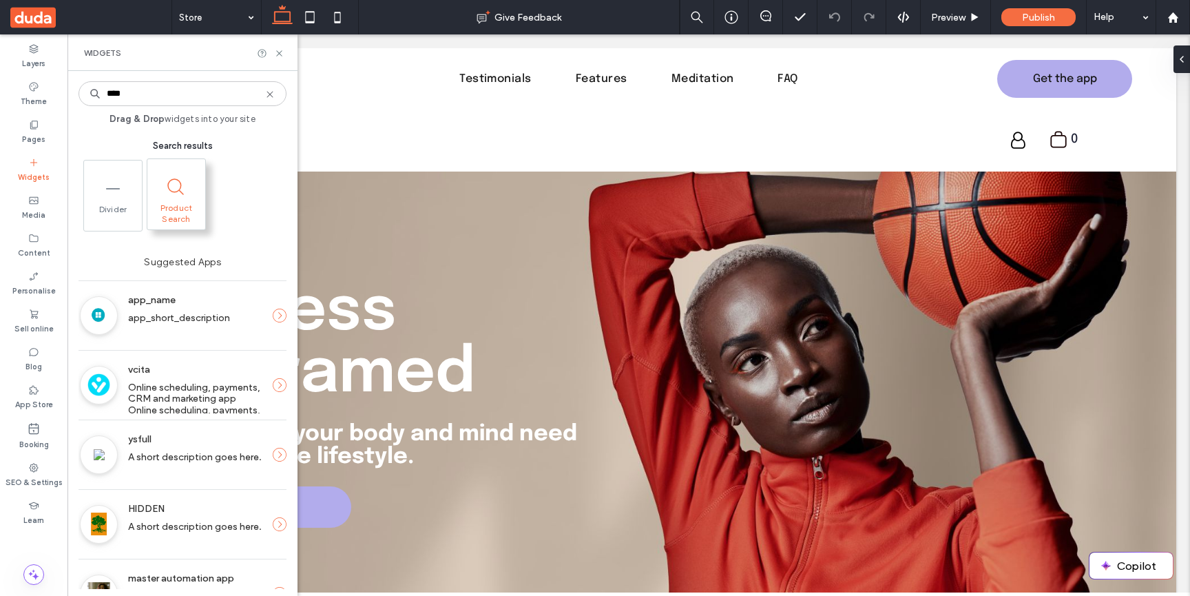
type input "****"
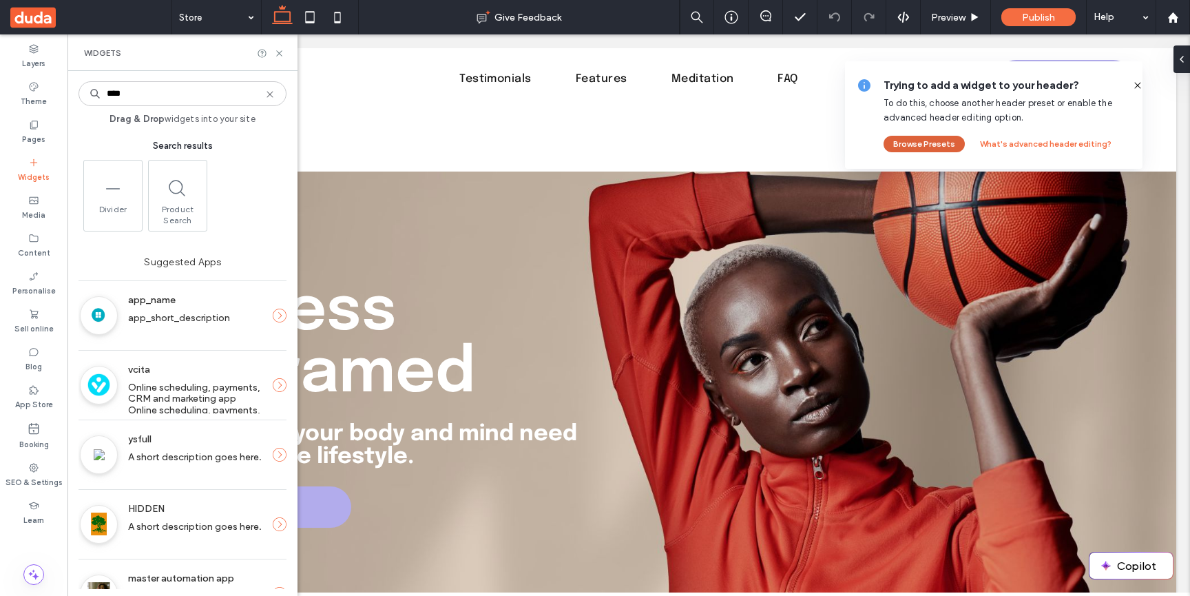
click at [945, 143] on button "Browse Presets" at bounding box center [924, 144] width 81 height 17
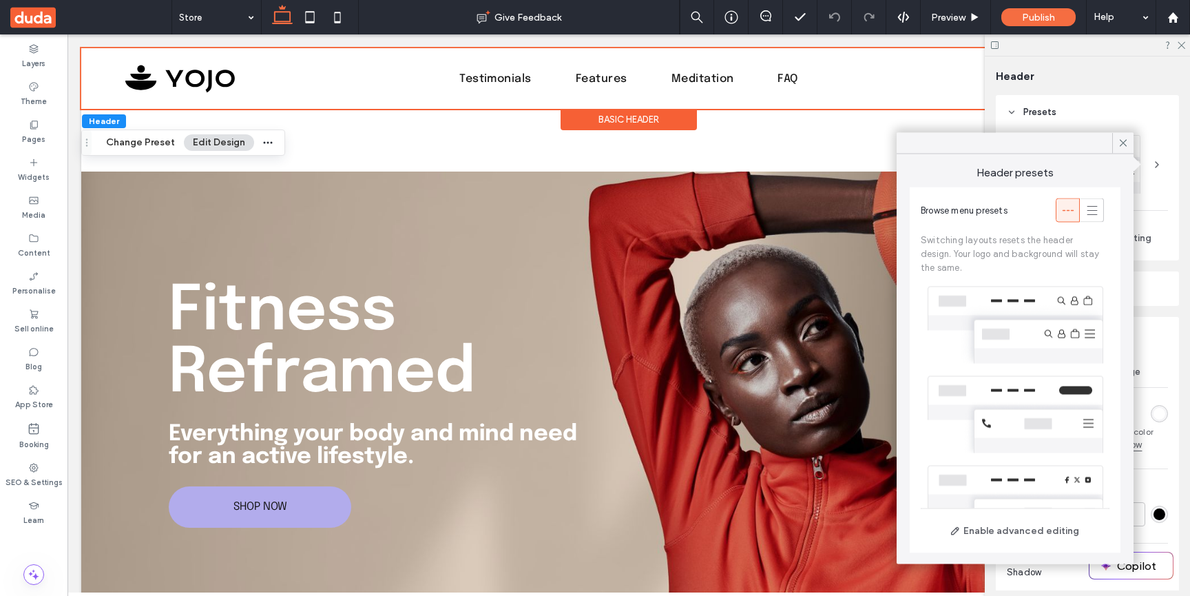
click at [1023, 330] on div at bounding box center [1015, 325] width 189 height 90
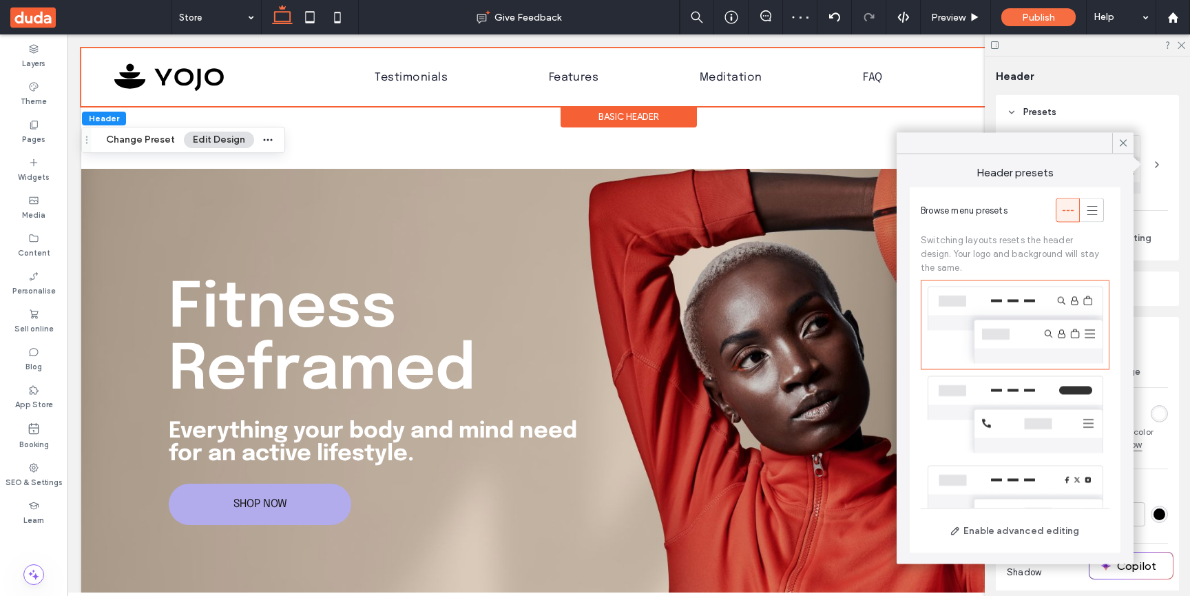
scroll to position [404, 0]
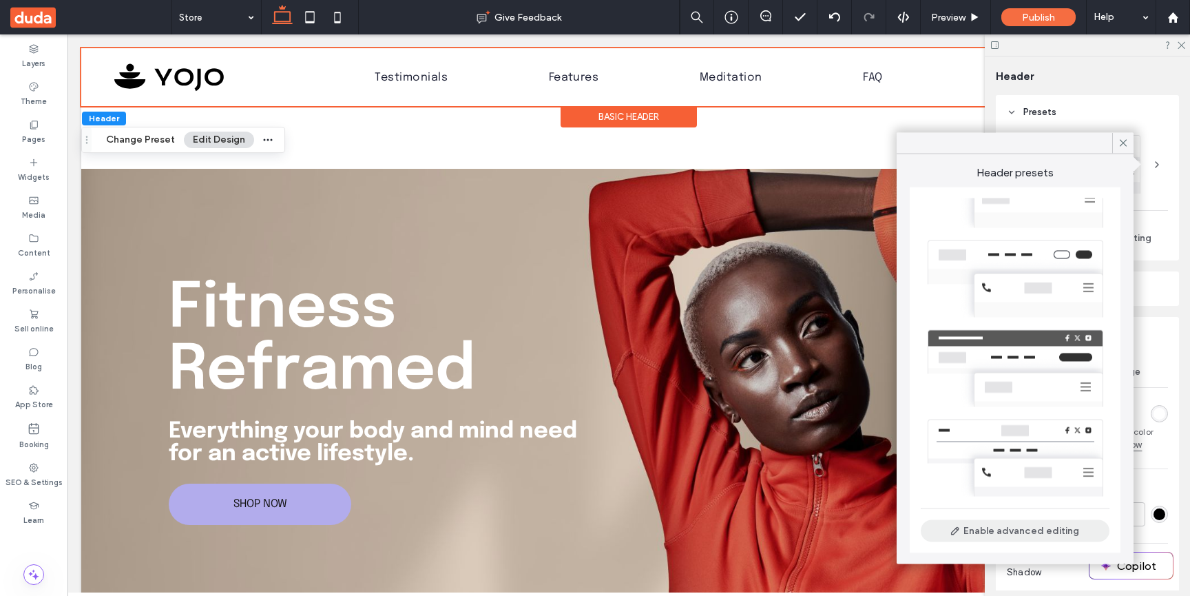
click at [1037, 533] on button "Enable advanced editing" at bounding box center [1015, 531] width 189 height 22
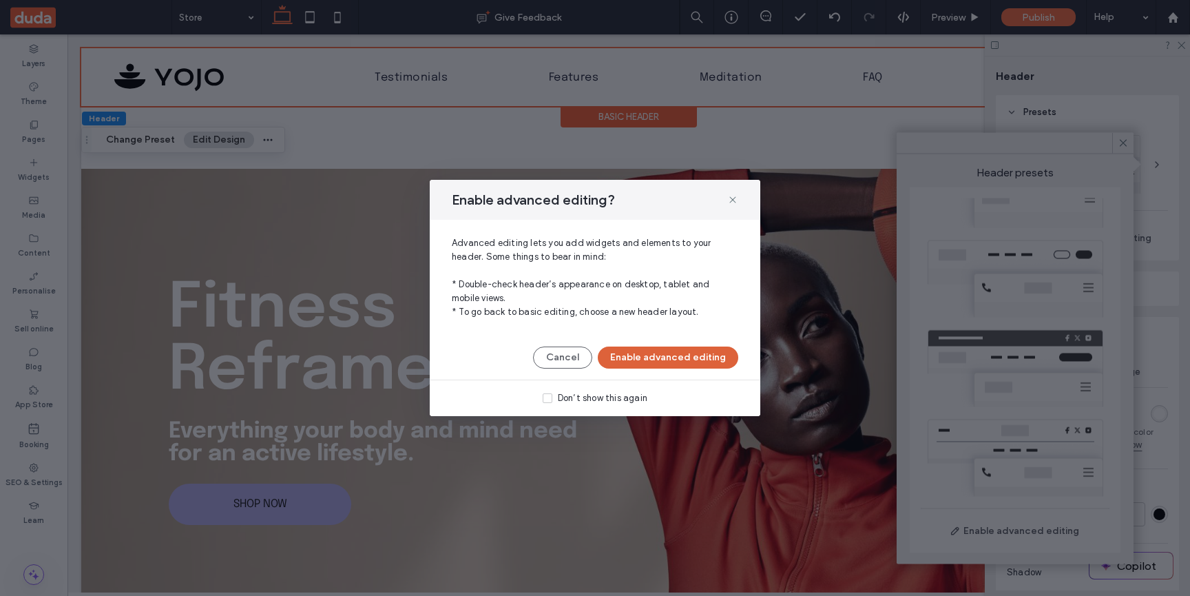
click at [651, 355] on button "Enable advanced editing" at bounding box center [668, 358] width 141 height 22
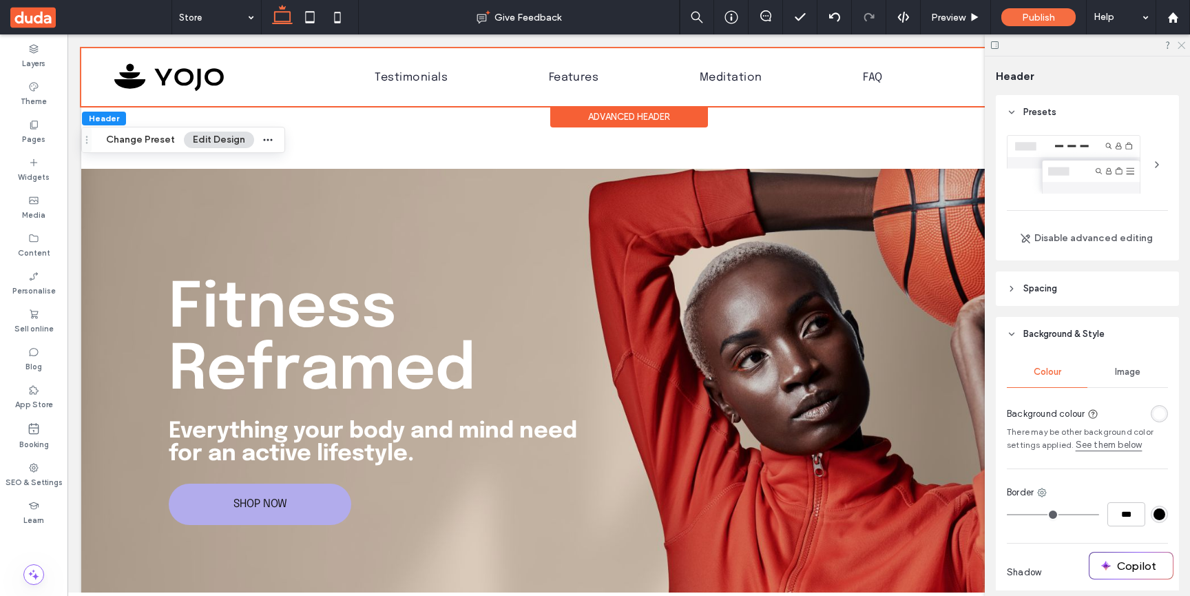
click at [1182, 41] on icon at bounding box center [1181, 44] width 9 height 9
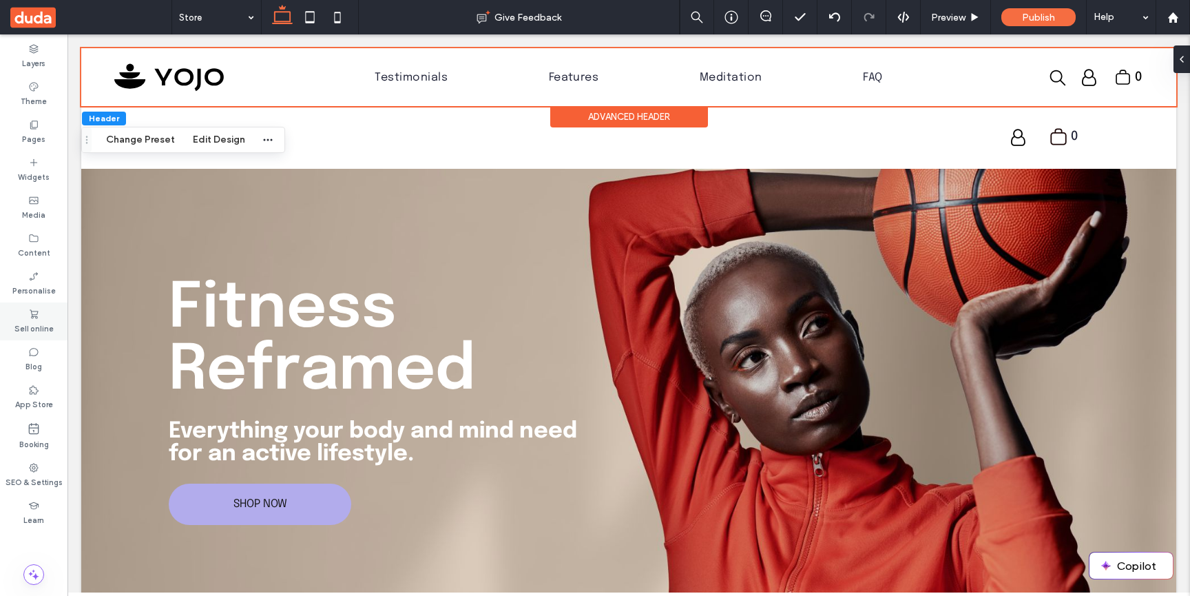
click at [41, 322] on label "Sell online" at bounding box center [33, 327] width 39 height 15
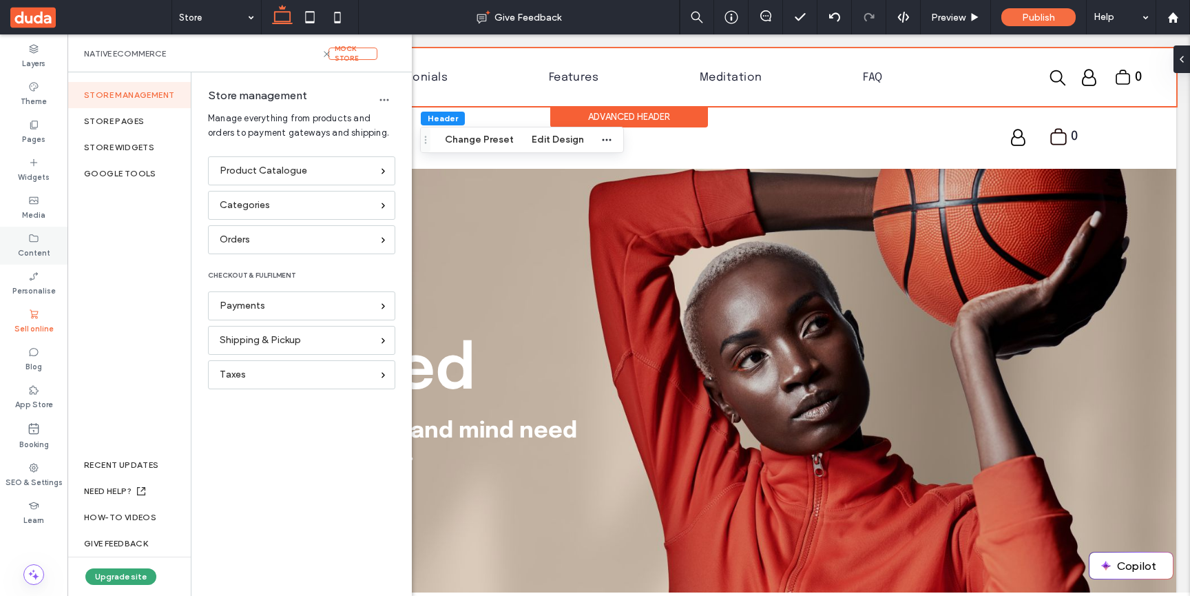
click at [36, 250] on label "Content" at bounding box center [34, 251] width 32 height 15
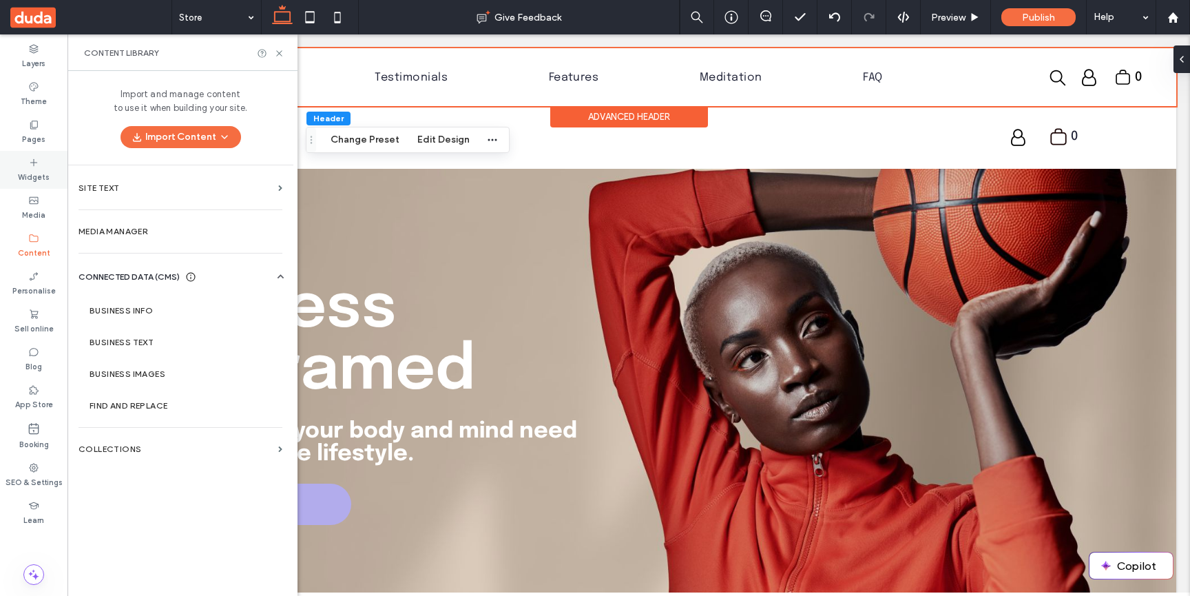
click at [39, 168] on label "Widgets" at bounding box center [34, 175] width 32 height 15
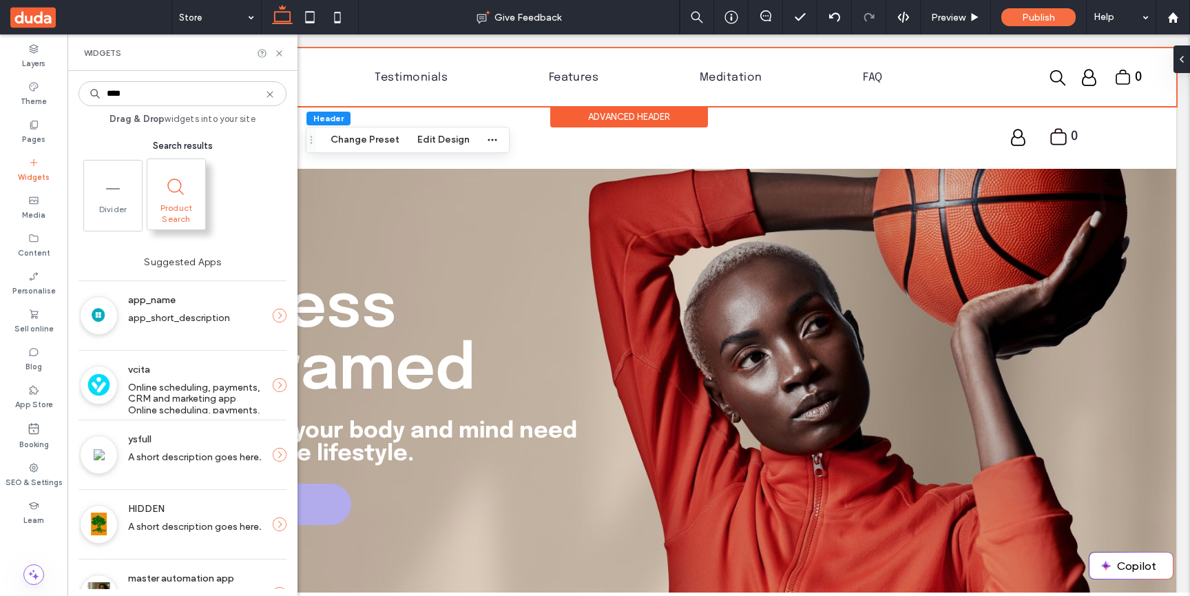
type input "****"
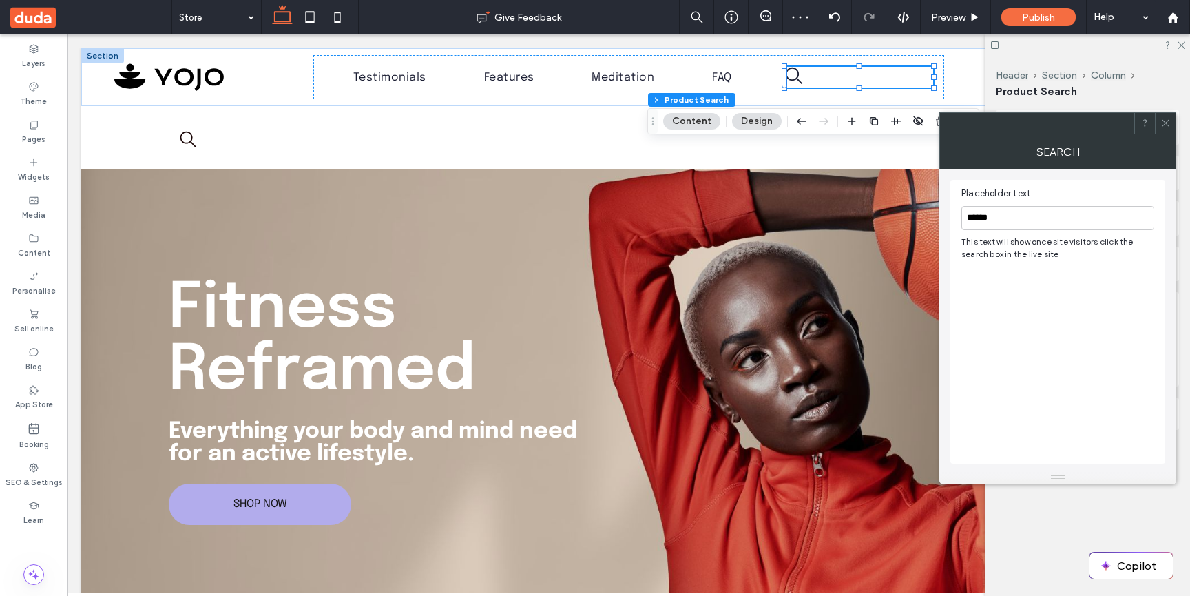
click at [1166, 118] on icon at bounding box center [1166, 123] width 10 height 10
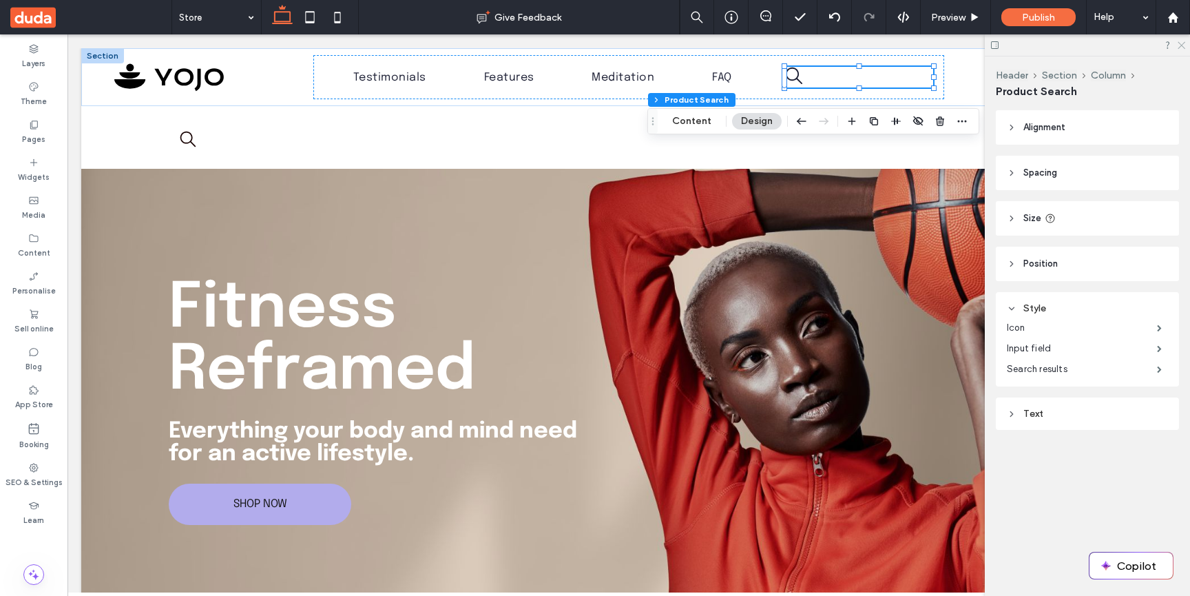
click at [1178, 48] on icon at bounding box center [1181, 44] width 9 height 9
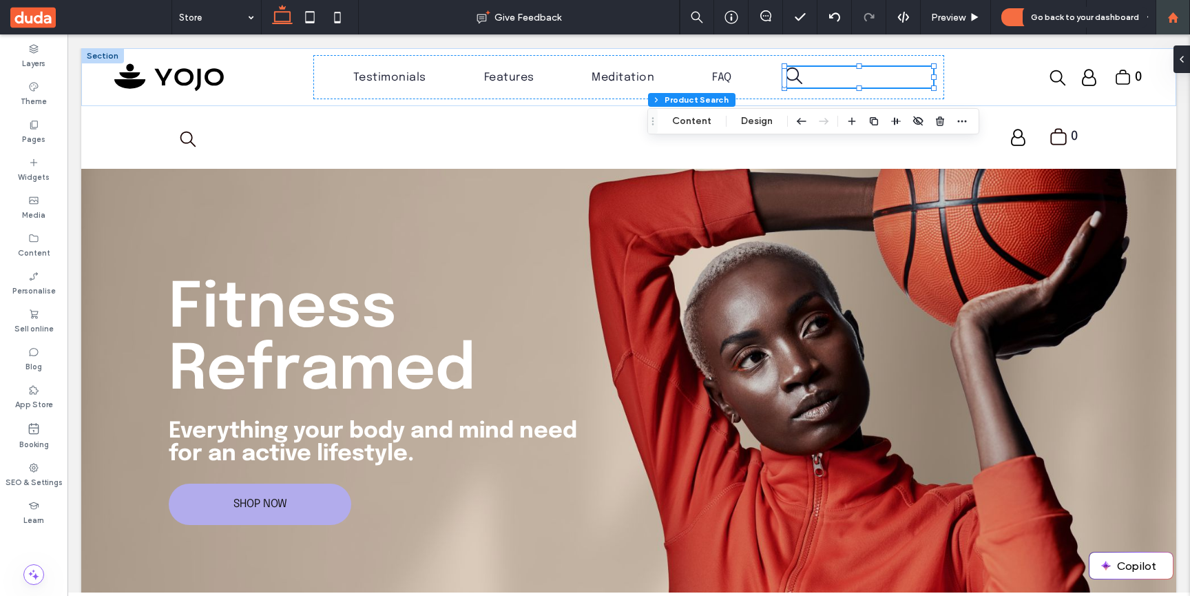
click at [1171, 24] on div at bounding box center [1173, 17] width 34 height 34
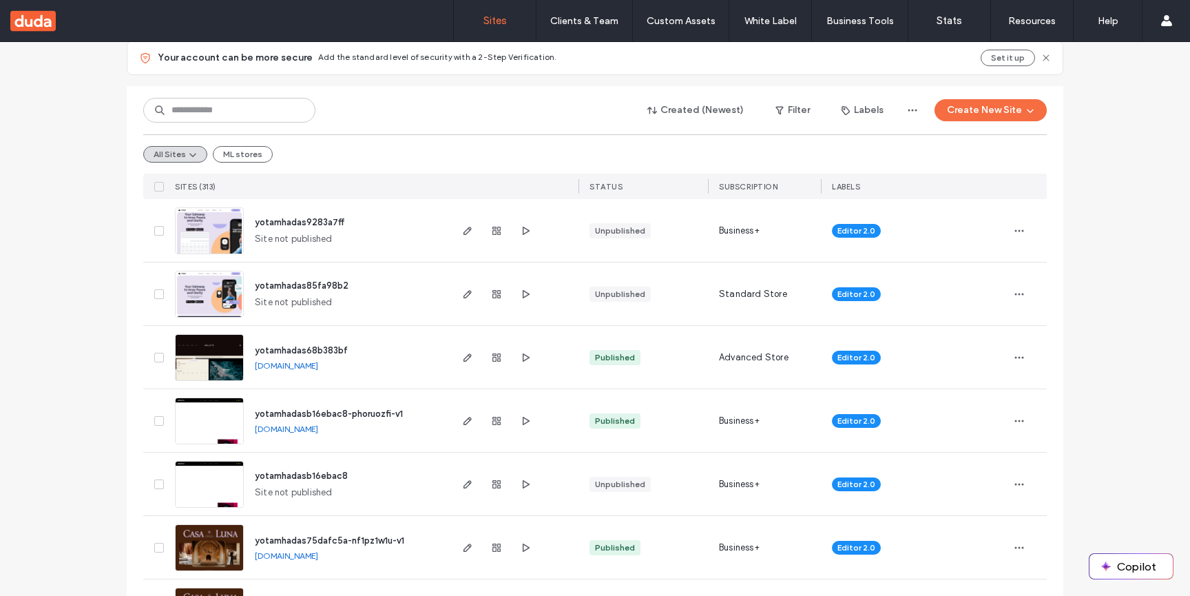
scroll to position [147, 0]
click at [460, 349] on span "button" at bounding box center [468, 357] width 17 height 17
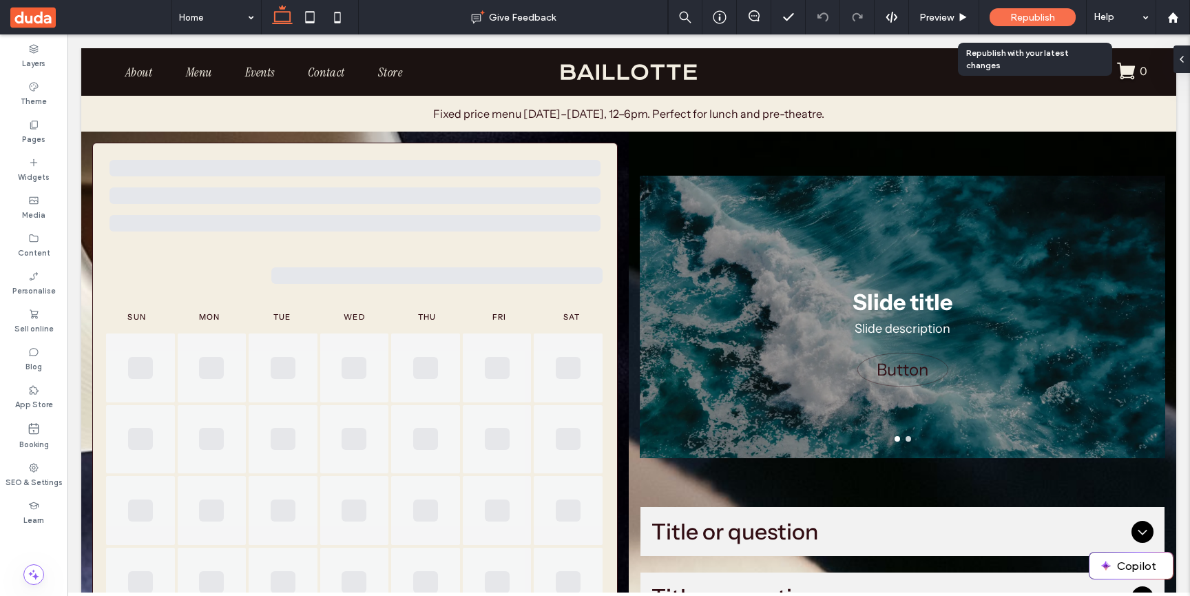
click at [1020, 21] on span "Republish" at bounding box center [1033, 18] width 45 height 12
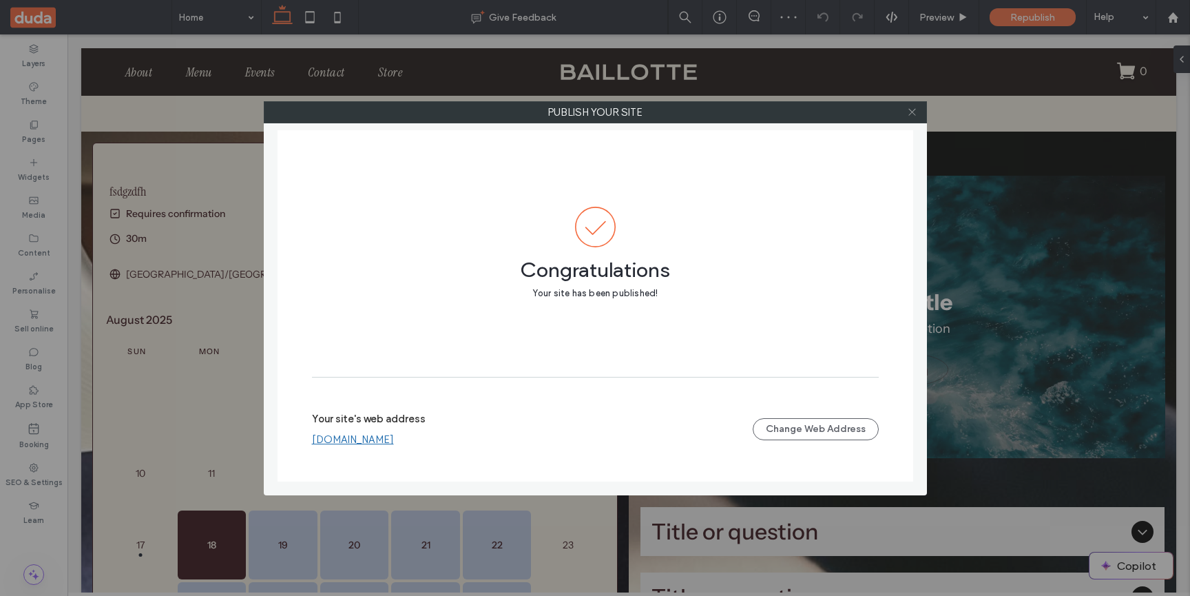
click at [913, 109] on icon at bounding box center [912, 112] width 10 height 10
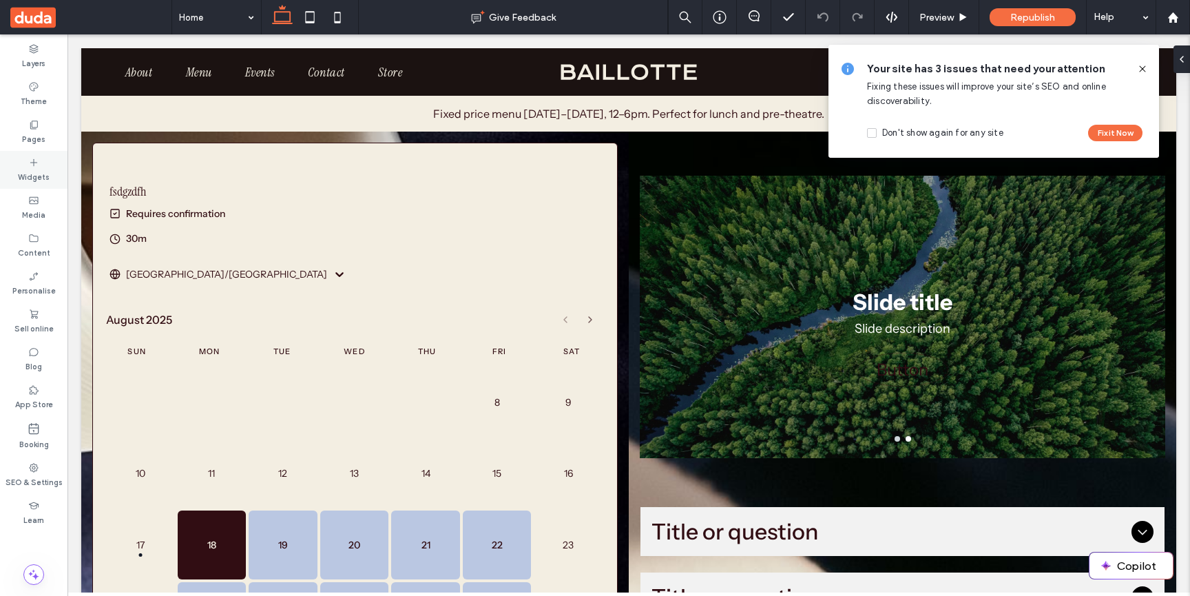
click at [34, 162] on use at bounding box center [33, 161] width 7 height 7
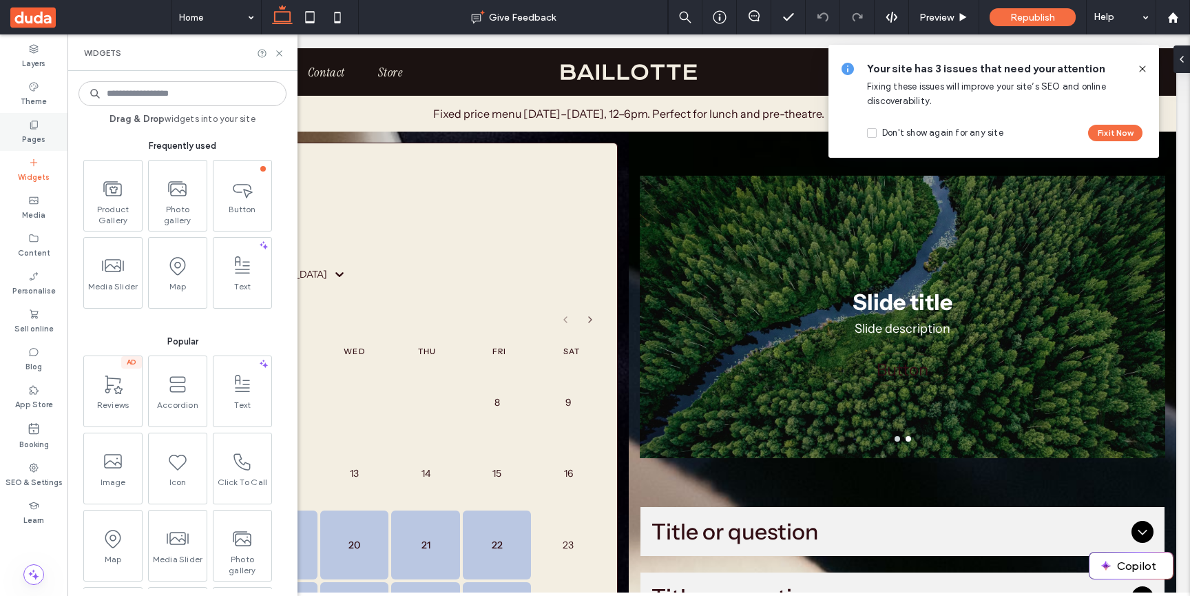
click at [34, 137] on label "Pages" at bounding box center [33, 137] width 23 height 15
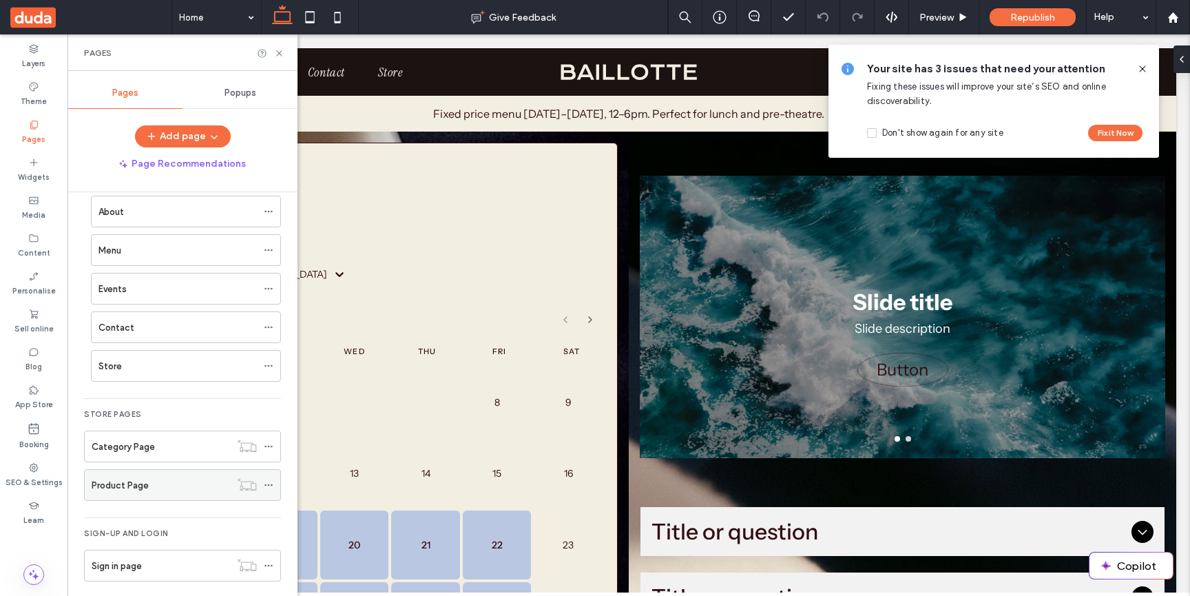
scroll to position [69, 0]
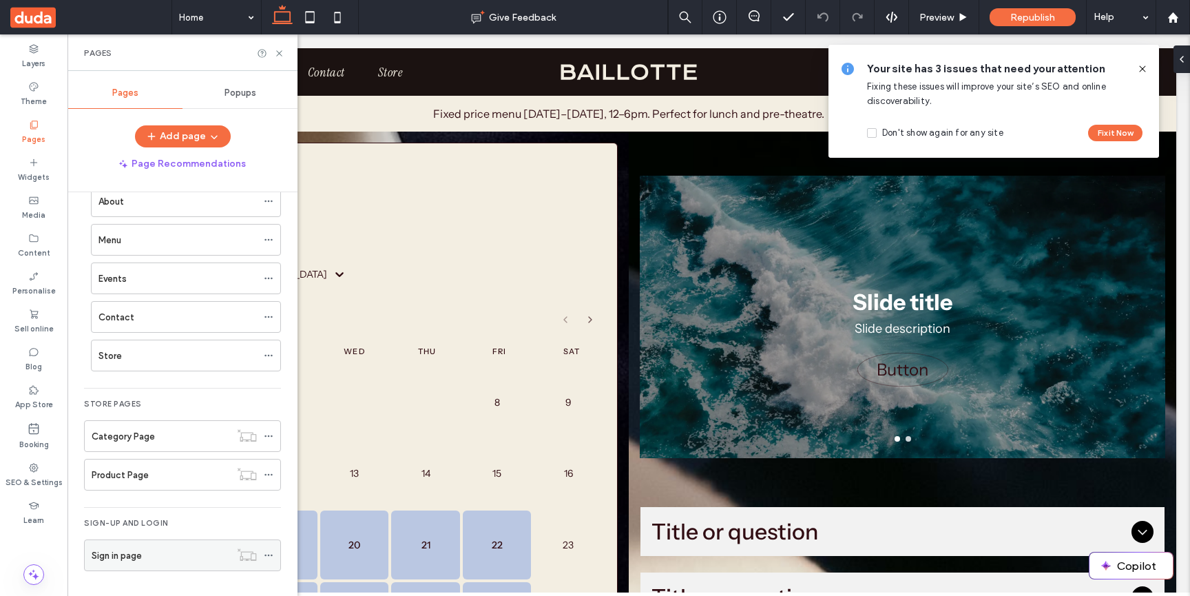
click at [145, 545] on div "Sign in page" at bounding box center [161, 555] width 138 height 30
click at [280, 52] on icon at bounding box center [279, 53] width 10 height 10
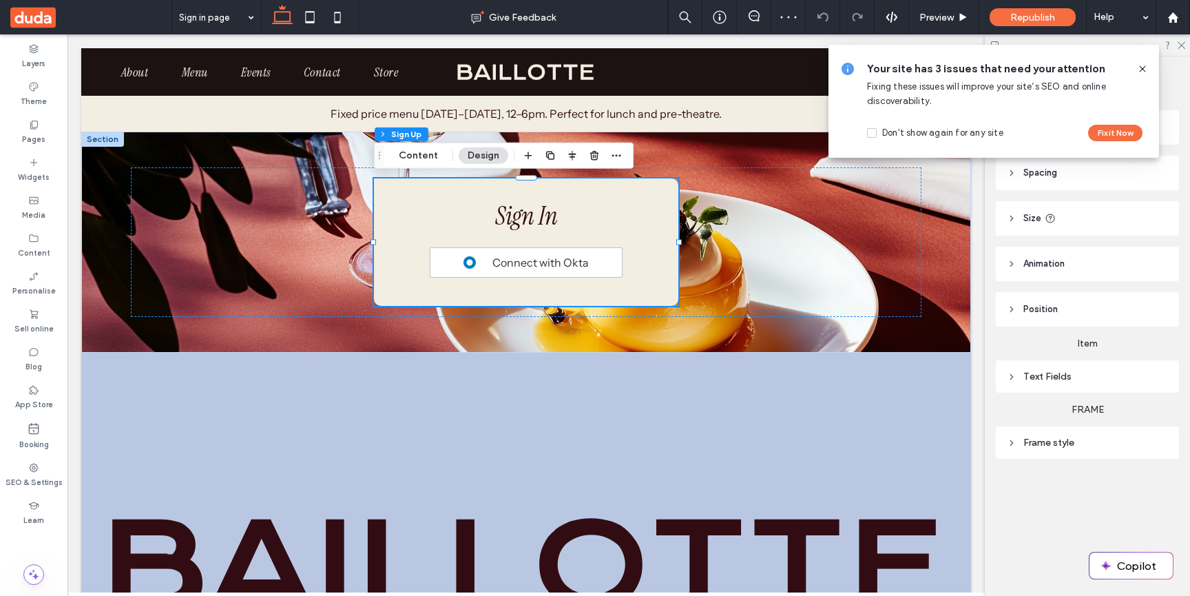
click at [1142, 68] on icon at bounding box center [1142, 68] width 11 height 11
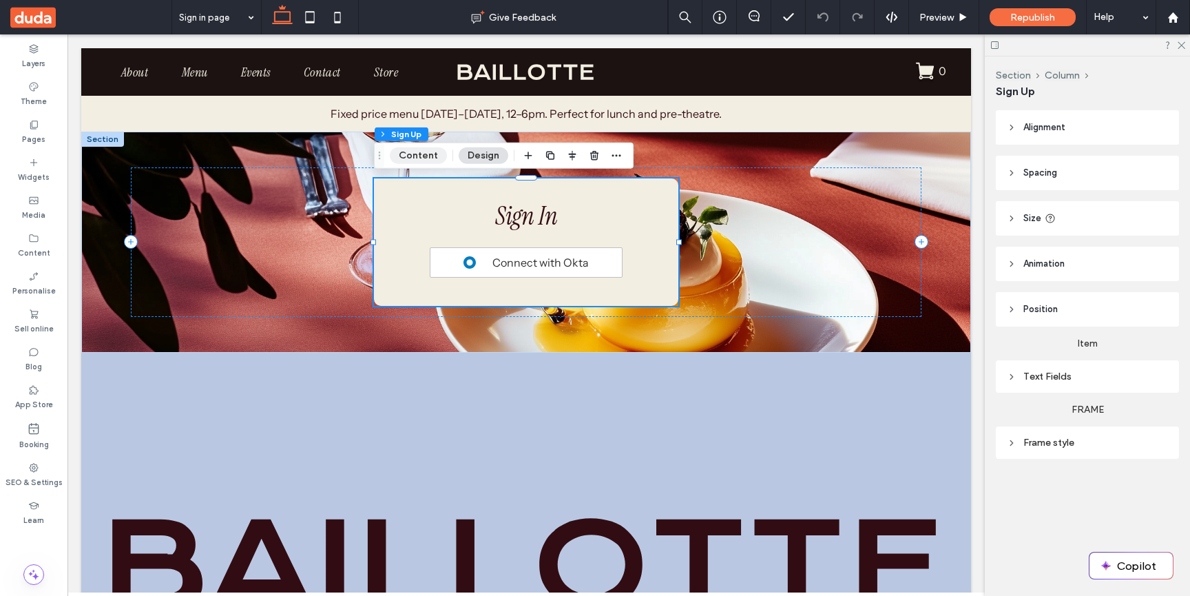
click at [418, 157] on button "Content" at bounding box center [418, 155] width 57 height 17
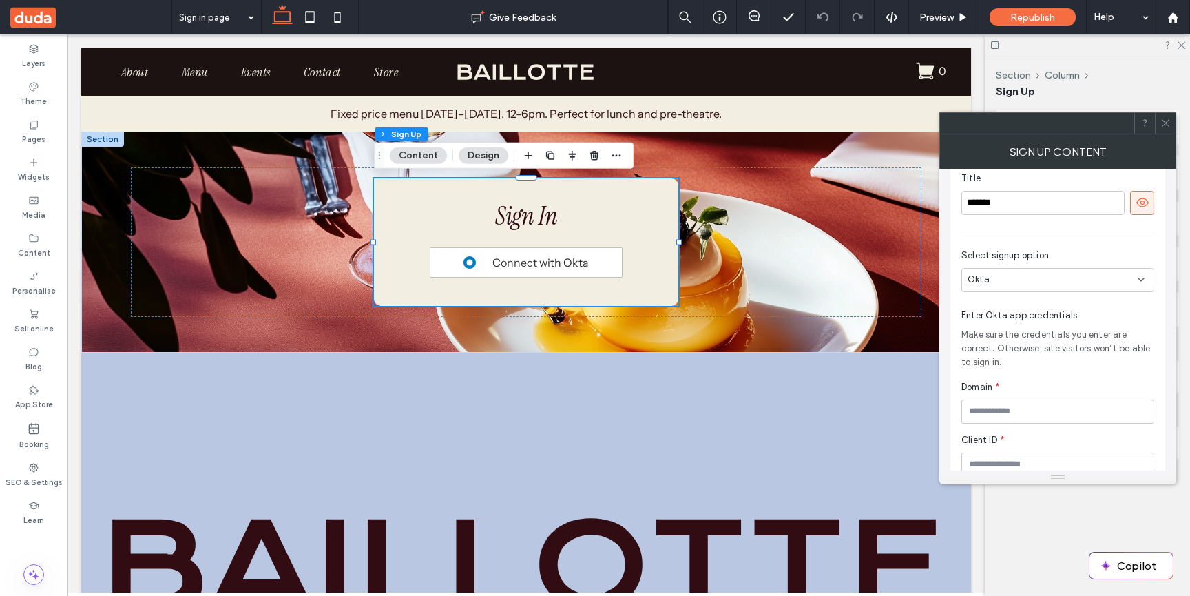
scroll to position [34, 0]
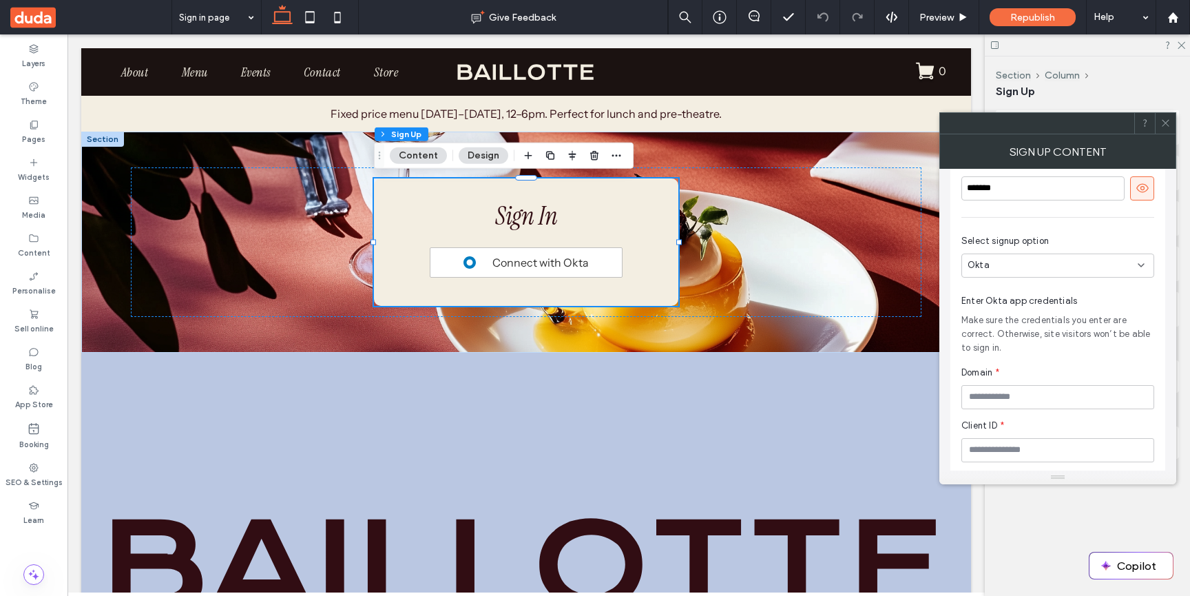
click at [1029, 260] on div "Okta" at bounding box center [1053, 265] width 170 height 14
drag, startPoint x: 19, startPoint y: 160, endPoint x: 125, endPoint y: 118, distance: 113.9
click at [19, 160] on div "Widgets" at bounding box center [34, 170] width 68 height 38
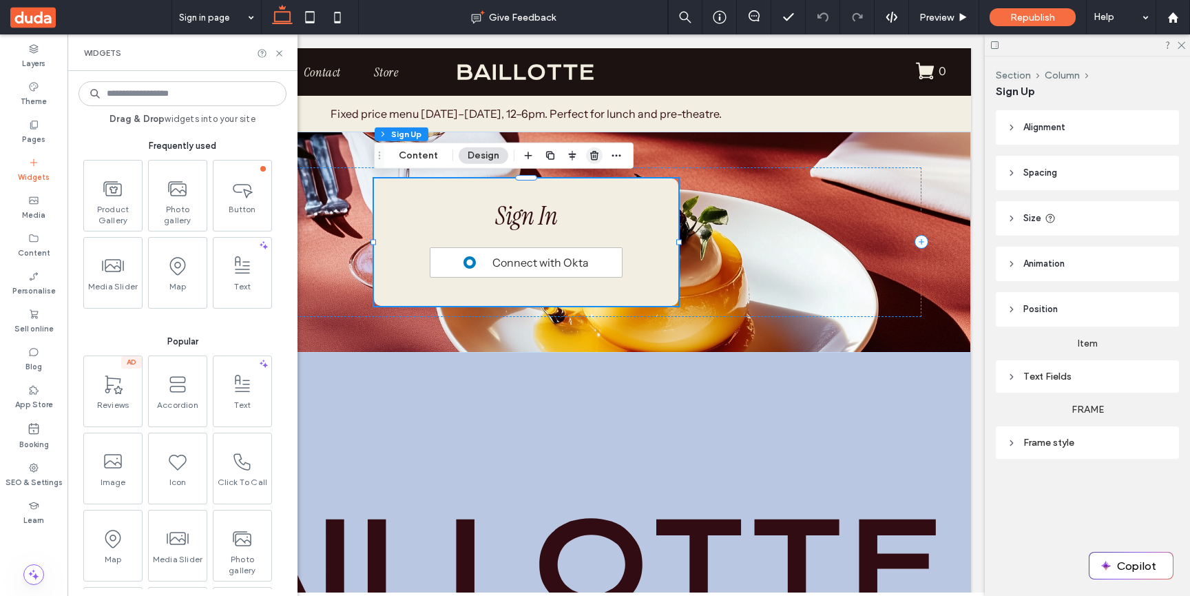
click at [597, 157] on icon "button" at bounding box center [594, 155] width 11 height 11
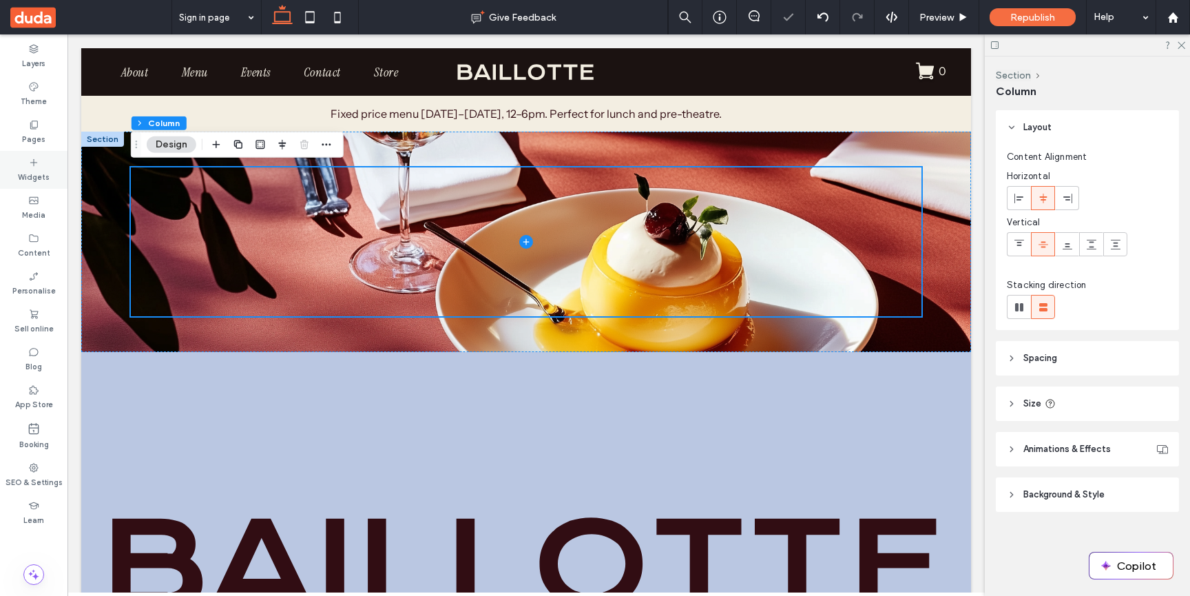
click at [32, 172] on label "Widgets" at bounding box center [34, 175] width 32 height 15
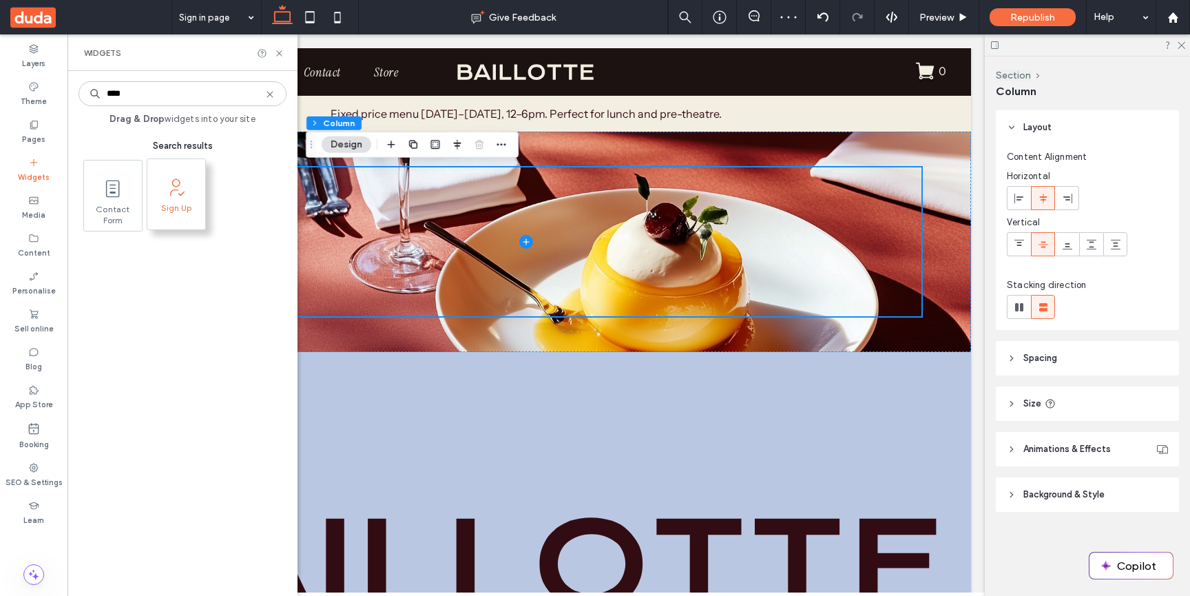
type input "****"
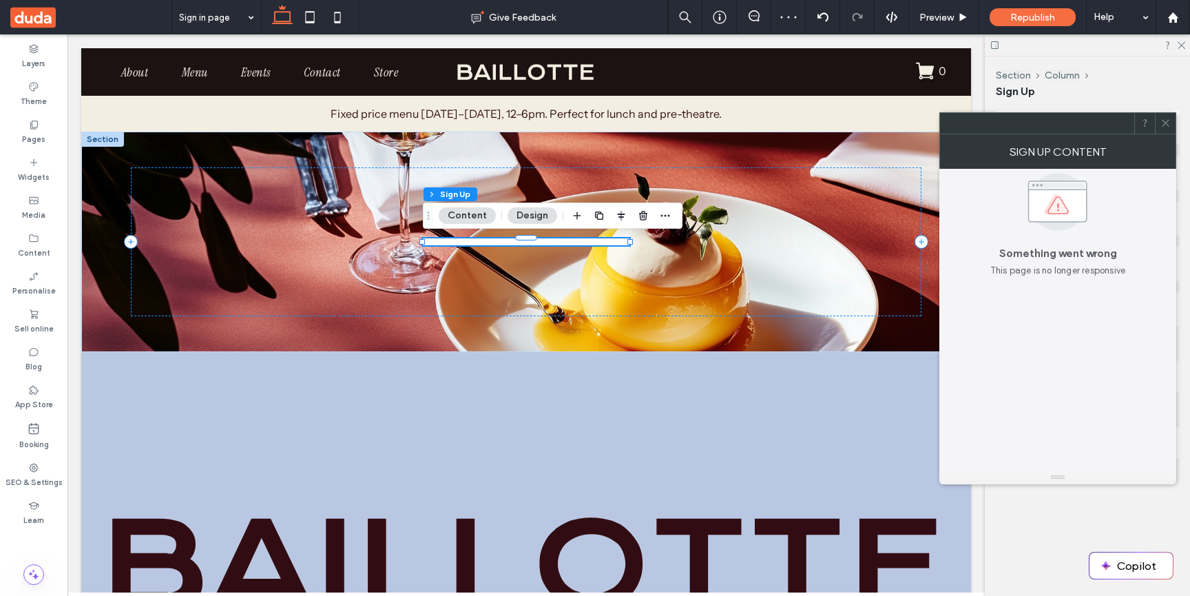
click at [484, 213] on button "Content" at bounding box center [467, 215] width 57 height 17
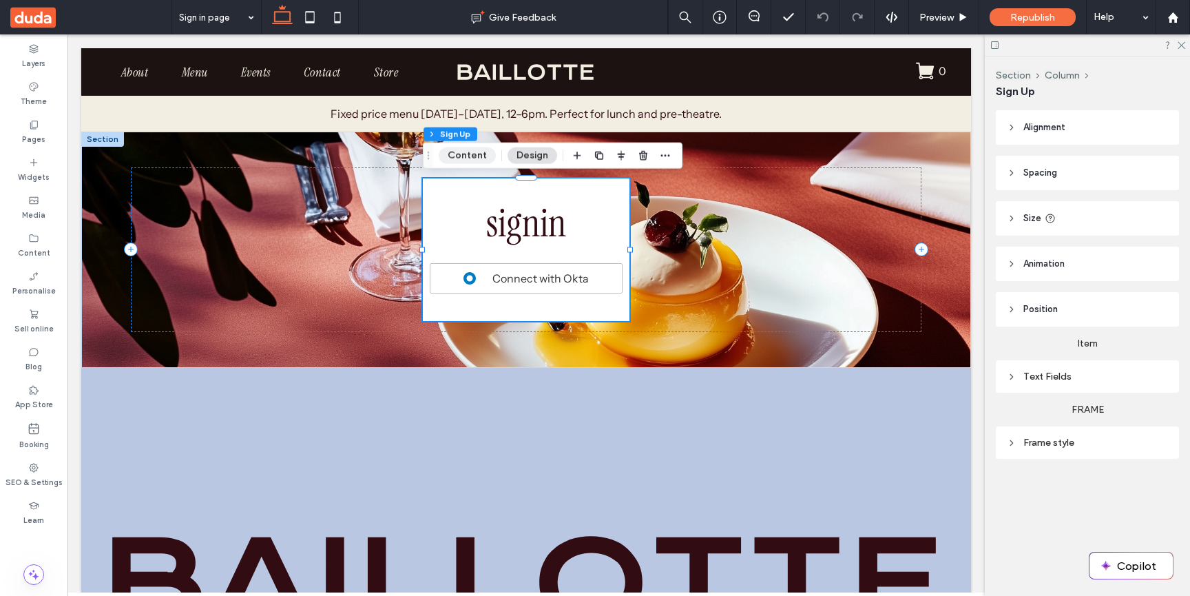
click at [468, 158] on button "Content" at bounding box center [467, 155] width 57 height 17
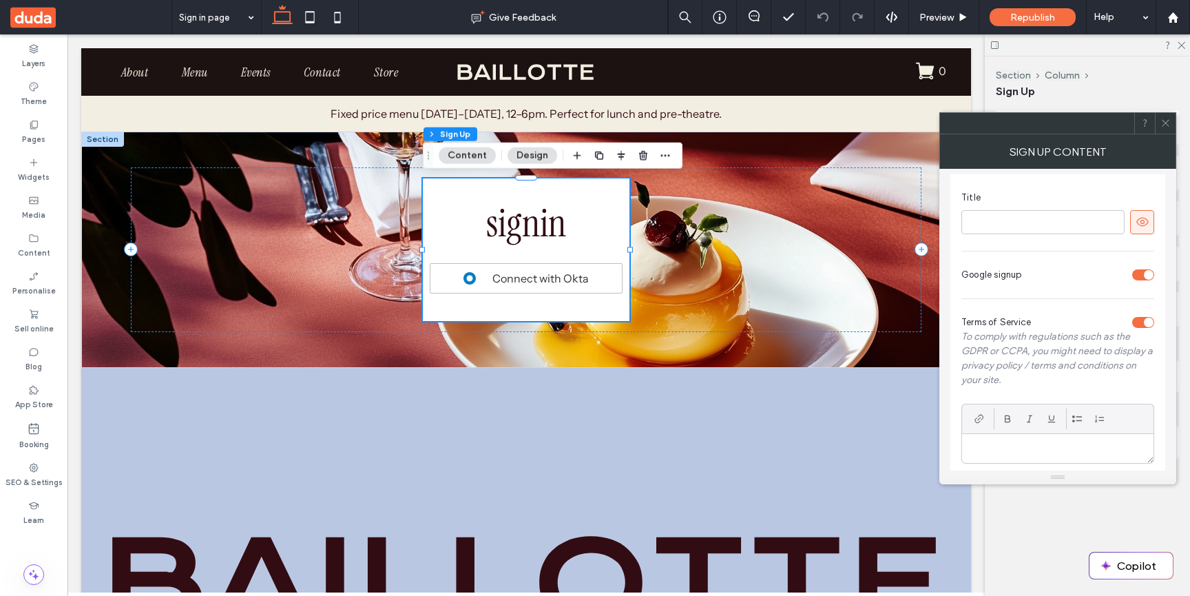
scroll to position [15, 0]
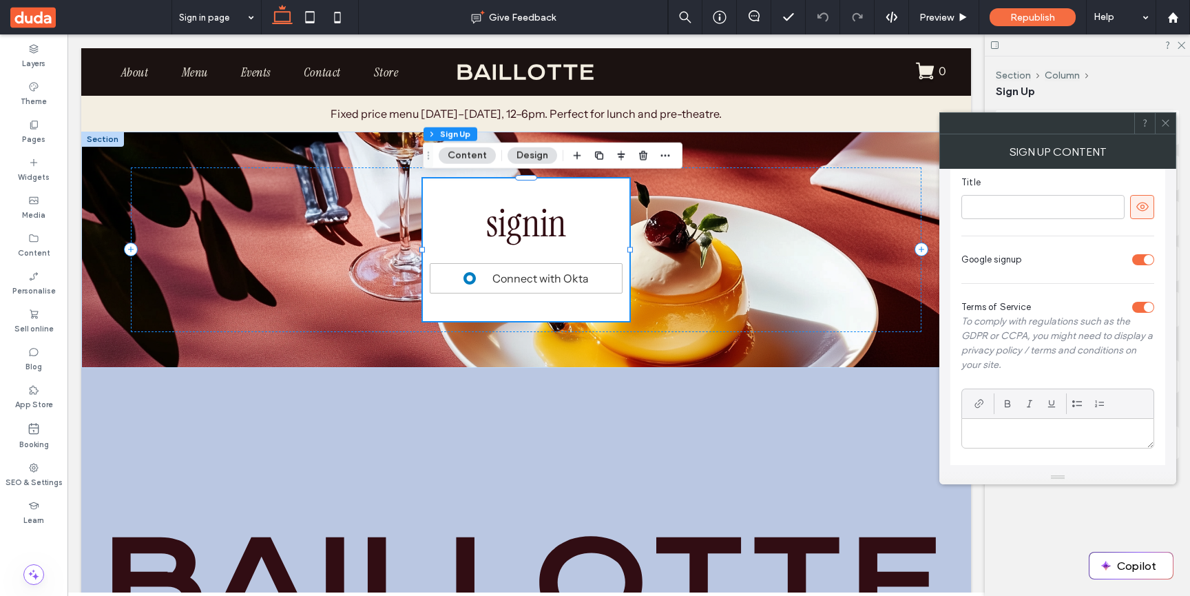
click at [1142, 269] on div "Title Google signup Terms of Service To comply with regulations such as the GDP…" at bounding box center [1058, 312] width 215 height 306
click at [1142, 264] on div "toggle" at bounding box center [1144, 259] width 22 height 11
click at [1148, 305] on div "toggle" at bounding box center [1149, 307] width 10 height 10
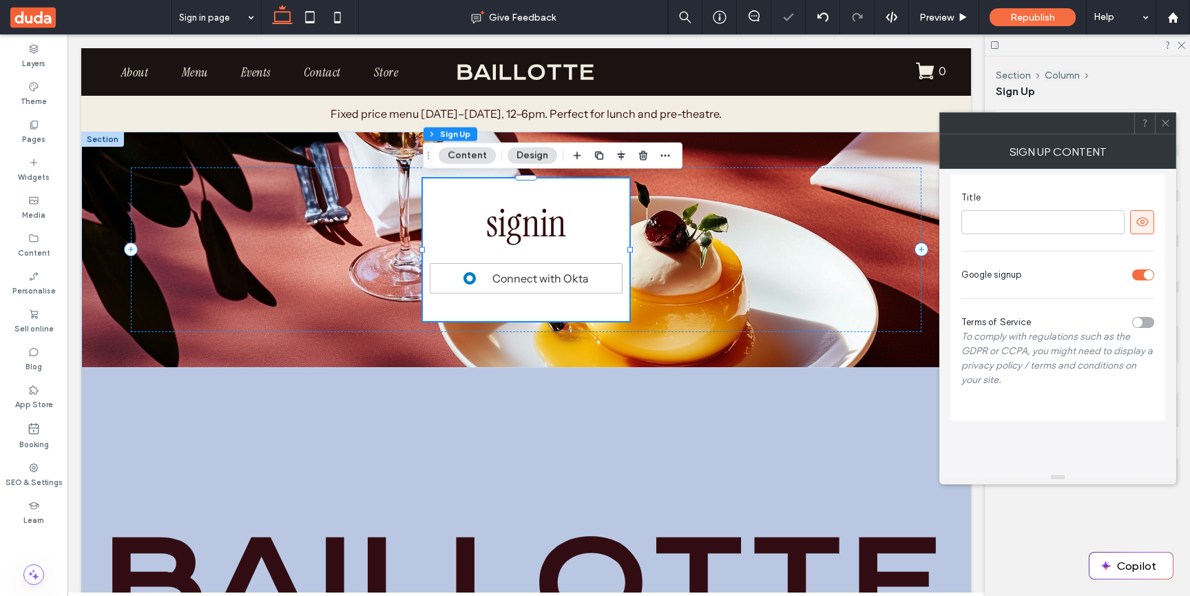
click at [1141, 322] on div "toggle" at bounding box center [1138, 323] width 10 height 10
click at [1161, 132] on span at bounding box center [1166, 123] width 10 height 21
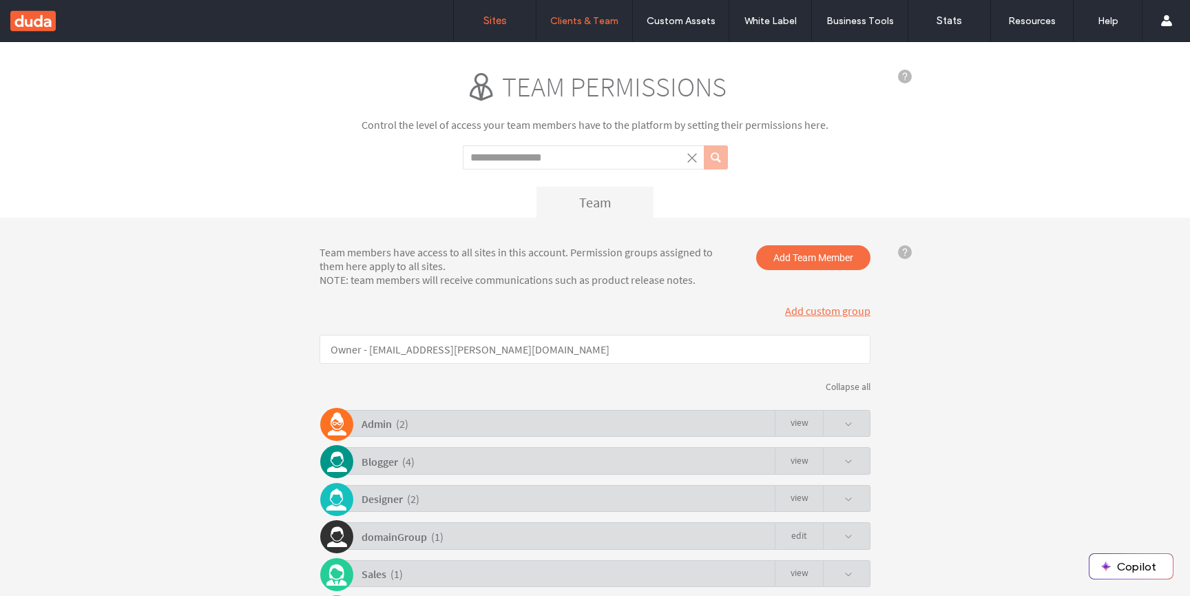
scroll to position [229, 0]
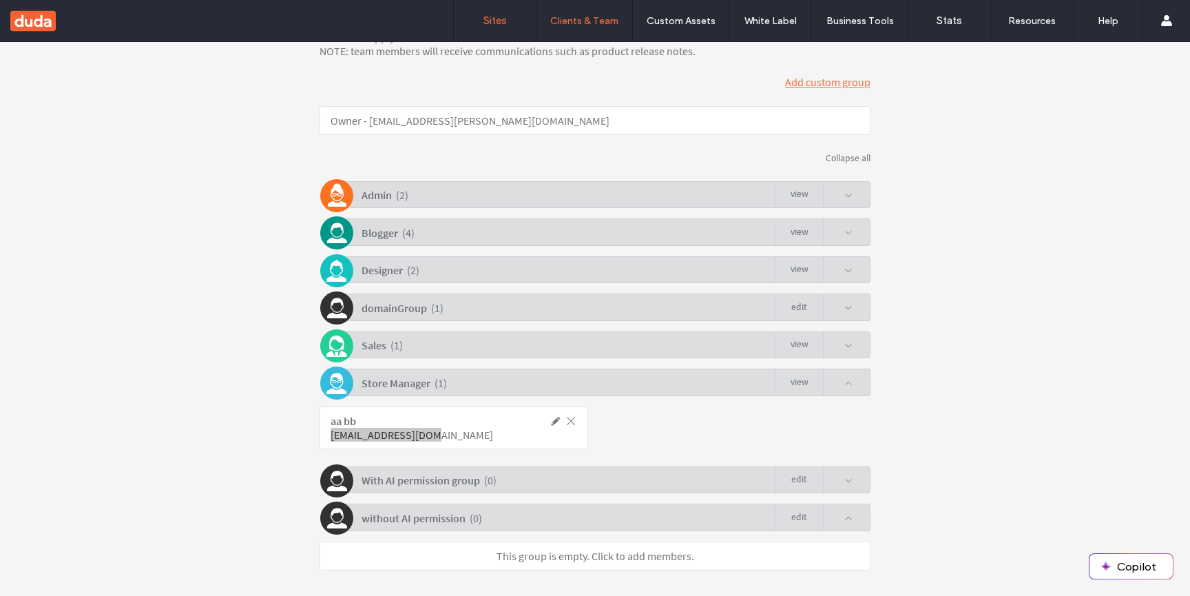
click at [473, 25] on link "Sites" at bounding box center [495, 20] width 82 height 41
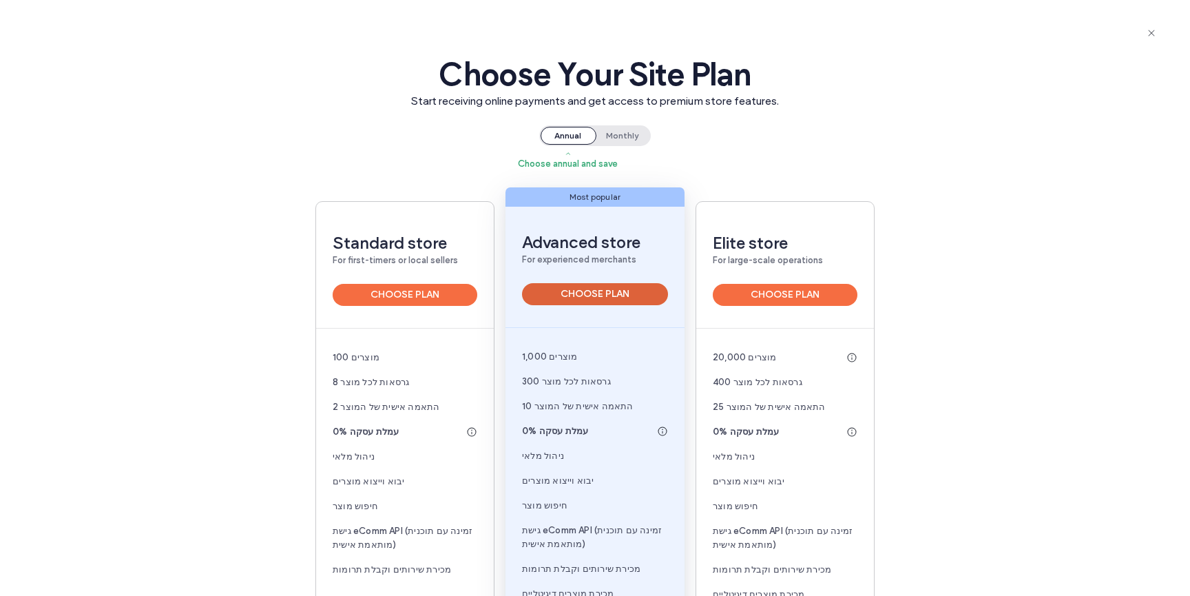
drag, startPoint x: 570, startPoint y: 287, endPoint x: 500, endPoint y: 252, distance: 77.6
click at [570, 287] on button "CHOOSE PLAN" at bounding box center [595, 294] width 146 height 22
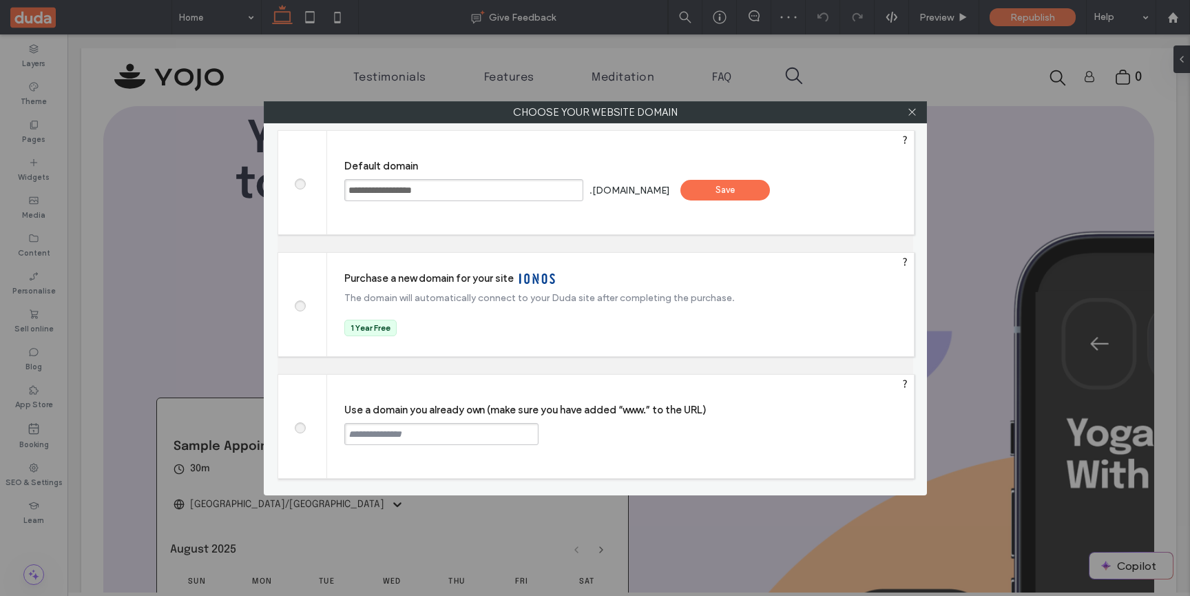
click at [748, 196] on div "Save" at bounding box center [726, 190] width 90 height 21
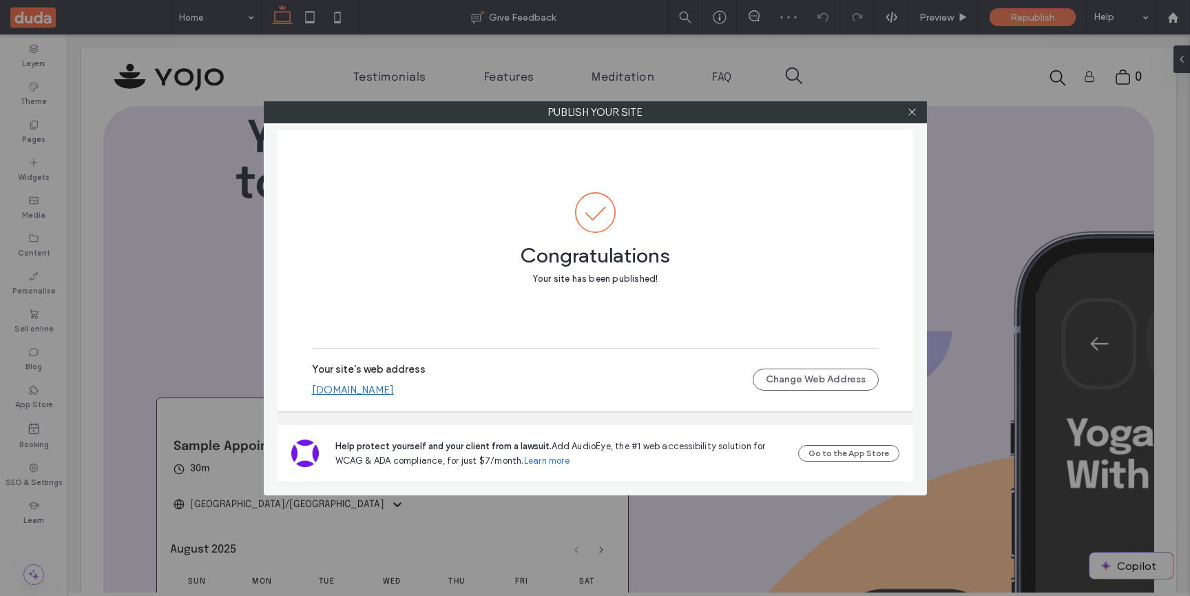
click at [394, 393] on link "yotamhadas9283a7ff.multiscreen.d1test.biz" at bounding box center [353, 390] width 82 height 12
click at [909, 110] on icon at bounding box center [912, 112] width 10 height 10
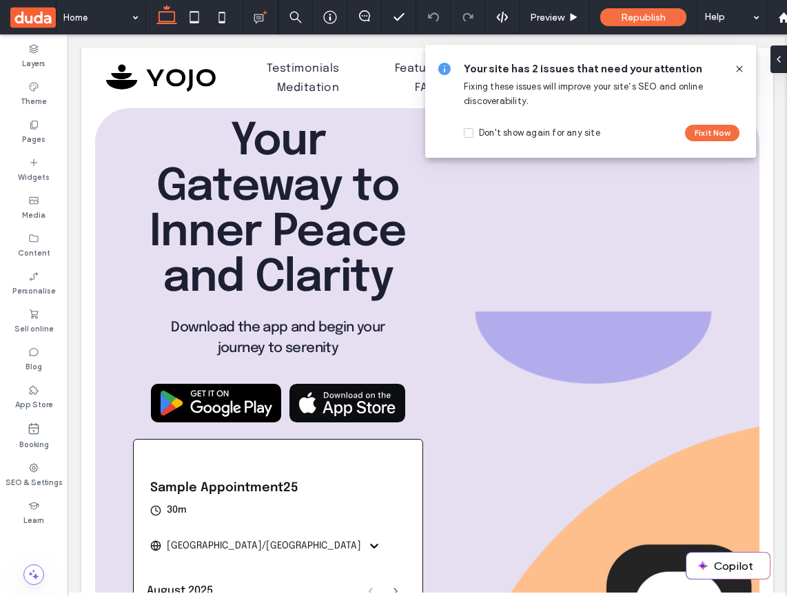
click at [745, 74] on div "Your site has 2 issues that need your attention Fixing these issues will improv…" at bounding box center [590, 101] width 331 height 113
click at [741, 68] on use at bounding box center [739, 68] width 6 height 6
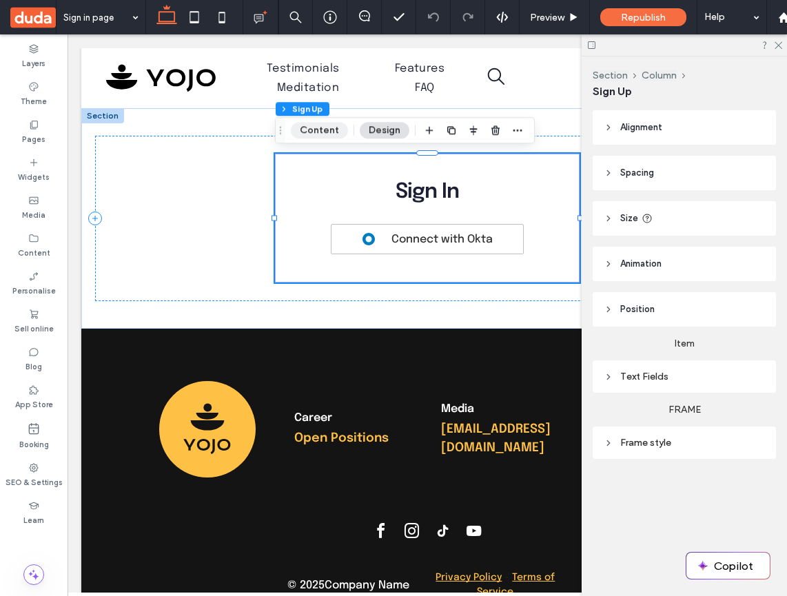
click at [332, 130] on button "Content" at bounding box center [319, 130] width 57 height 17
click at [329, 132] on button "Content" at bounding box center [319, 130] width 57 height 17
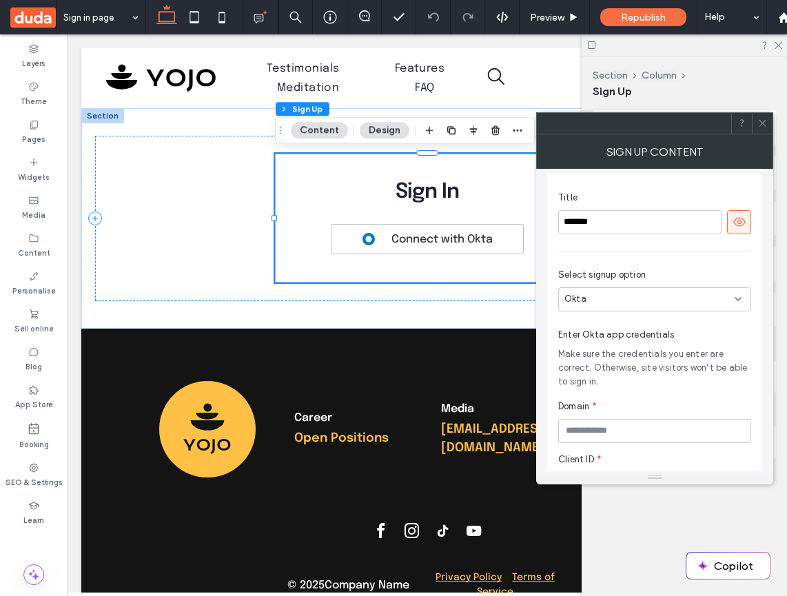
click at [723, 304] on div "Okta" at bounding box center [649, 299] width 170 height 14
click at [726, 256] on div "Title ******* Select signup option Okta Enter Okta app credentials Make sure th…" at bounding box center [654, 389] width 215 height 430
click at [785, 8] on div at bounding box center [783, 17] width 34 height 34
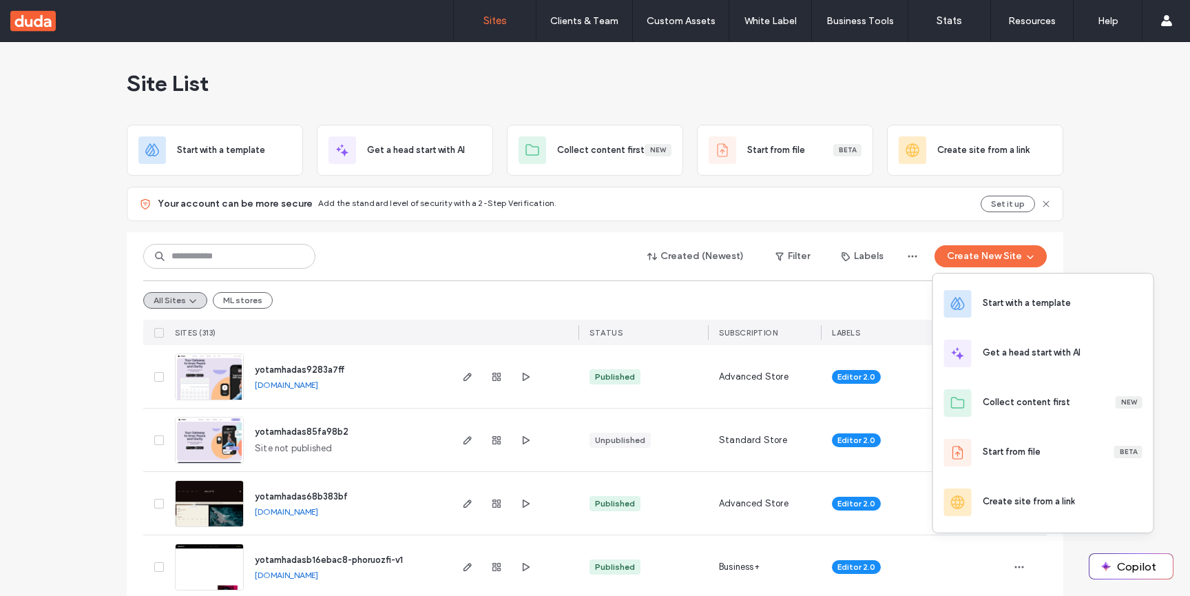
click at [986, 310] on div "Start with a template" at bounding box center [1063, 303] width 160 height 15
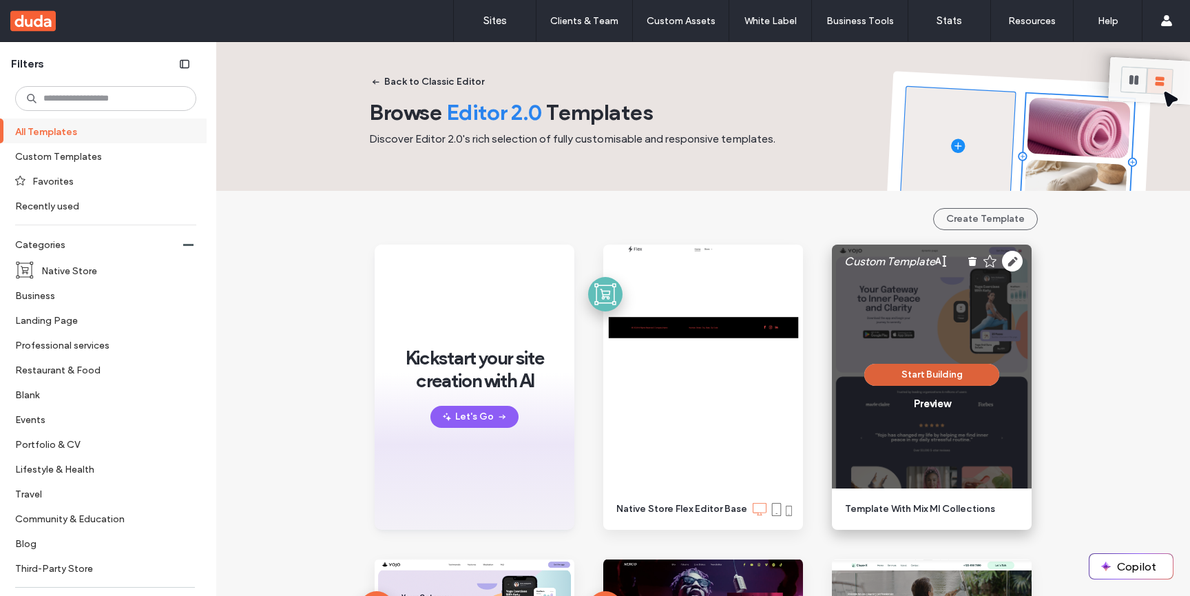
click at [900, 372] on button "Start Building" at bounding box center [932, 375] width 135 height 22
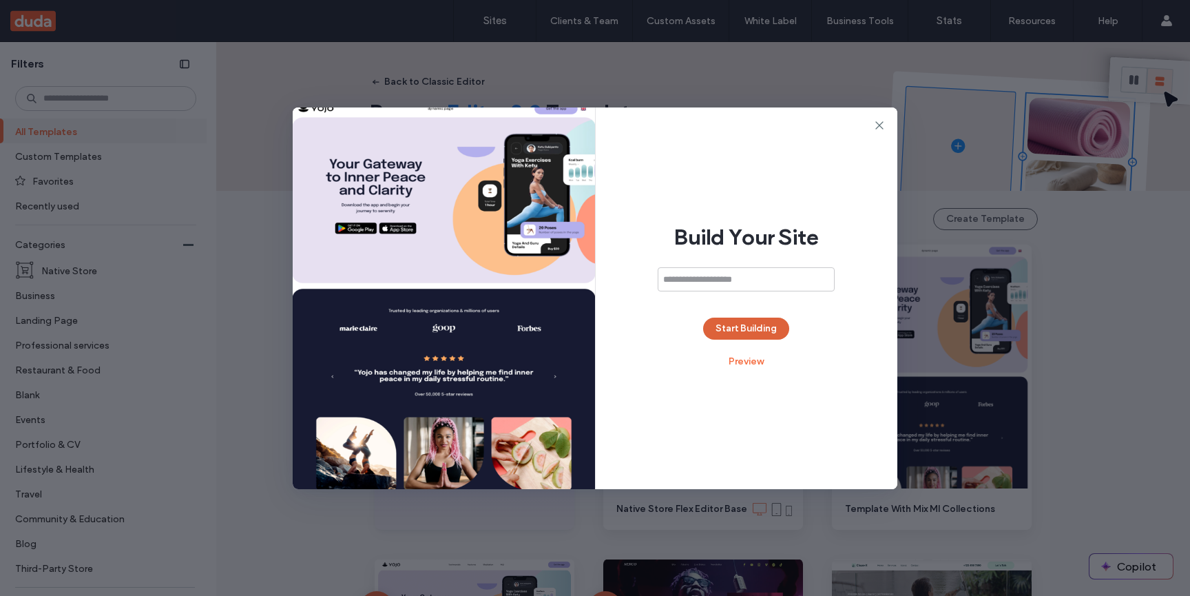
click at [763, 331] on button "Start Building" at bounding box center [746, 329] width 86 height 22
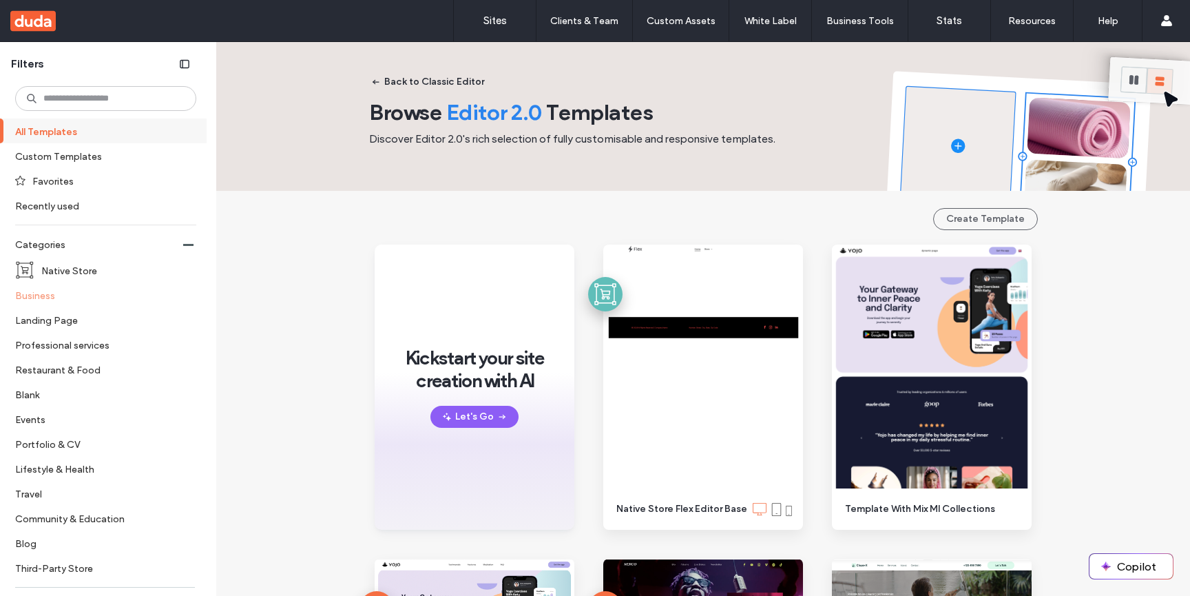
click at [88, 297] on label "Business" at bounding box center [99, 295] width 169 height 24
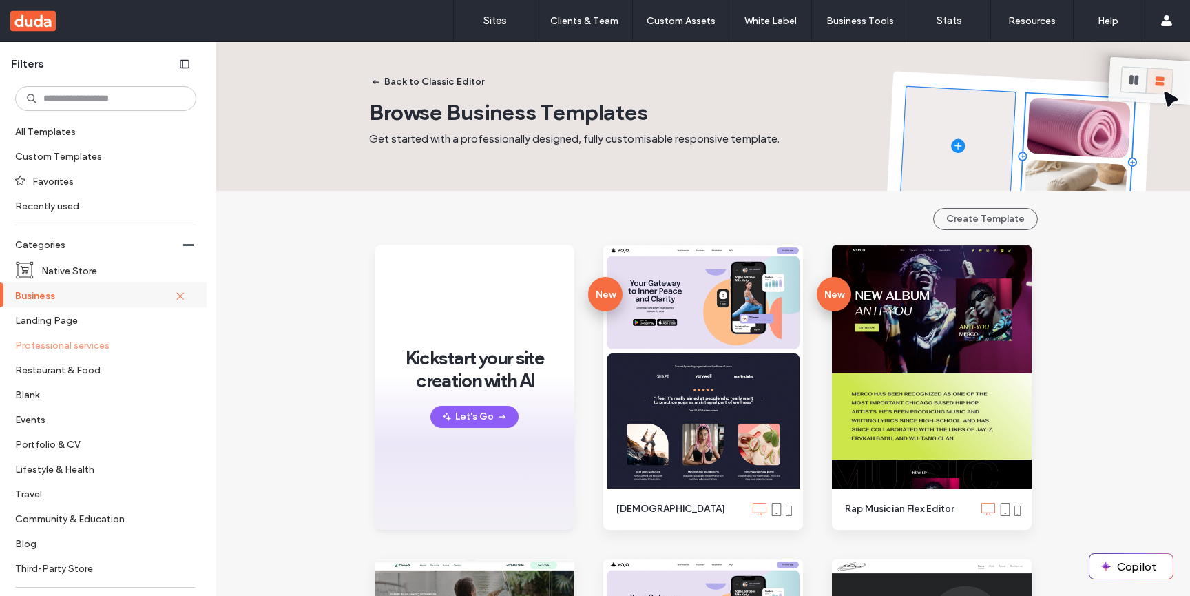
click at [103, 348] on label "Professional services" at bounding box center [99, 345] width 169 height 24
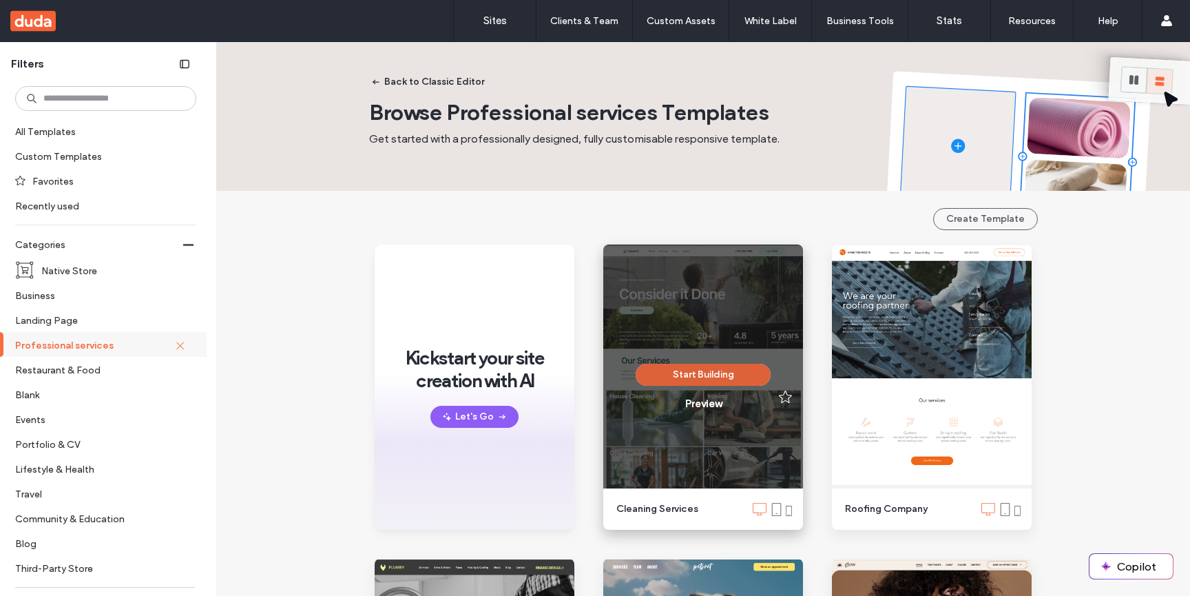
click at [701, 370] on button "Start Building" at bounding box center [703, 375] width 135 height 22
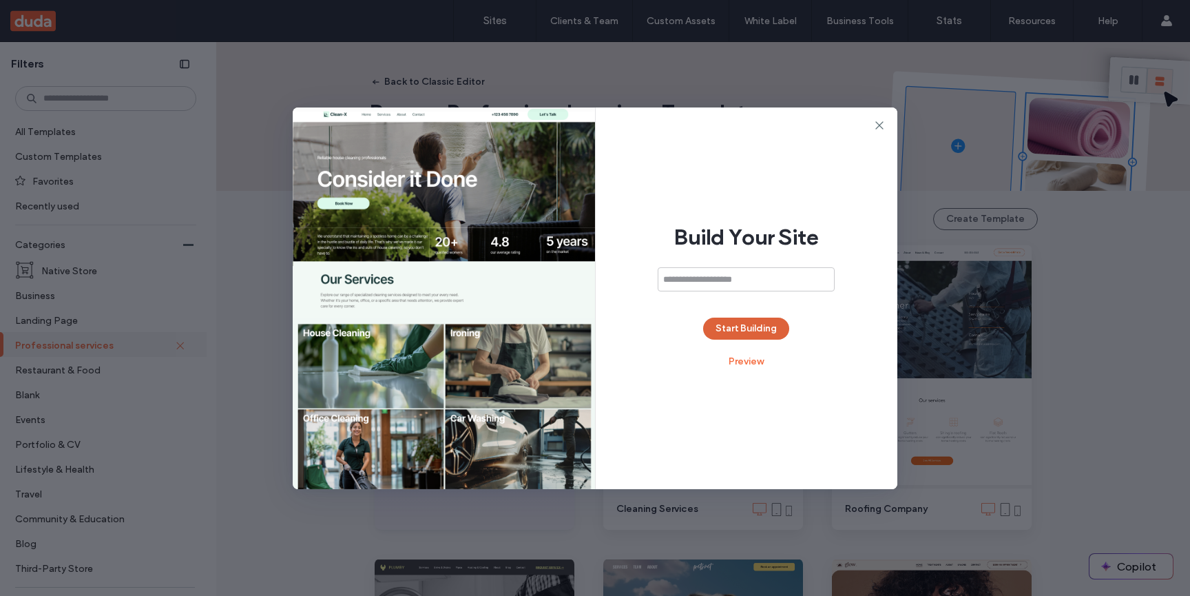
click at [736, 322] on button "Start Building" at bounding box center [746, 329] width 86 height 22
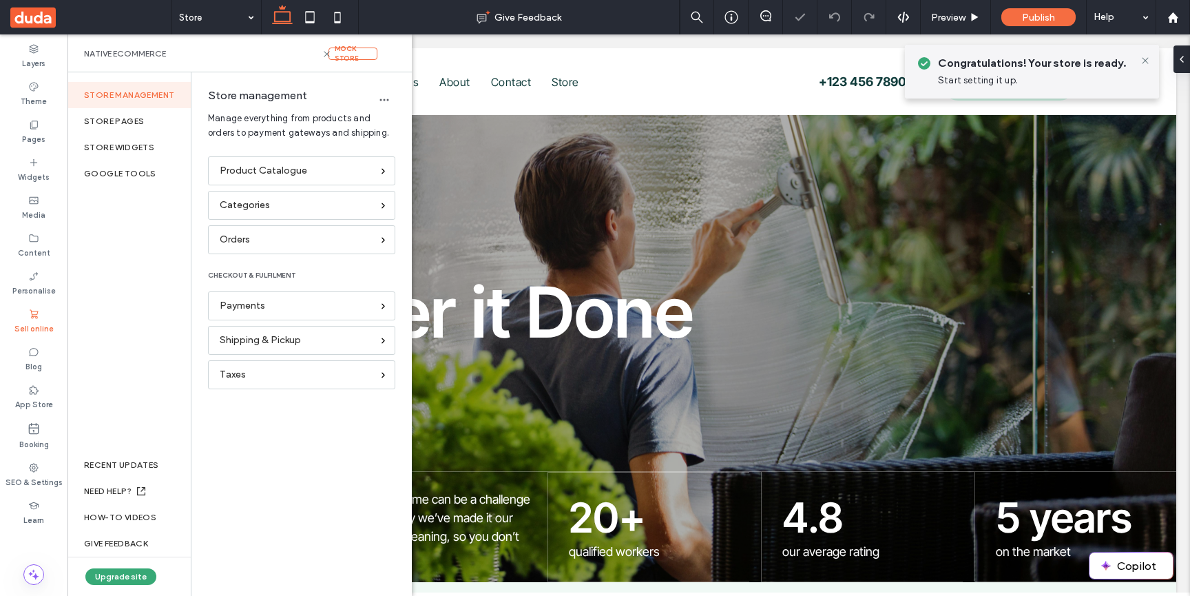
click at [189, 14] on div at bounding box center [595, 298] width 1190 height 596
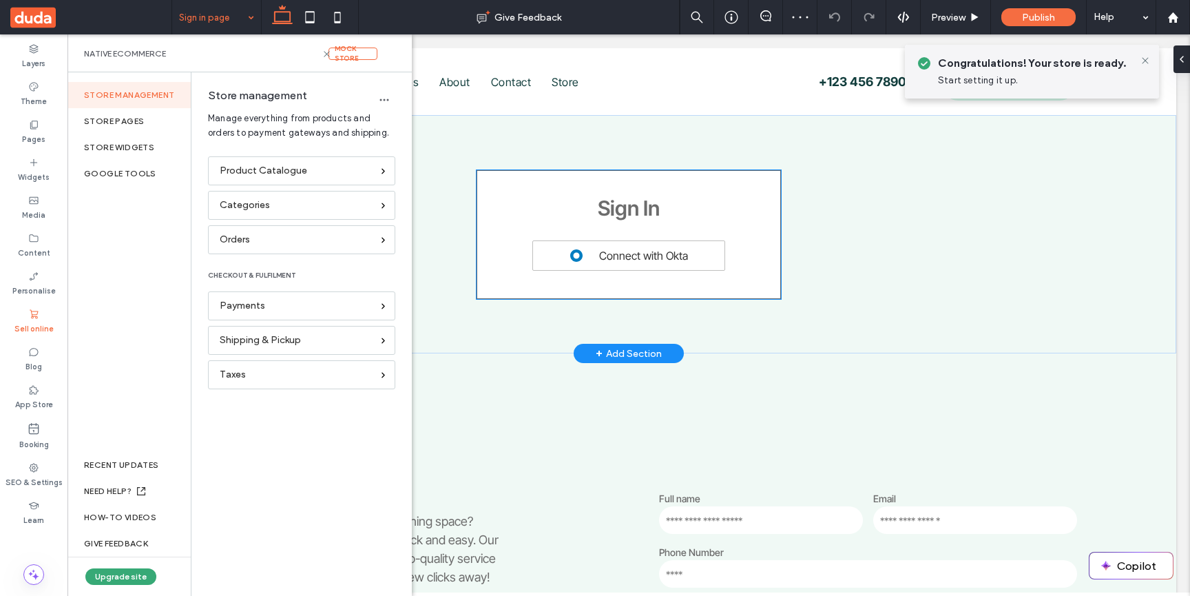
click at [602, 211] on h2 "Sign In" at bounding box center [629, 208] width 62 height 31
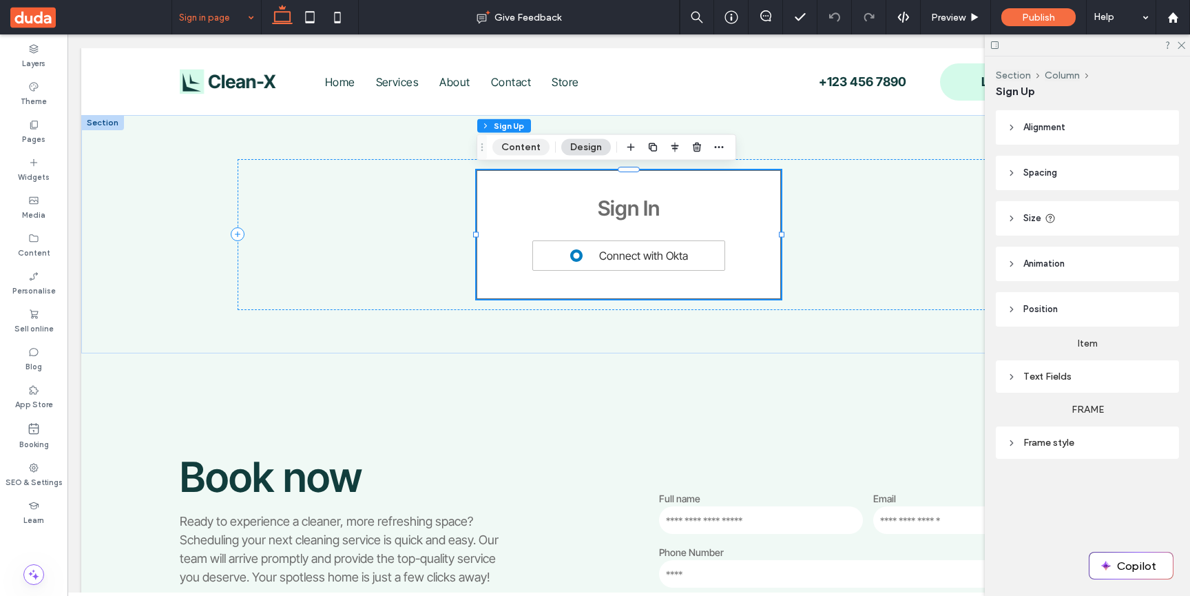
click at [532, 146] on button "Content" at bounding box center [521, 147] width 57 height 17
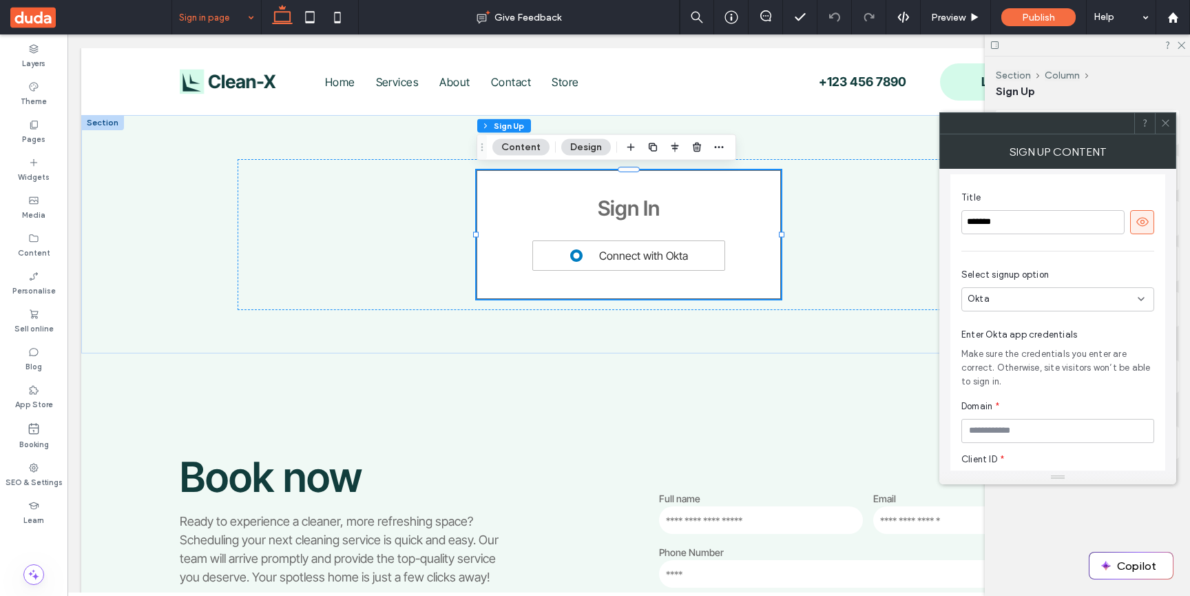
click at [1065, 289] on div "Okta" at bounding box center [1058, 299] width 193 height 24
click at [1180, 21] on div at bounding box center [1173, 18] width 33 height 12
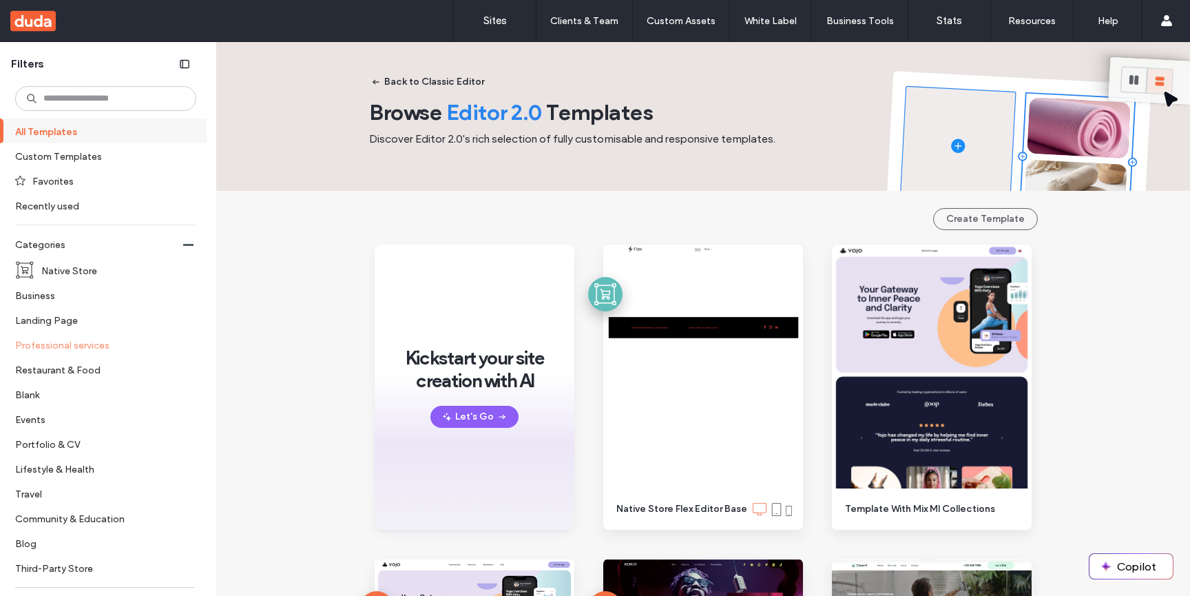
click at [34, 335] on label "Professional services" at bounding box center [99, 345] width 169 height 24
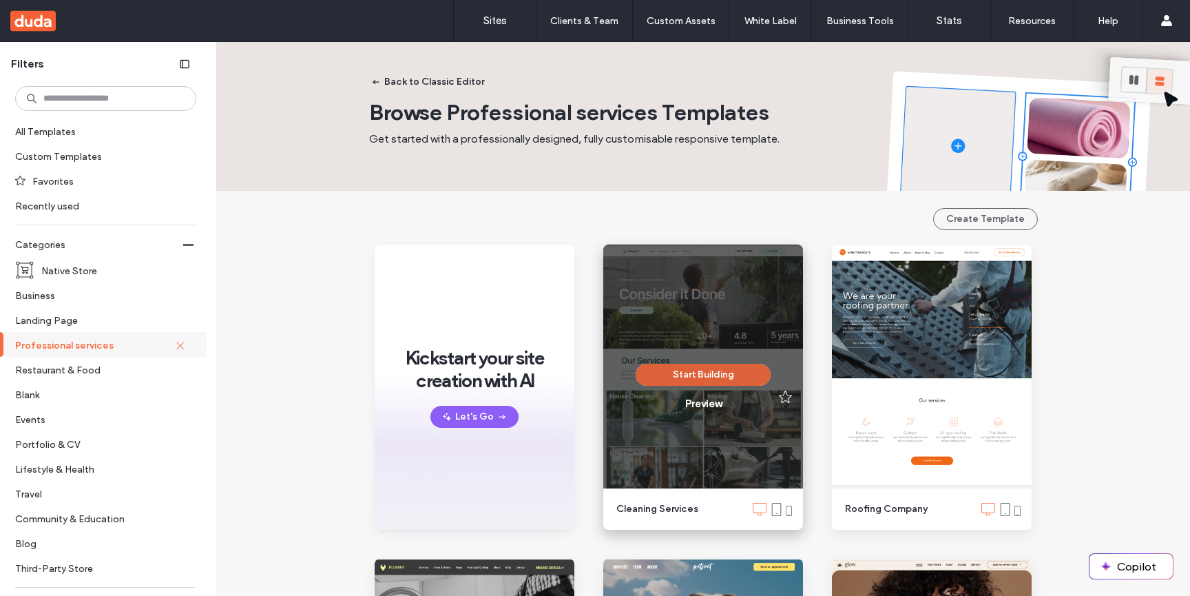
click at [678, 376] on button "Start Building" at bounding box center [703, 375] width 135 height 22
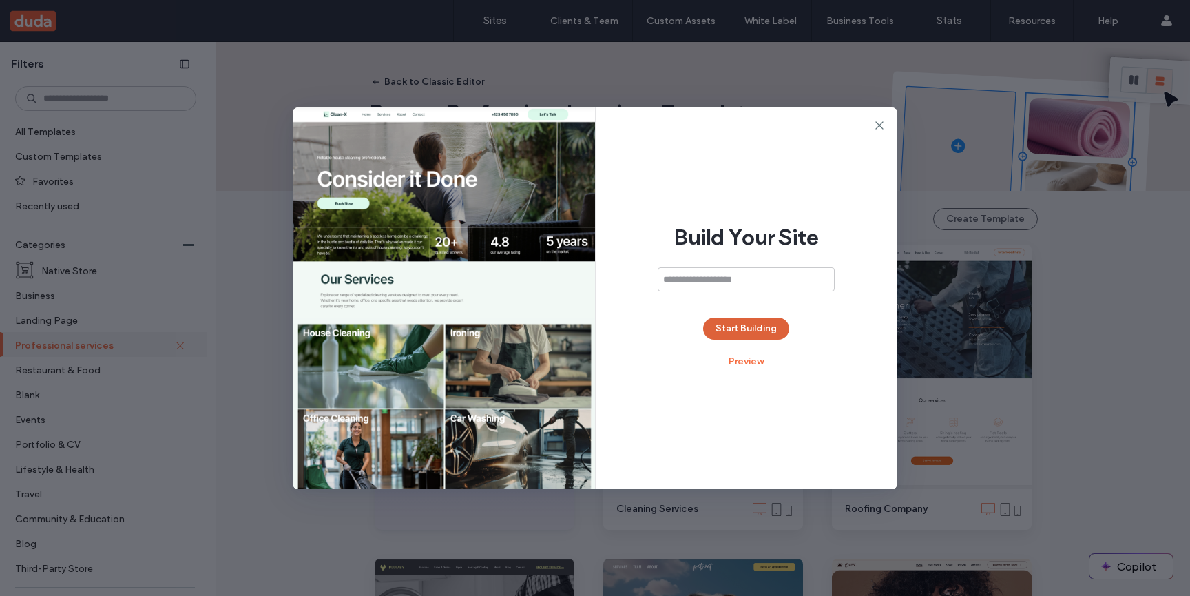
click at [764, 320] on button "Start Building" at bounding box center [746, 329] width 86 height 22
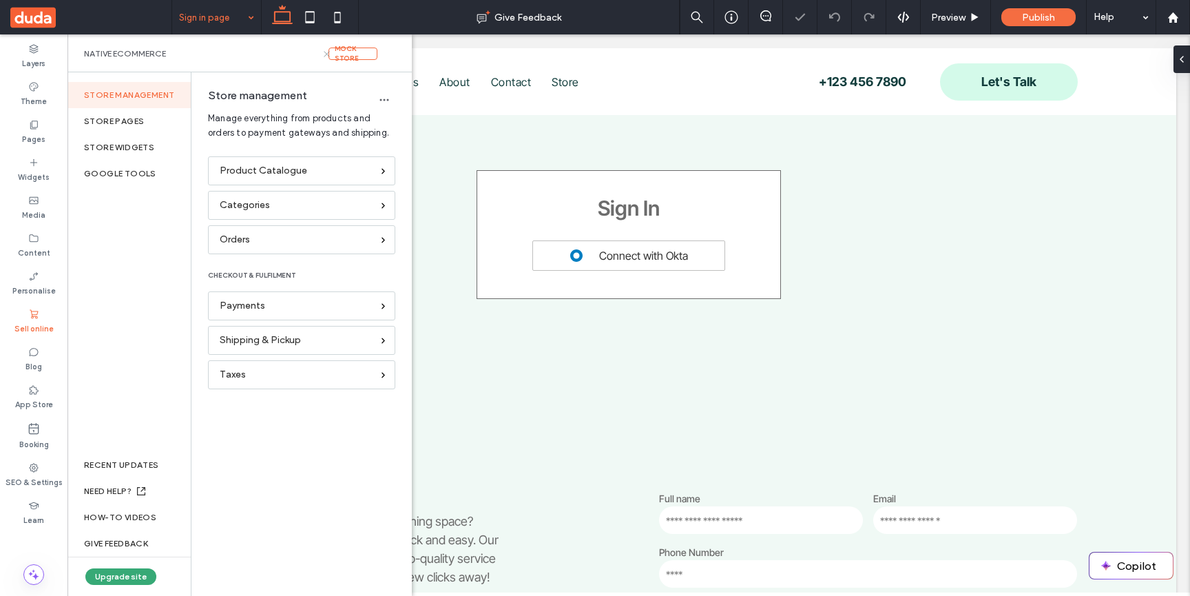
click at [324, 55] on icon at bounding box center [327, 54] width 10 height 10
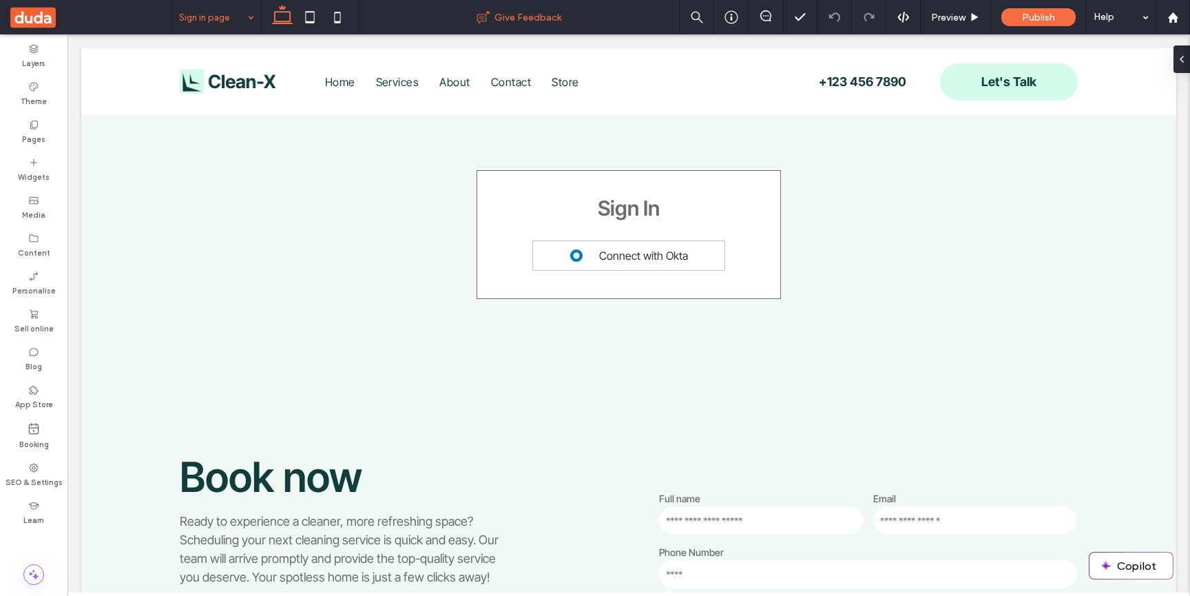
click at [626, 27] on div "Give Feedback" at bounding box center [519, 17] width 321 height 34
click at [658, 41] on body "Home Services About Contact Store Let's Talk +123 456 7890 Section Basic Header…" at bounding box center [629, 514] width 1123 height 961
click at [50, 313] on div "Sell online" at bounding box center [34, 321] width 68 height 38
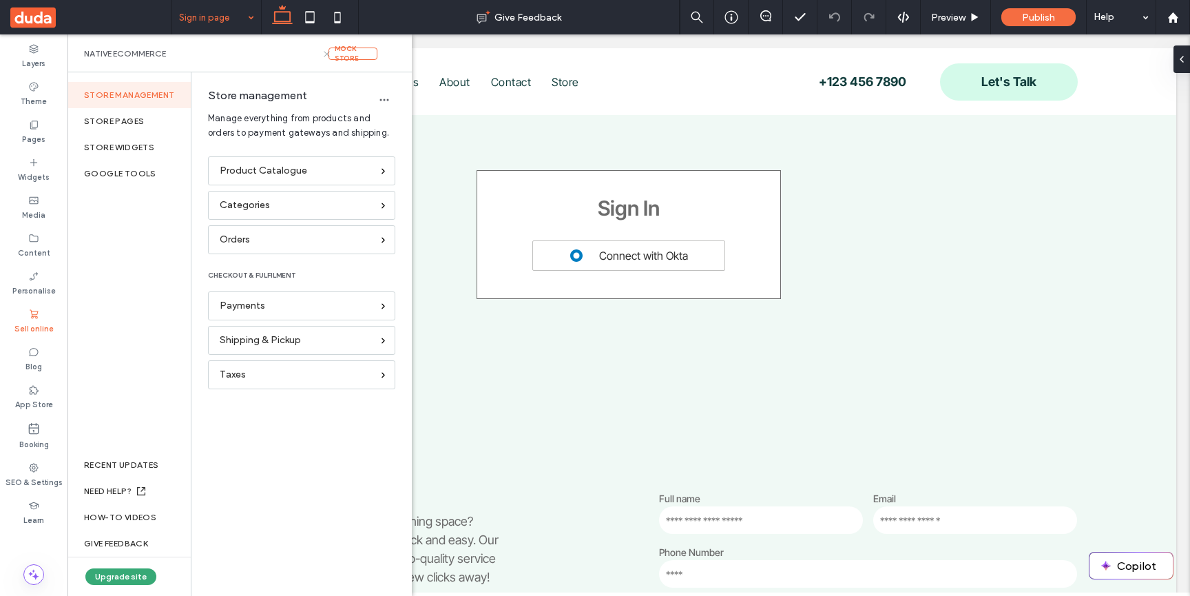
click at [326, 51] on icon at bounding box center [327, 54] width 10 height 10
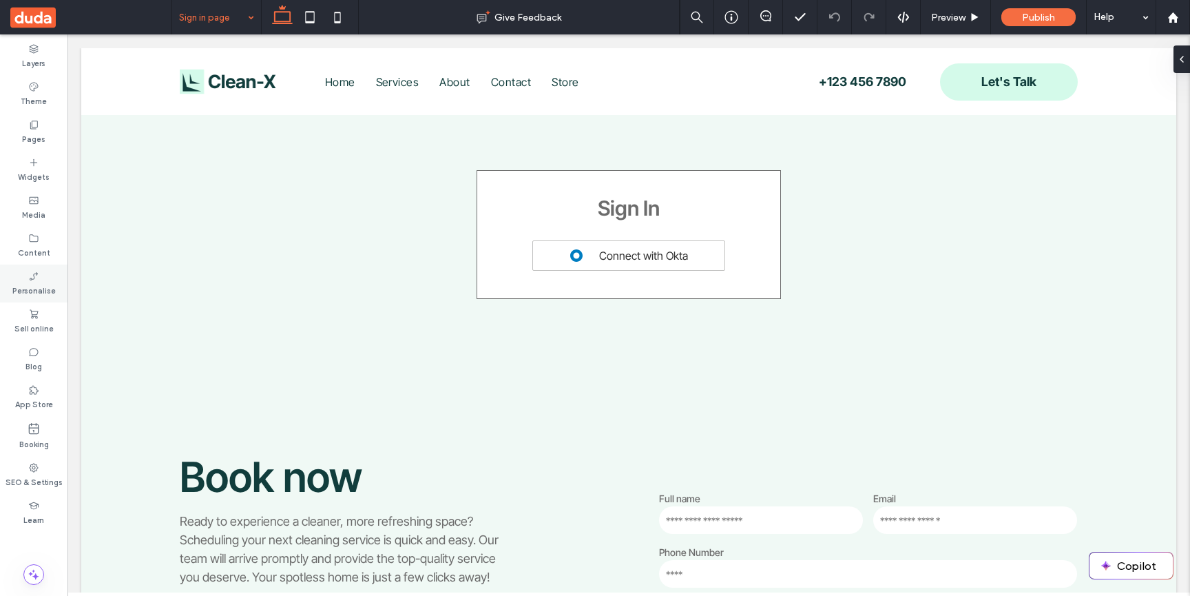
click at [45, 298] on div "Personalise" at bounding box center [34, 284] width 68 height 38
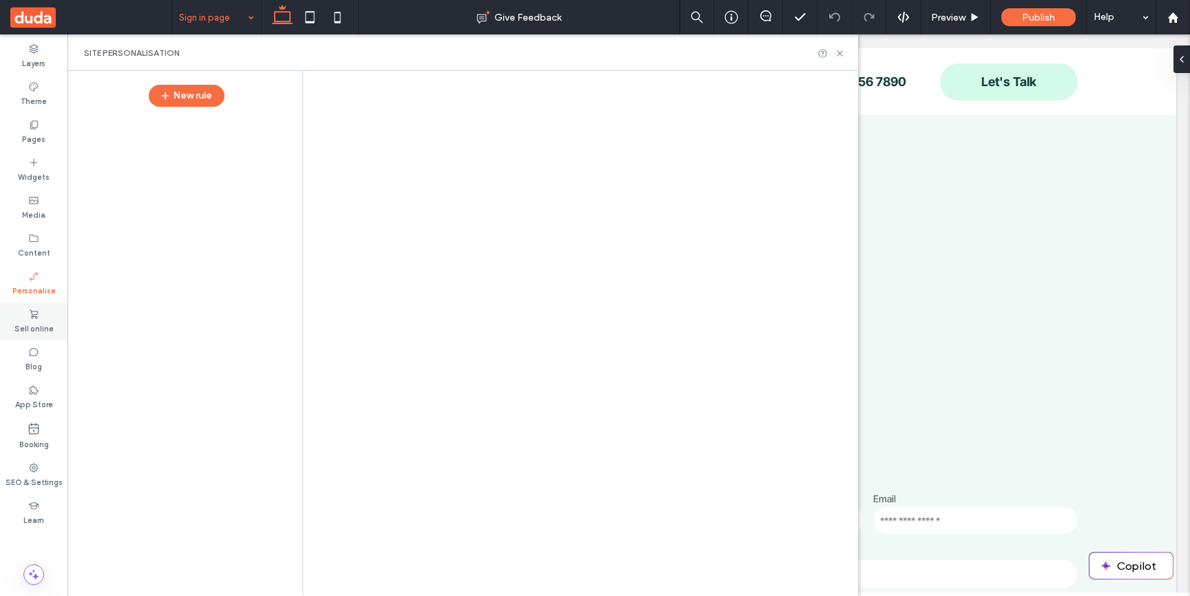
click at [34, 327] on div "Sign in page Give Feedback Preview Publish Help Design Panel Site Comments Site…" at bounding box center [595, 298] width 1190 height 596
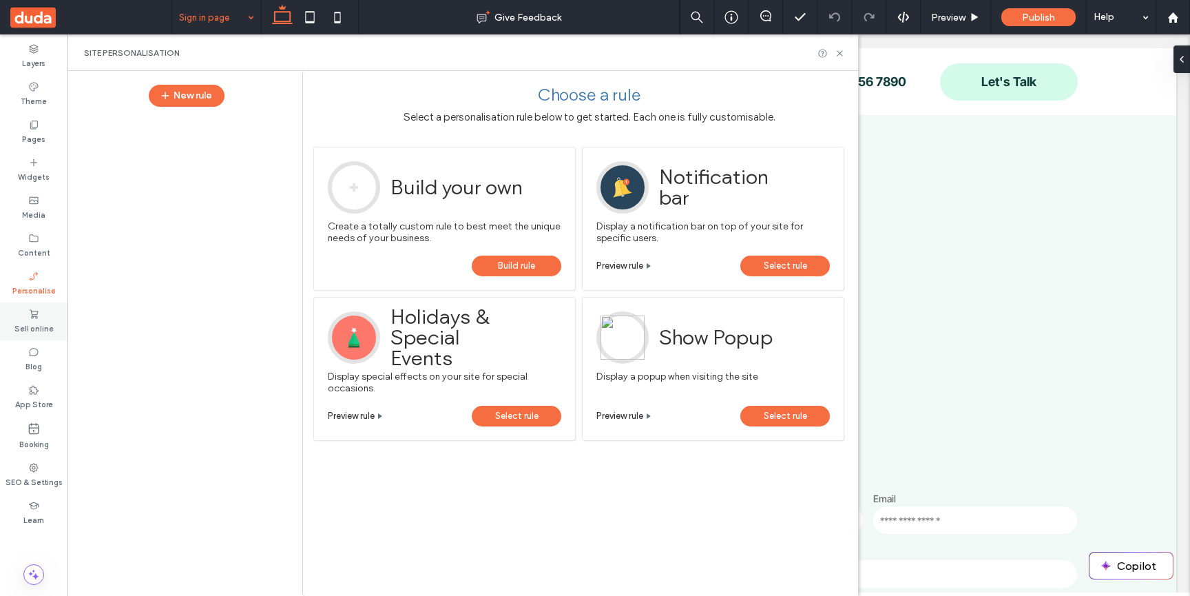
click at [44, 320] on label "Sell online" at bounding box center [33, 327] width 39 height 15
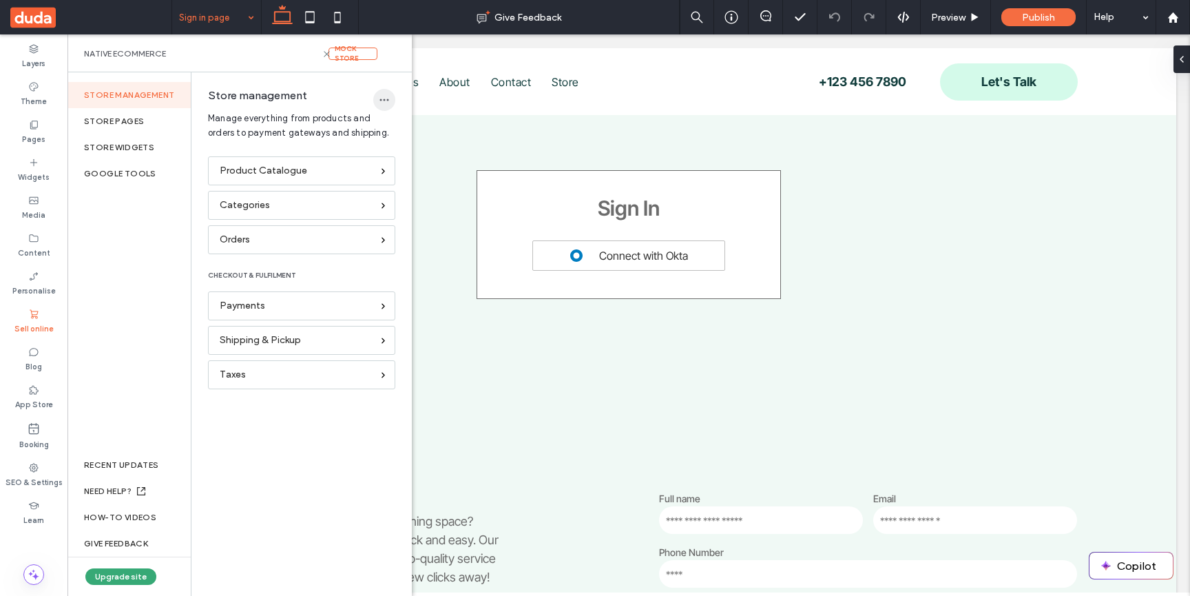
click at [382, 101] on icon "button" at bounding box center [384, 99] width 11 height 11
click at [404, 133] on span "Delete store" at bounding box center [427, 136] width 50 height 14
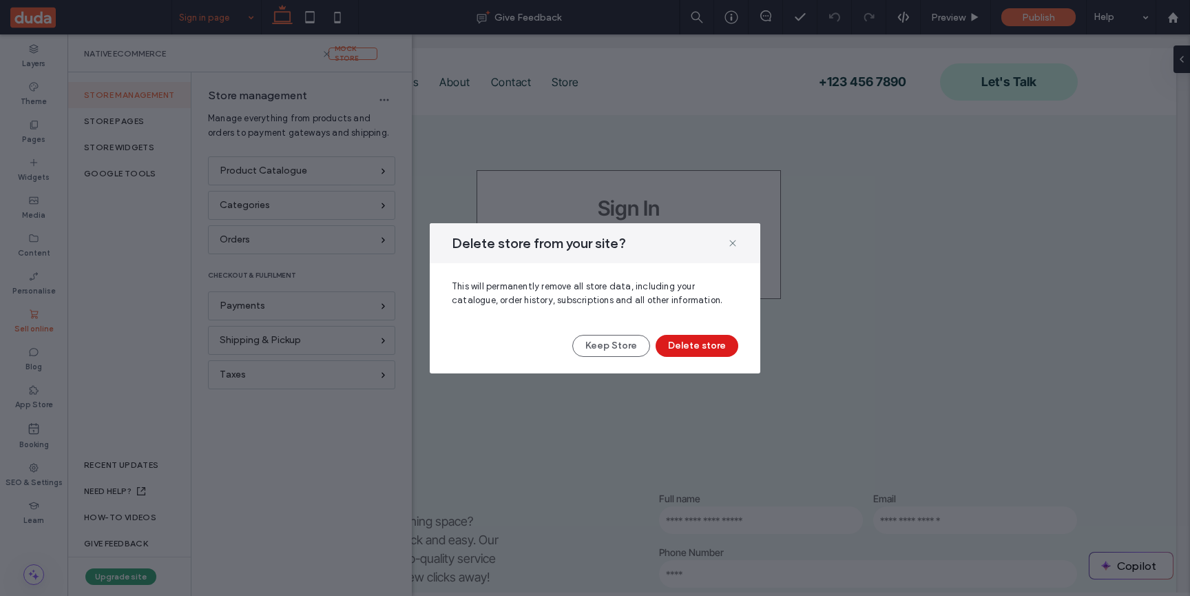
click at [732, 343] on button "Delete store" at bounding box center [697, 346] width 83 height 22
